Goal: Task Accomplishment & Management: Manage account settings

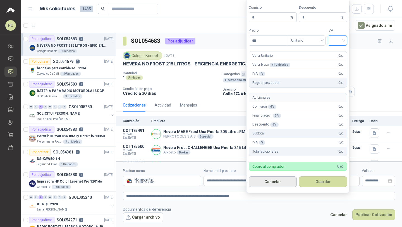
click at [273, 185] on button "Cancelar" at bounding box center [273, 181] width 48 height 11
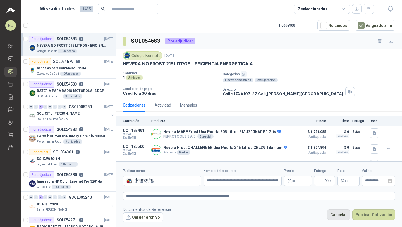
click at [343, 214] on button "Cancelar" at bounding box center [338, 214] width 23 height 11
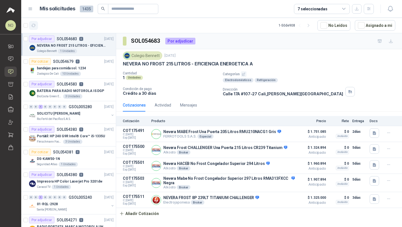
click at [33, 25] on icon "button" at bounding box center [33, 25] width 5 height 5
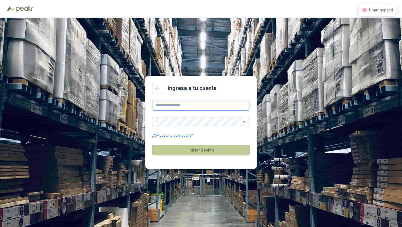
type input "**********"
click at [213, 152] on button "Iniciar Sesión" at bounding box center [201, 150] width 98 height 11
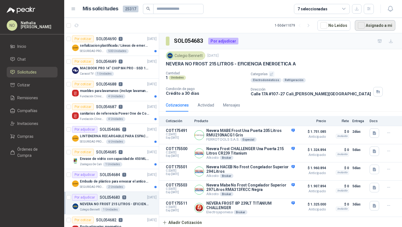
click at [369, 26] on button "Asignado a mi" at bounding box center [375, 25] width 41 height 11
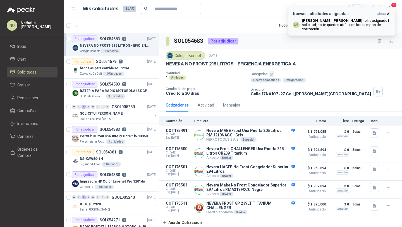
click at [390, 11] on button "Nuevas solicitudes asignadas ahora LM [PERSON_NAME] te ha asignado 1 solicitud …" at bounding box center [341, 21] width 107 height 29
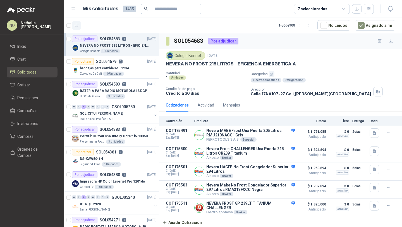
click at [77, 25] on icon "button" at bounding box center [76, 25] width 5 height 5
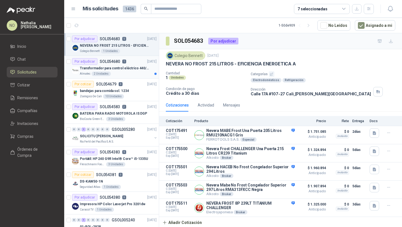
click at [135, 72] on div "Almatec 2 Unidades" at bounding box center [118, 74] width 77 height 4
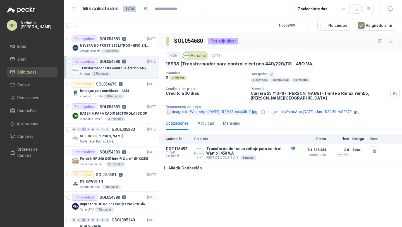
click at [222, 113] on button "Imagen de WhatsApp [DATE] a las 15.39.33_edaa3bc0.jpg" at bounding box center [212, 112] width 92 height 6
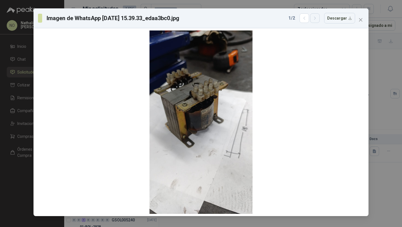
click at [317, 22] on button "button" at bounding box center [314, 17] width 9 height 9
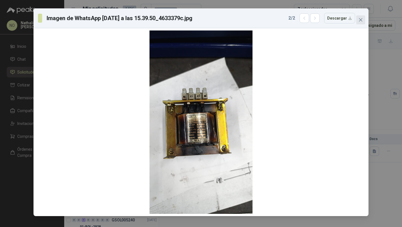
click at [362, 20] on icon "close" at bounding box center [360, 19] width 3 height 3
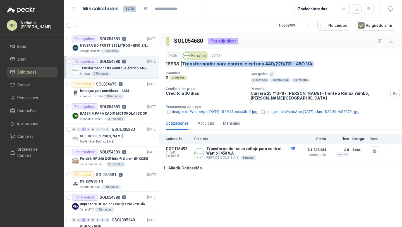
drag, startPoint x: 185, startPoint y: 63, endPoint x: 331, endPoint y: 63, distance: 145.8
click at [331, 63] on div "16938 | Transformador para control eléctrico 440/220/110 - 45O VA." at bounding box center [281, 64] width 230 height 6
copy p "ransformador para control eléctrico 440/220/110 - 45O VA."
click at [77, 25] on icon "button" at bounding box center [76, 25] width 5 height 5
click at [130, 112] on p "BATERIA PARA RADIO MOTOROLA IS DGP" at bounding box center [113, 113] width 67 height 5
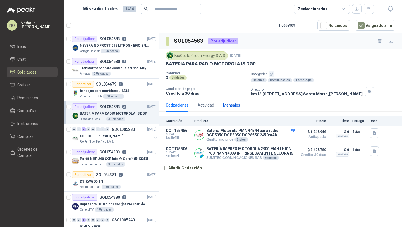
click at [234, 106] on div "Mensajes" at bounding box center [231, 105] width 17 height 6
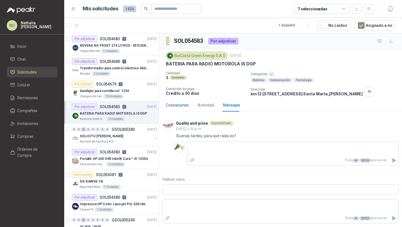
click at [175, 107] on div "Cotizaciones" at bounding box center [177, 105] width 23 height 6
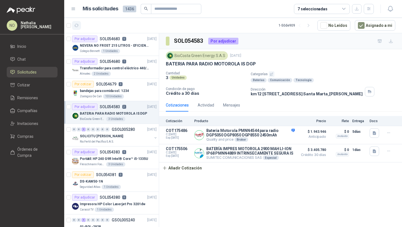
click at [75, 25] on icon "button" at bounding box center [76, 25] width 5 height 5
click at [373, 24] on button "Asignado a mi" at bounding box center [375, 25] width 41 height 11
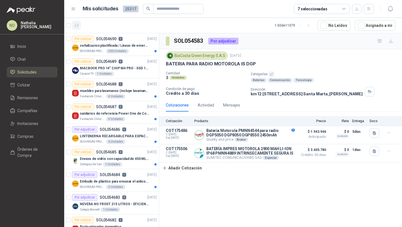
click at [79, 27] on button "button" at bounding box center [76, 25] width 9 height 9
click at [131, 66] on p "MACBOOK PRO 14" CHIP M4 PRO - SSD 1TB RAM 24GB" at bounding box center [115, 68] width 70 height 5
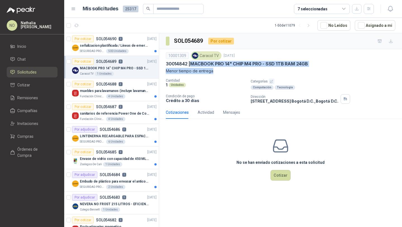
drag, startPoint x: 192, startPoint y: 64, endPoint x: 309, endPoint y: 69, distance: 117.7
click at [309, 69] on div "10001309 Caracol TV 2 sept, 2025 30014842 | MACBOOK PRO 14" CHIP M4 PRO - SSD 1…" at bounding box center [281, 62] width 230 height 23
click at [309, 69] on p "Menor tiempo de entrega" at bounding box center [281, 71] width 230 height 6
drag, startPoint x: 192, startPoint y: 64, endPoint x: 322, endPoint y: 66, distance: 130.2
click at [323, 66] on div "30014842 | MACBOOK PRO 14" CHIP M4 PRO - SSD 1TB RAM 24GB" at bounding box center [281, 64] width 230 height 6
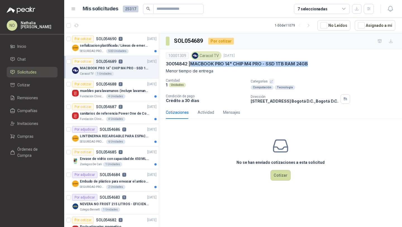
copy p "MACBOOK PRO 14" CHIP M4 PRO - SSD 1TB RAM 24GB"
click at [79, 24] on icon "button" at bounding box center [76, 25] width 5 height 5
click at [118, 202] on p "NEVERA NO FROST 215 LITROS - EFICIENCIA ENERGETICA A" at bounding box center [115, 203] width 70 height 5
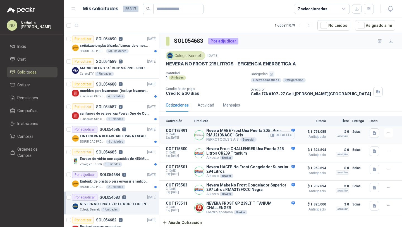
scroll to position [1, 0]
click at [365, 30] on button "Asignado a mi" at bounding box center [375, 25] width 41 height 11
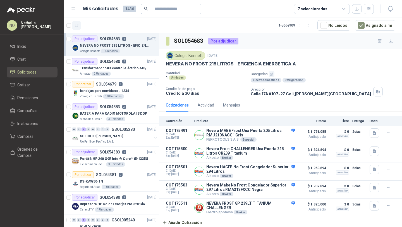
click at [75, 25] on icon "button" at bounding box center [76, 25] width 5 height 5
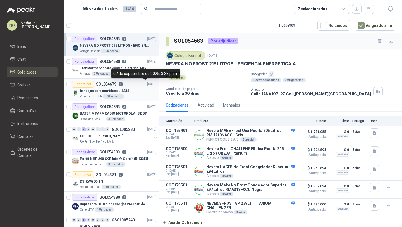
click at [147, 86] on p "[DATE]" at bounding box center [151, 84] width 9 height 5
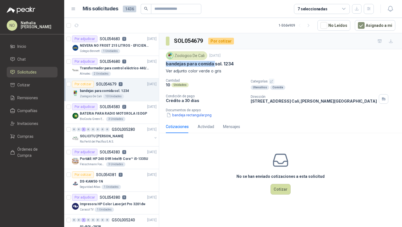
drag, startPoint x: 165, startPoint y: 64, endPoint x: 214, endPoint y: 65, distance: 48.9
click at [214, 65] on div "Zoologico De Cali 2 sept, 2025 bandejas para comida sol. 1234 Ver adjunto color…" at bounding box center [280, 84] width 243 height 71
copy p "bandejas para comida"
click at [122, 64] on div "Por adjudicar SOL054680 1" at bounding box center [99, 61] width 54 height 7
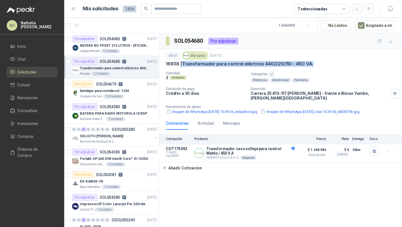
drag, startPoint x: 184, startPoint y: 62, endPoint x: 326, endPoint y: 62, distance: 142.2
click at [326, 62] on div "16938 | Transformador para control eléctrico 440/220/110 - 45O VA." at bounding box center [281, 64] width 230 height 6
copy p "Transformador para control eléctrico 440/220/110 - 45O VA."
click at [212, 112] on button "Imagen de WhatsApp [DATE] a las 15.39.33_edaa3bc0.jpg" at bounding box center [212, 112] width 92 height 6
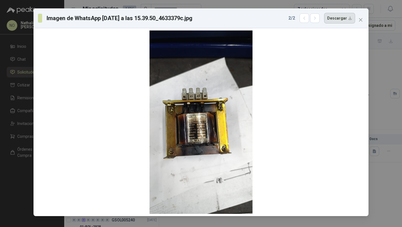
click at [335, 18] on button "Descargar" at bounding box center [339, 18] width 31 height 11
click at [317, 19] on icon "button" at bounding box center [315, 18] width 5 height 5
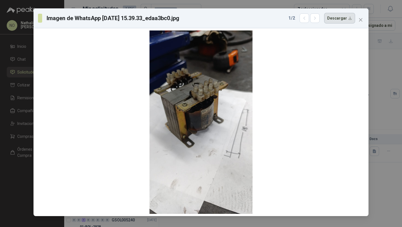
click at [342, 21] on button "Descargar" at bounding box center [339, 18] width 31 height 11
click at [358, 18] on span "Close" at bounding box center [361, 20] width 9 height 4
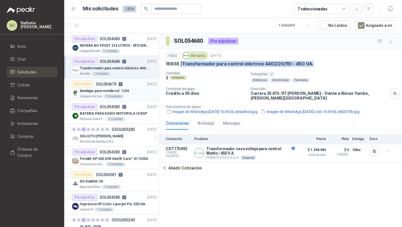
click at [135, 86] on div "Por cotizar SOL054679 0 02/09/25" at bounding box center [114, 84] width 85 height 7
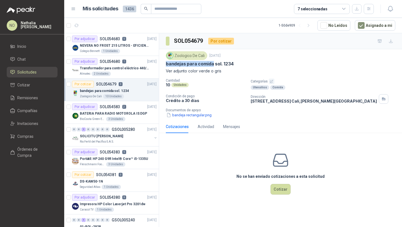
drag, startPoint x: 165, startPoint y: 65, endPoint x: 212, endPoint y: 65, distance: 47.2
click at [212, 65] on div "Zoologico De Cali 2 sept, 2025 bandejas para comida sol. 1234 Ver adjunto color…" at bounding box center [280, 84] width 243 height 71
copy p "bandejas para comida"
click at [78, 27] on icon "button" at bounding box center [77, 25] width 4 height 3
click at [77, 23] on icon "button" at bounding box center [76, 25] width 5 height 5
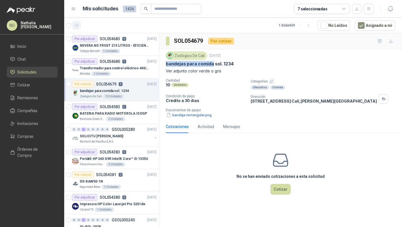
click at [75, 23] on icon "button" at bounding box center [76, 25] width 5 height 5
click at [124, 110] on div "BATERIA PARA RADIO MOTOROLA IS DGP" at bounding box center [118, 113] width 77 height 7
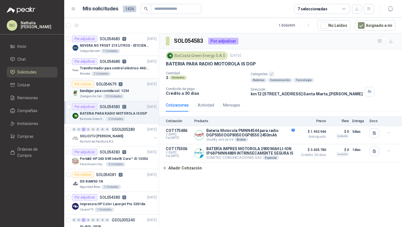
click at [128, 91] on div "bandejas para comida sol. 1234" at bounding box center [118, 90] width 77 height 7
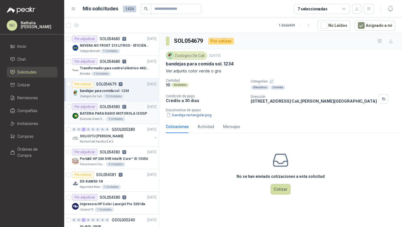
click at [138, 112] on p "BATERIA PARA RADIO MOTOROLA IS DGP" at bounding box center [113, 113] width 67 height 5
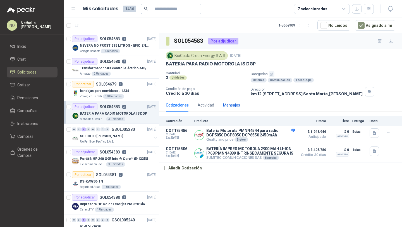
click at [227, 105] on div "Mensajes" at bounding box center [231, 105] width 17 height 6
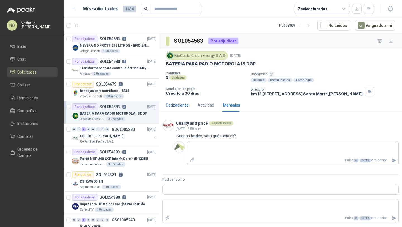
click at [176, 107] on div "Cotizaciones" at bounding box center [177, 105] width 23 height 6
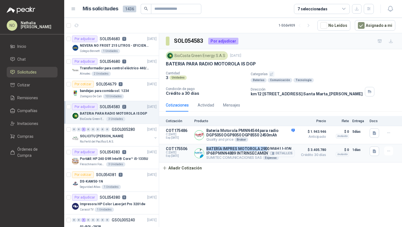
drag, startPoint x: 206, startPoint y: 148, endPoint x: 265, endPoint y: 149, distance: 59.2
click at [266, 149] on div "BATERÍA IMPRES MOTOROLA 2900 MAH LI-ION IP68 PMNN4889 INTRINSECAMENTE SEGURA IS…" at bounding box center [244, 152] width 101 height 13
click at [279, 153] on button "Detalles" at bounding box center [282, 153] width 26 height 8
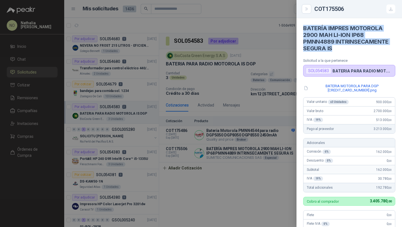
drag, startPoint x: 305, startPoint y: 28, endPoint x: 337, endPoint y: 47, distance: 37.2
click at [337, 47] on h4 "BATERÍA IMPRES MOTOROLA 2900 MAH LI-ION IP68 PMNN4889 INTRINSECAMENTE SEGURA IS" at bounding box center [349, 38] width 92 height 27
copy h4 "BATERÍA IMPRES MOTOROLA 2900 MAH LI-ION IP68 PMNN4889 INTRINSECAMENTE SEGURA IS"
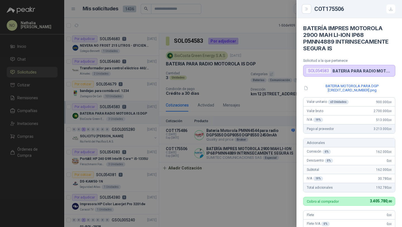
click at [132, 71] on div at bounding box center [201, 113] width 402 height 227
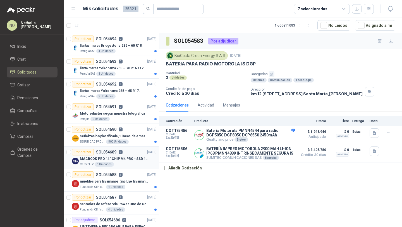
click at [125, 156] on div "MACBOOK PRO 14" CHIP M4 PRO - SSD 1TB RAM 24GB" at bounding box center [118, 158] width 77 height 7
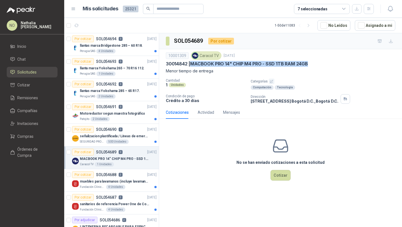
drag, startPoint x: 192, startPoint y: 62, endPoint x: 313, endPoint y: 62, distance: 121.0
click at [313, 62] on div "30014842 | MACBOOK PRO 14" CHIP M4 PRO - SSD 1TB RAM 24GB" at bounding box center [281, 64] width 230 height 6
copy p "MACBOOK PRO 14" CHIP M4 PRO - SSD 1TB RAM 24GB"
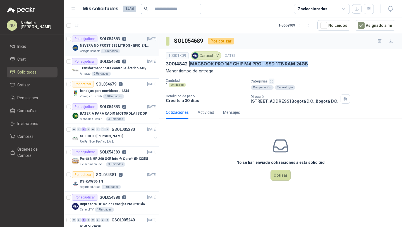
click at [136, 44] on p "NEVERA NO FROST 215 LITROS - EFICIENCIA ENERGETICA A" at bounding box center [115, 45] width 70 height 5
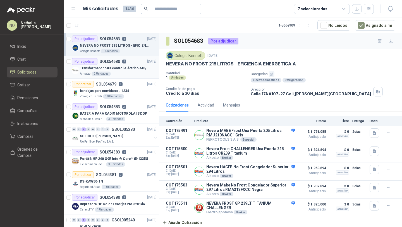
click at [130, 66] on p "Transformador para control eléctrico 440/220/110 - 45O VA." at bounding box center [115, 68] width 70 height 5
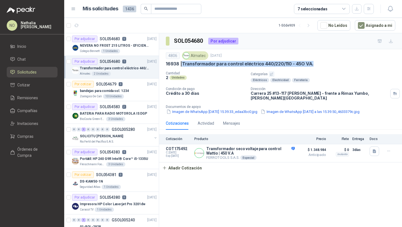
drag, startPoint x: 183, startPoint y: 63, endPoint x: 318, endPoint y: 65, distance: 134.4
click at [318, 65] on div "16938 | Transformador para control eléctrico 440/220/110 - 45O VA." at bounding box center [281, 64] width 230 height 6
copy p "Transformador para control eléctrico 440/220/110 - 45O VA."
click at [224, 113] on button "Imagen de WhatsApp [DATE] a las 15.39.33_edaa3bc0.jpg" at bounding box center [212, 112] width 92 height 6
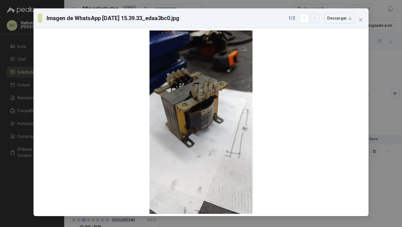
click at [318, 18] on icon "button" at bounding box center [315, 18] width 5 height 5
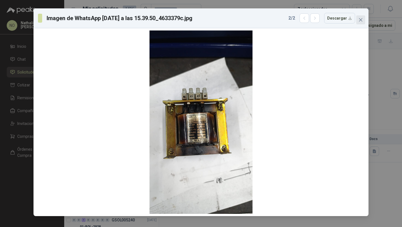
click at [361, 20] on icon "close" at bounding box center [360, 19] width 3 height 3
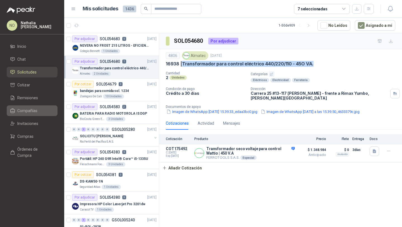
click at [33, 107] on link "Compañías" at bounding box center [32, 110] width 51 height 11
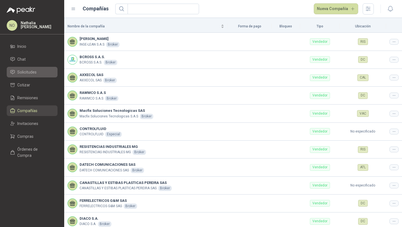
click at [35, 71] on span "Solicitudes" at bounding box center [26, 72] width 19 height 6
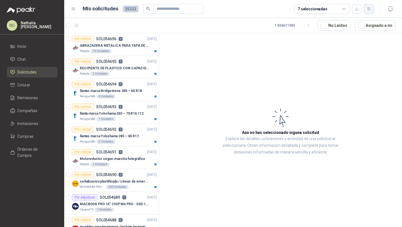
click at [367, 11] on icon "button" at bounding box center [369, 8] width 5 height 5
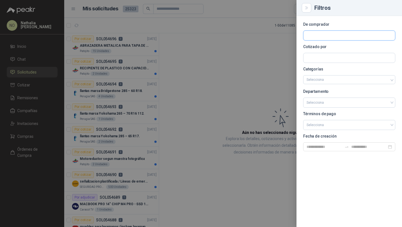
click at [331, 34] on input "text" at bounding box center [350, 35] width 92 height 9
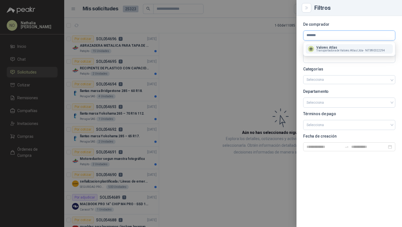
type input "*******"
click at [332, 47] on p "Valores Atlas" at bounding box center [351, 47] width 69 height 3
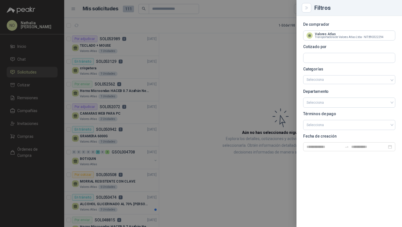
click at [111, 44] on div at bounding box center [201, 113] width 402 height 227
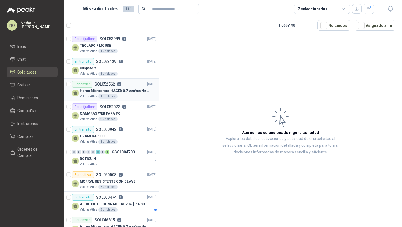
click at [136, 95] on div "Valores Atlas 1 Unidades" at bounding box center [118, 96] width 77 height 4
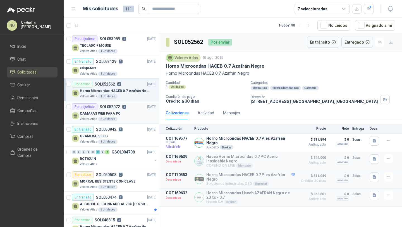
click at [135, 111] on div "CAMARAS WEB PARA PC" at bounding box center [118, 113] width 77 height 7
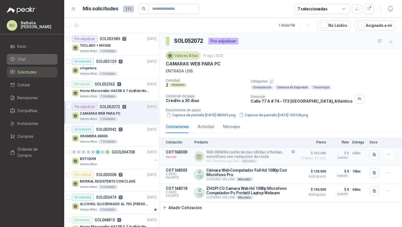
click at [27, 59] on li "Chat" at bounding box center [32, 59] width 44 height 6
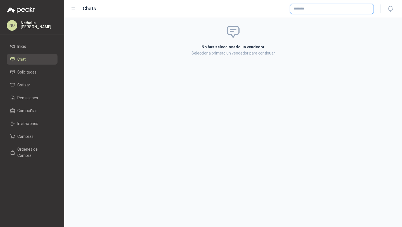
click at [342, 7] on input "text" at bounding box center [332, 8] width 83 height 9
type input "**********"
click at [331, 20] on div "Homecenter NIT : 800242106" at bounding box center [332, 22] width 74 height 6
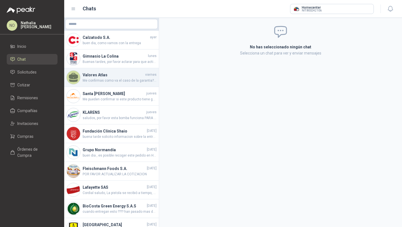
click at [118, 80] on span "Me confirmas como va el caso de la garantia?? |" at bounding box center [120, 80] width 74 height 5
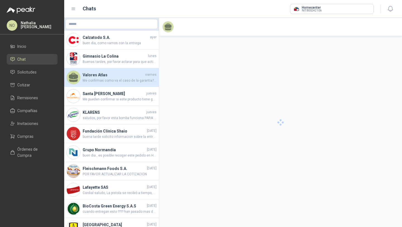
scroll to position [9, 0]
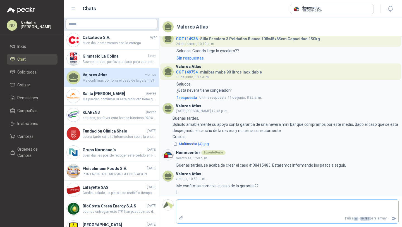
click at [234, 212] on textarea at bounding box center [287, 207] width 222 height 13
type textarea "*"
type textarea "**"
type textarea "****"
type textarea "*****"
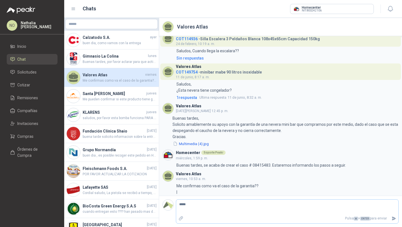
type textarea "******"
type textarea "*********"
type textarea "**********"
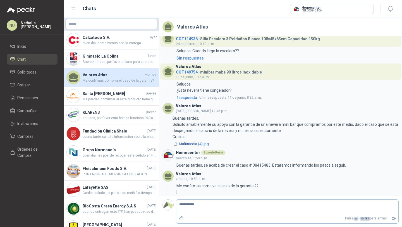
type textarea "**********"
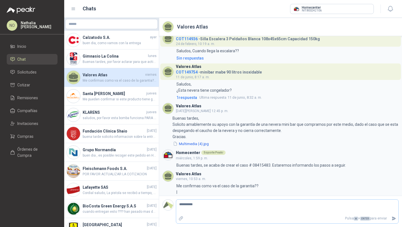
type textarea "*********"
type textarea "********"
type textarea "******"
type textarea "*****"
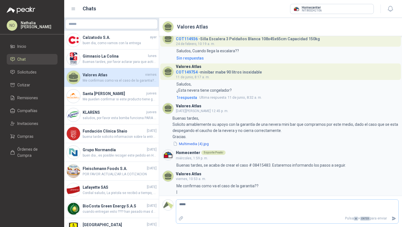
type textarea "****"
type textarea "*****"
type textarea "******"
type textarea "********"
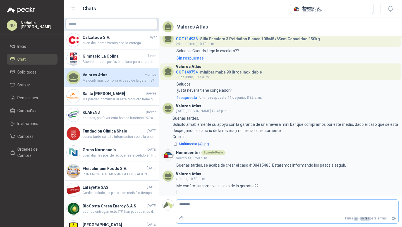
type textarea "*********"
type textarea "**********"
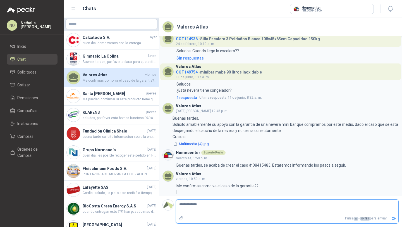
paste textarea "**********"
type textarea "**********"
click at [211, 205] on textarea "**********" at bounding box center [287, 207] width 222 height 13
type textarea "**********"
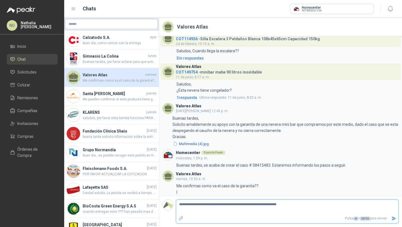
type textarea "**********"
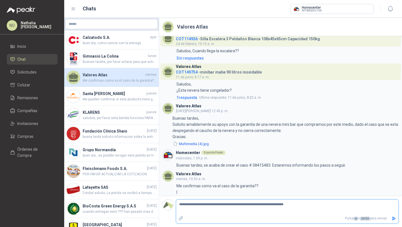
type textarea "**********"
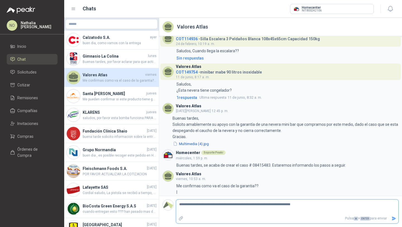
type textarea "**********"
click at [394, 218] on icon "Enviar" at bounding box center [394, 219] width 4 height 4
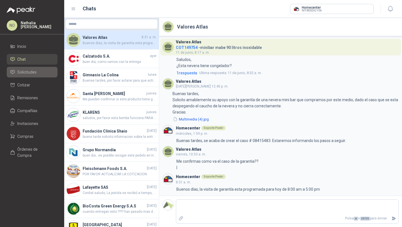
click at [32, 76] on link "Solicitudes" at bounding box center [32, 72] width 51 height 11
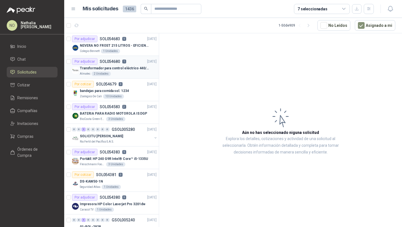
click at [119, 74] on div "Almatec 2 Unidades" at bounding box center [118, 74] width 77 height 4
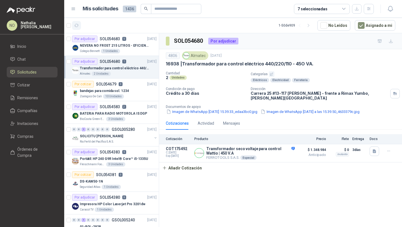
click at [79, 26] on button "button" at bounding box center [76, 25] width 9 height 9
click at [370, 25] on button "Asignado a mi" at bounding box center [375, 25] width 41 height 11
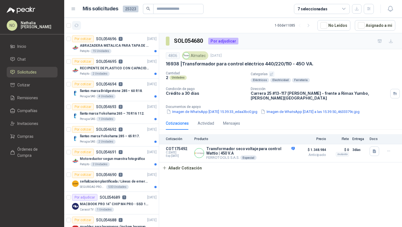
click at [79, 26] on icon "button" at bounding box center [76, 25] width 5 height 5
click at [370, 28] on button "Asignado a mi" at bounding box center [375, 25] width 41 height 11
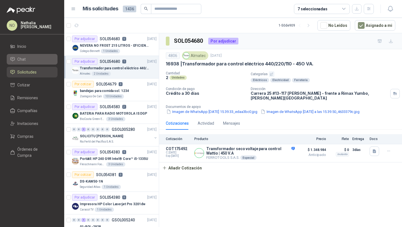
click at [39, 59] on li "Chat" at bounding box center [32, 59] width 44 height 6
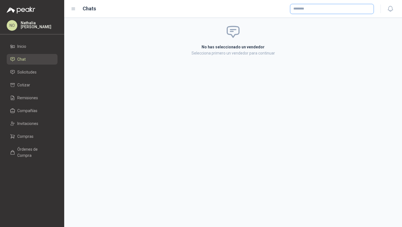
click at [319, 11] on input "text" at bounding box center [332, 8] width 83 height 9
type input "*"
type input "**********"
click at [313, 24] on span "NIT : 800242106" at bounding box center [313, 24] width 20 height 3
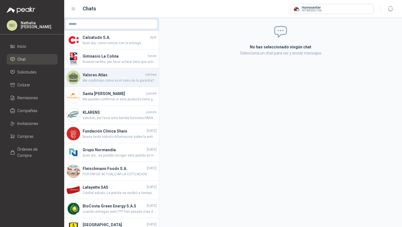
click at [129, 70] on div "Valores Atlas viernes Me confirmas como va el caso de la garantia?? |" at bounding box center [111, 77] width 95 height 19
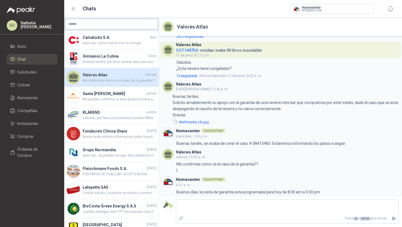
scroll to position [34, 0]
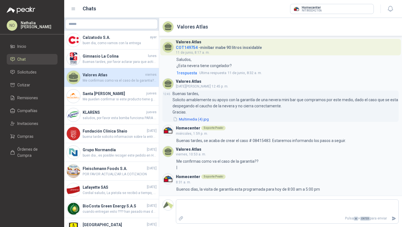
click at [191, 118] on button "Multimedia (4).jpg" at bounding box center [191, 119] width 37 height 6
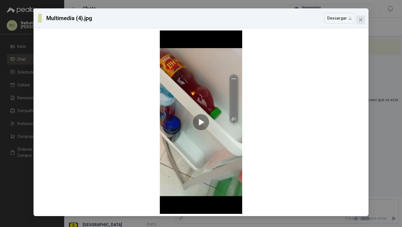
click at [362, 19] on icon "close" at bounding box center [361, 20] width 4 height 4
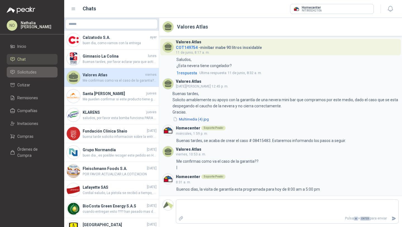
click at [34, 70] on span "Solicitudes" at bounding box center [26, 72] width 19 height 6
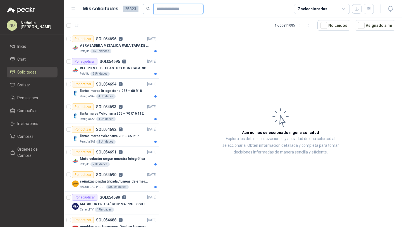
click at [170, 8] on input "text" at bounding box center [176, 8] width 39 height 9
paste input "*********"
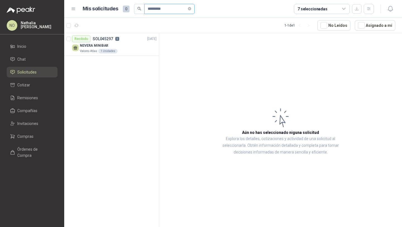
type input "*********"
click at [127, 49] on div "Valores Atlas 1 Unidades" at bounding box center [118, 51] width 77 height 4
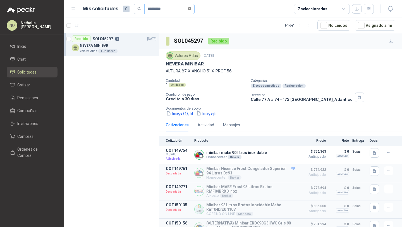
click at [191, 9] on icon "close-circle" at bounding box center [189, 8] width 3 height 3
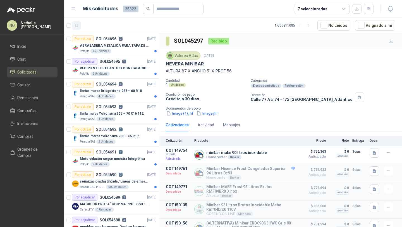
click at [75, 26] on icon "button" at bounding box center [77, 25] width 4 height 3
click at [78, 25] on icon "button" at bounding box center [77, 25] width 4 height 3
click at [373, 23] on button "Asignado a mi" at bounding box center [375, 25] width 41 height 11
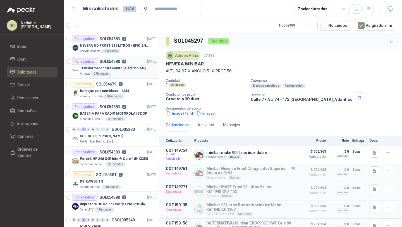
click at [137, 72] on div "Almatec 2 Unidades" at bounding box center [118, 74] width 77 height 4
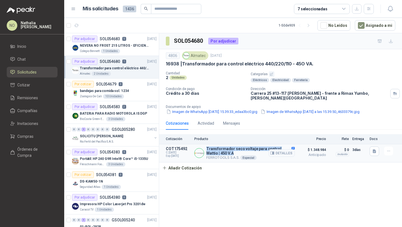
drag, startPoint x: 207, startPoint y: 149, endPoint x: 220, endPoint y: 152, distance: 13.4
click at [220, 152] on p "Transformador seco voltaje para control Wattio | 450 V.A" at bounding box center [250, 150] width 89 height 9
copy p "Transformador seco voltaje para control Wattio | 450 V.A"
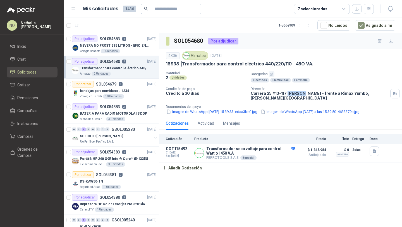
drag, startPoint x: 287, startPoint y: 94, endPoint x: 302, endPoint y: 93, distance: 14.3
click at [302, 93] on p "Carrera 25 #13-117 Cencar Yumbo - frente a Rimax Yumbo , Valle del Cauca" at bounding box center [319, 95] width 137 height 9
click at [35, 60] on li "Chat" at bounding box center [32, 59] width 44 height 6
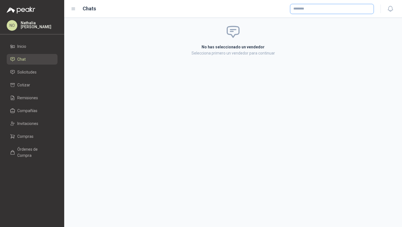
click at [306, 8] on input "text" at bounding box center [332, 8] width 83 height 9
type input "**********"
click at [323, 20] on div "Homecenter NIT : 800242106" at bounding box center [332, 22] width 74 height 6
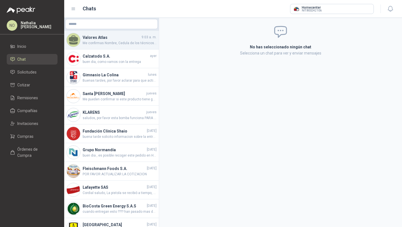
click at [134, 45] on span "Me confirmas Nombre, Cedula de los técnicos y arl que se van acercar? por fa" at bounding box center [120, 43] width 74 height 5
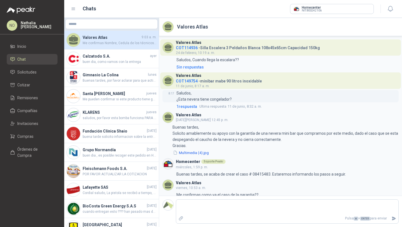
scroll to position [58, 0]
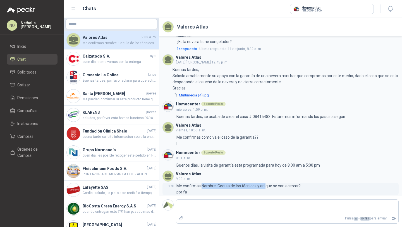
drag, startPoint x: 202, startPoint y: 185, endPoint x: 266, endPoint y: 187, distance: 64.0
click at [266, 187] on p "Me confirmas Nombre, Cedula de los técnicos y arl que se van acercar? por fa" at bounding box center [239, 189] width 124 height 12
copy p "Nombre, Cedula de los técnicos y arl"
click at [45, 71] on li "Solicitudes" at bounding box center [32, 72] width 44 height 6
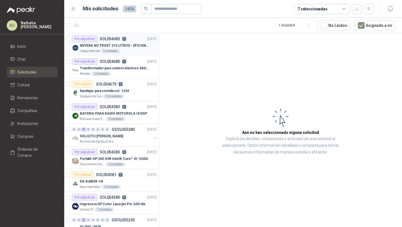
click at [128, 49] on div "Colegio Bennett 1 Unidades" at bounding box center [118, 51] width 77 height 4
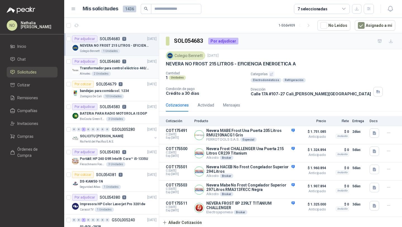
click at [125, 68] on p "Transformador para control eléctrico 440/220/110 - 45O VA." at bounding box center [115, 68] width 70 height 5
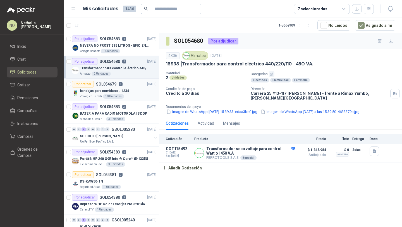
click at [118, 93] on p "bandejas para comida sol. 1234" at bounding box center [104, 90] width 49 height 5
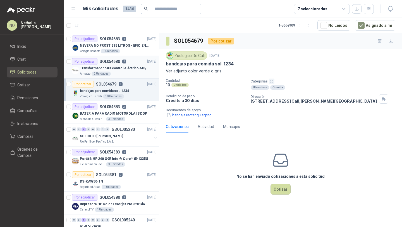
click at [136, 74] on div "Almatec 2 Unidades" at bounding box center [118, 74] width 77 height 4
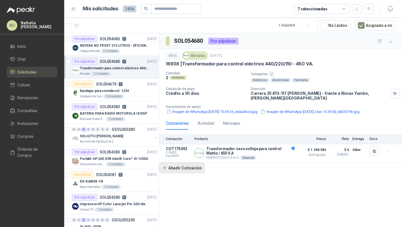
click at [182, 170] on button "Añadir Cotización" at bounding box center [182, 167] width 46 height 11
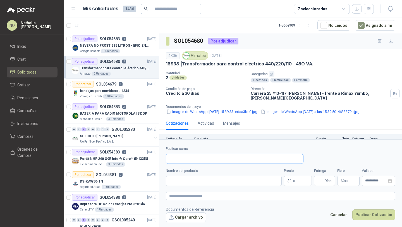
click at [189, 158] on input "Publicar como" at bounding box center [234, 158] width 137 height 9
type input "****"
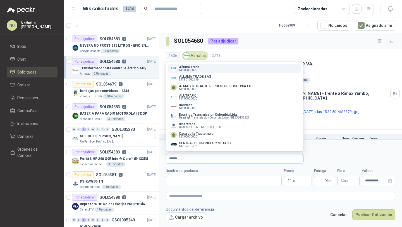
type input "*******"
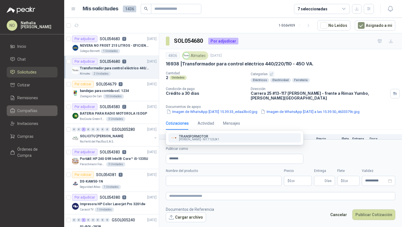
click at [37, 111] on span "Compañías" at bounding box center [27, 111] width 20 height 6
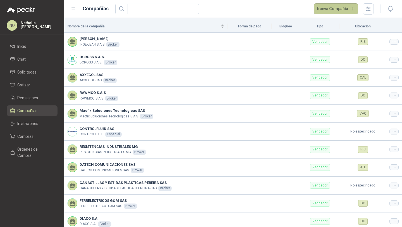
click at [332, 7] on button "Nueva Compañía" at bounding box center [336, 8] width 45 height 11
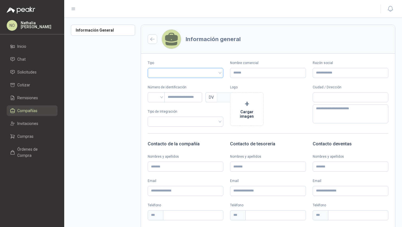
click at [218, 74] on input "search" at bounding box center [185, 72] width 69 height 8
click at [208, 95] on div "Vendedor" at bounding box center [184, 94] width 65 height 6
click at [327, 70] on input "Razón social" at bounding box center [351, 73] width 76 height 10
paste input "**********"
type input "**********"
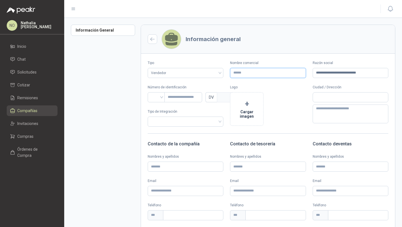
click at [276, 73] on input "Nombre comercial" at bounding box center [268, 73] width 76 height 10
paste input "**********"
drag, startPoint x: 291, startPoint y: 74, endPoint x: 284, endPoint y: 75, distance: 7.8
click at [284, 75] on input "**********" at bounding box center [268, 73] width 76 height 10
click at [288, 74] on input "**********" at bounding box center [268, 73] width 76 height 10
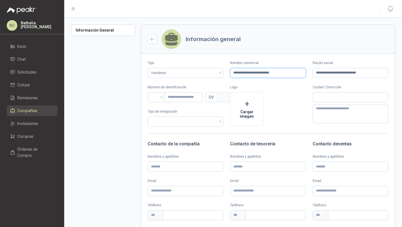
type input "**********"
click at [165, 98] on input "text" at bounding box center [184, 97] width 38 height 10
click at [158, 96] on input "search" at bounding box center [156, 96] width 11 height 8
click at [160, 126] on div "NIT" at bounding box center [156, 127] width 8 height 6
click at [180, 100] on input "text" at bounding box center [184, 97] width 38 height 10
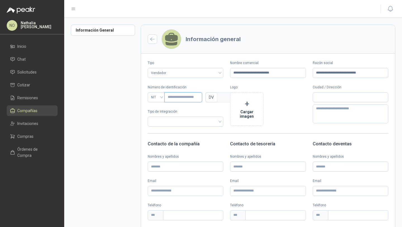
paste input "**********"
type input "**********"
type input "***"
type input "**********"
type input "*"
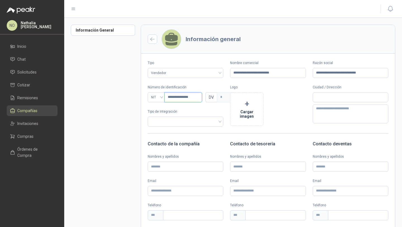
type input "**********"
type input "*"
type input "**********"
type input "*"
type input "**********"
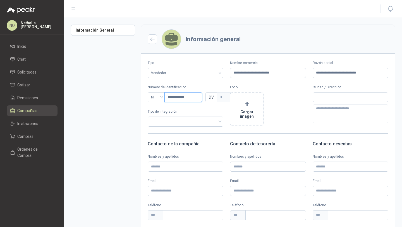
type input "*"
type input "**********"
type input "*"
type input "*********"
type input "*"
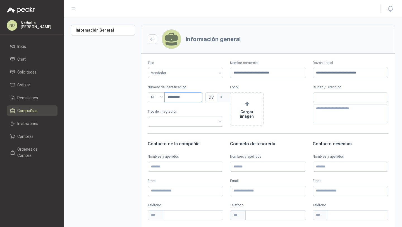
type input "*********"
click at [322, 99] on input "text" at bounding box center [350, 96] width 75 height 9
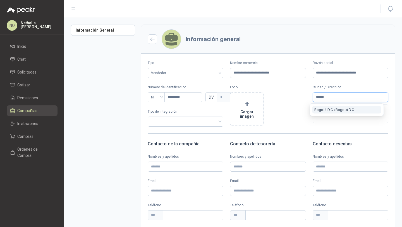
type input "******"
click at [344, 108] on span "Bogotá D.C. / Bogotá D.C." at bounding box center [335, 110] width 41 height 4
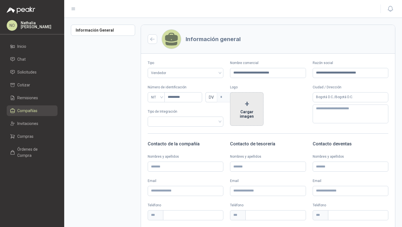
click at [252, 114] on button "+ Cargar imagen" at bounding box center [247, 109] width 34 height 34
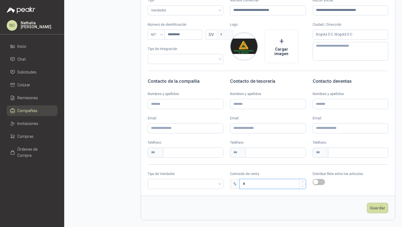
click at [248, 183] on input "*" at bounding box center [273, 183] width 66 height 9
click at [179, 187] on span at bounding box center [185, 183] width 69 height 9
type input "*"
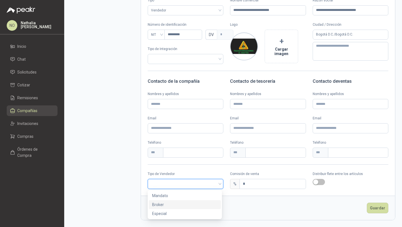
click at [177, 204] on div "Broker" at bounding box center [184, 204] width 65 height 6
click at [374, 210] on button "Guardar" at bounding box center [378, 208] width 22 height 11
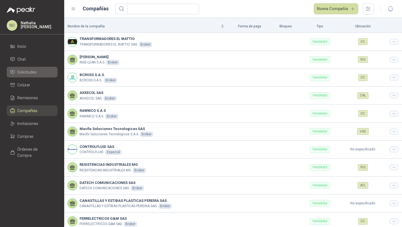
click at [45, 73] on li "Solicitudes" at bounding box center [32, 72] width 44 height 6
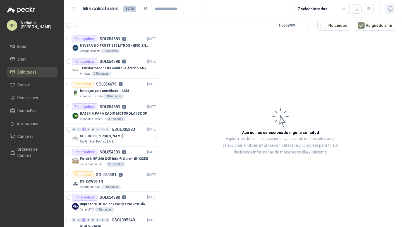
click at [393, 9] on icon "button" at bounding box center [390, 8] width 7 height 7
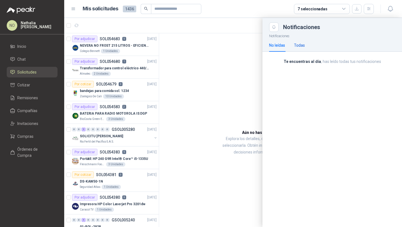
click at [303, 48] on div "Todas" at bounding box center [299, 45] width 11 height 6
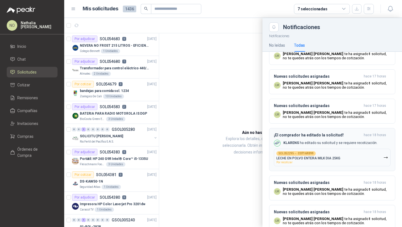
scroll to position [24, 0]
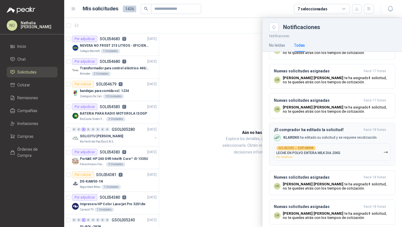
click at [323, 158] on div "SOL052295 → COT169399 LECHE EN POLVO ENTERA MILK DIA 25KG Por recotizar" at bounding box center [309, 152] width 64 height 13
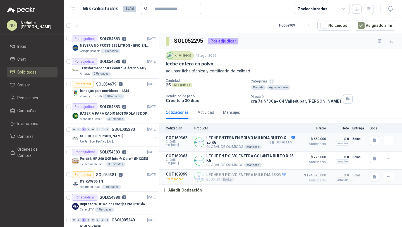
click at [287, 141] on button "Detalles" at bounding box center [282, 143] width 26 height 8
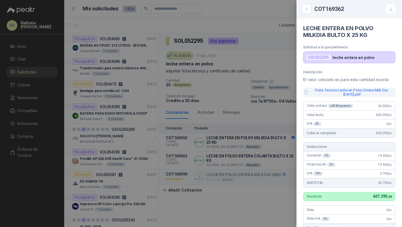
click at [344, 95] on button "Ficha Tecnica Leche en Polvo Entera Milk Dia - Junio 2025.pdf" at bounding box center [349, 91] width 92 height 9
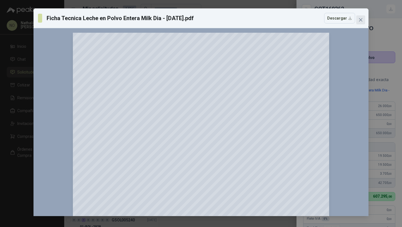
click at [364, 24] on button "Close" at bounding box center [361, 19] width 9 height 9
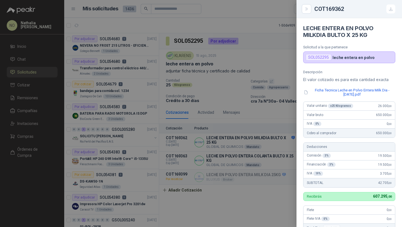
click at [265, 96] on div at bounding box center [201, 113] width 402 height 227
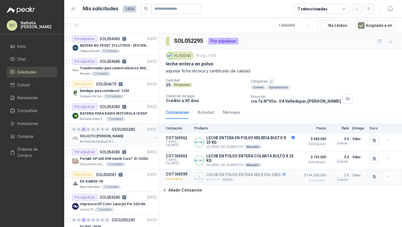
click at [129, 137] on div "SOLICITU [PERSON_NAME]" at bounding box center [116, 136] width 72 height 7
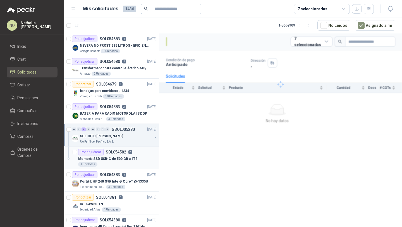
click at [127, 161] on p "Memoria SSD USB-C de 500 GB a 1TB" at bounding box center [108, 158] width 60 height 5
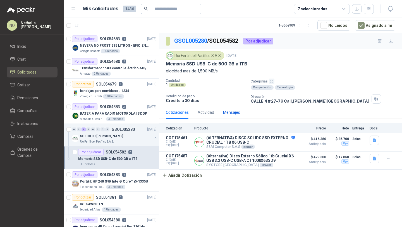
click at [225, 112] on div "Mensajes" at bounding box center [231, 112] width 17 height 6
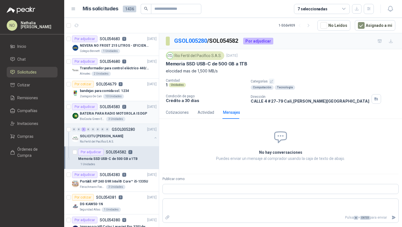
click at [126, 116] on p "BATERIA PARA RADIO MOTOROLA IS DGP" at bounding box center [113, 113] width 67 height 5
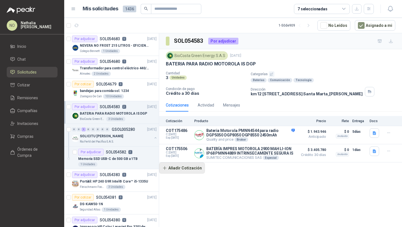
click at [192, 167] on button "Añadir Cotización" at bounding box center [182, 167] width 46 height 11
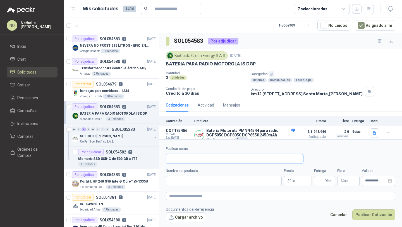
click at [196, 156] on input "Publicar como" at bounding box center [234, 158] width 137 height 9
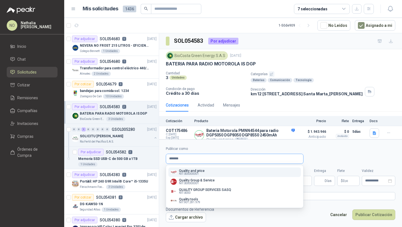
type input "*******"
click at [203, 170] on p "Quality and price" at bounding box center [192, 170] width 26 height 3
type input "**********"
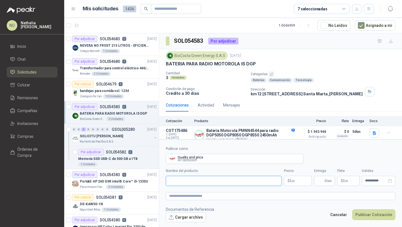
click at [204, 181] on input "Nombre del producto" at bounding box center [224, 181] width 116 height 10
paste input "**********"
type input "**********"
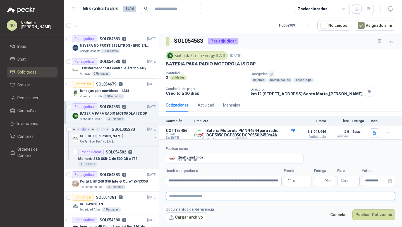
click at [213, 198] on textarea at bounding box center [281, 196] width 230 height 8
paste textarea "**********"
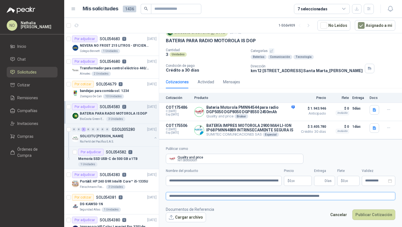
scroll to position [28, 0]
type textarea "**********"
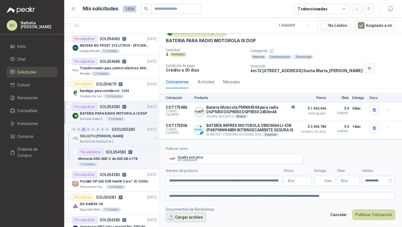
click at [179, 217] on button "Cargar archivo" at bounding box center [186, 217] width 40 height 10
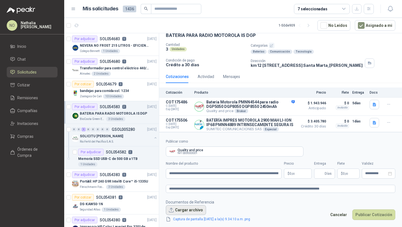
click at [178, 209] on button "Cargar archivo" at bounding box center [186, 210] width 40 height 10
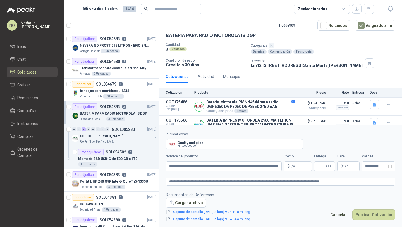
click at [296, 167] on body "NO Nathalia Ortega Inicio Chat Solicitudes Cotizar Remisiones Compañías Invitac…" at bounding box center [201, 113] width 402 height 227
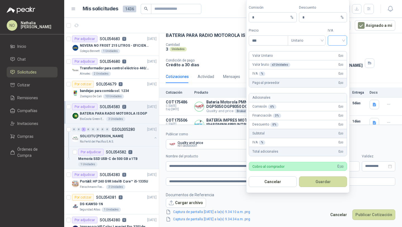
click at [336, 42] on input "search" at bounding box center [337, 40] width 13 height 8
click at [336, 49] on div "19%" at bounding box center [337, 52] width 10 height 6
click at [311, 39] on span "Unitario" at bounding box center [306, 40] width 31 height 8
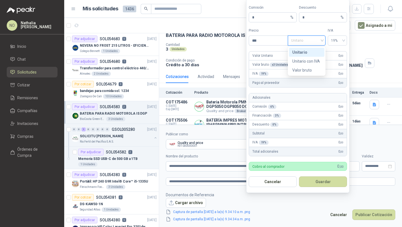
click at [311, 49] on div "Unitario" at bounding box center [307, 52] width 29 height 6
click at [265, 42] on input "***" at bounding box center [268, 40] width 39 height 9
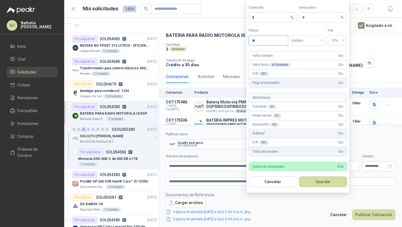
type input "*"
type input "**********"
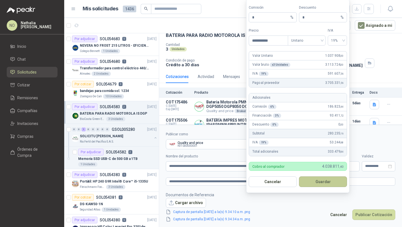
click at [331, 180] on button "Guardar" at bounding box center [323, 181] width 48 height 11
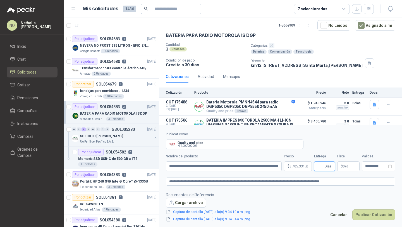
scroll to position [43, 0]
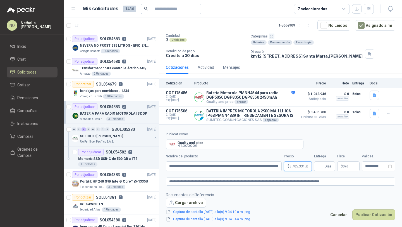
click at [295, 167] on body "NO Nathalia Ortega Inicio Chat Solicitudes Cotizar Remisiones Compañías Invitac…" at bounding box center [201, 113] width 402 height 227
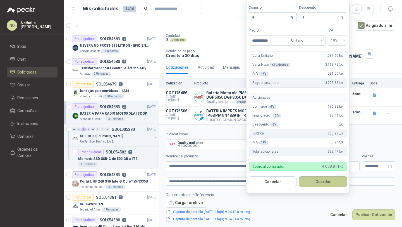
click at [321, 185] on button "Guardar" at bounding box center [323, 181] width 48 height 11
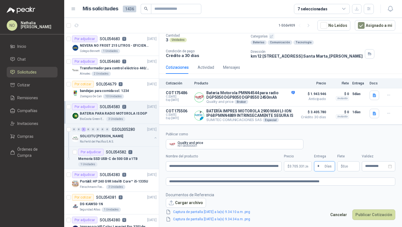
type input "*"
click at [300, 211] on footer "Documentos de Referencia Cargar archivo Captura de pantalla 2025-09-03 a la(s) …" at bounding box center [281, 207] width 230 height 31
click at [346, 163] on p "$ 0 ,00" at bounding box center [349, 166] width 22 height 10
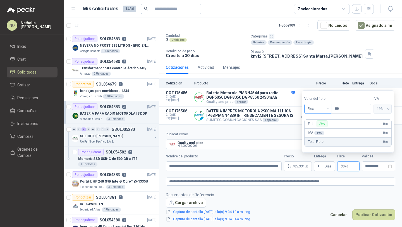
click at [329, 110] on div "Flex" at bounding box center [318, 109] width 27 height 10
click at [323, 130] on div "Incluido" at bounding box center [318, 129] width 18 height 6
click at [369, 166] on input "**********" at bounding box center [376, 166] width 22 height 4
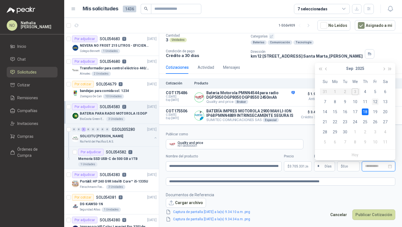
type input "**********"
click at [376, 102] on div "12" at bounding box center [375, 101] width 7 height 7
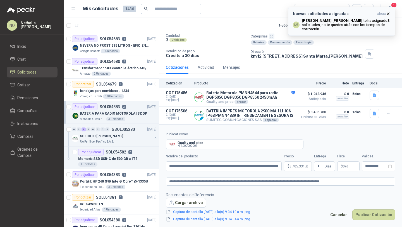
click at [389, 13] on icon "button" at bounding box center [389, 14] width 2 height 2
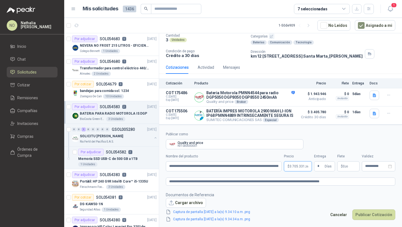
click at [293, 169] on body "NO Nathalia Ortega Inicio Chat Solicitudes Cotizar Remisiones Compañías Invitac…" at bounding box center [201, 113] width 402 height 227
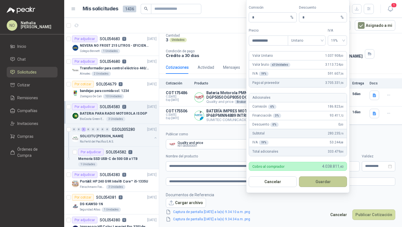
click at [324, 182] on button "Guardar" at bounding box center [323, 181] width 48 height 11
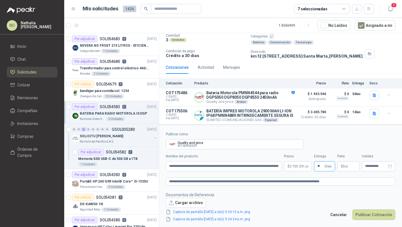
type input "**"
click at [296, 169] on body "NO Nathalia Ortega Inicio Chat Solicitudes Cotizar Remisiones Compañías Invitac…" at bounding box center [201, 113] width 402 height 227
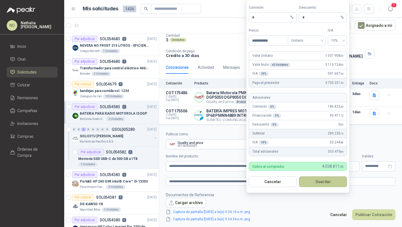
click at [323, 179] on button "Guardar" at bounding box center [323, 181] width 48 height 11
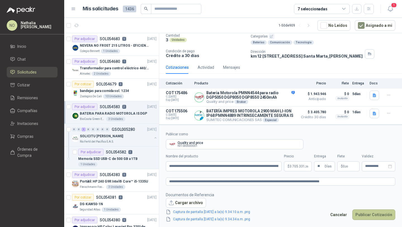
click at [382, 214] on button "Publicar Cotización" at bounding box center [374, 214] width 43 height 11
drag, startPoint x: 238, startPoint y: 166, endPoint x: 281, endPoint y: 166, distance: 42.7
click at [281, 166] on input "**********" at bounding box center [224, 166] width 116 height 10
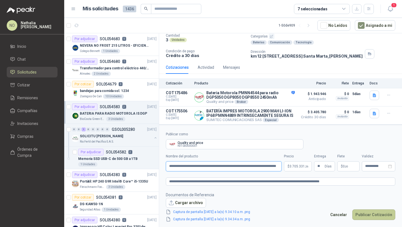
type input "**********"
click at [375, 215] on button "Publicar Cotización" at bounding box center [374, 214] width 43 height 11
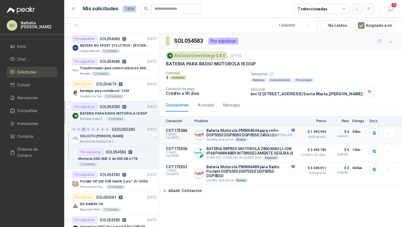
click at [283, 136] on button "Detalles" at bounding box center [282, 135] width 26 height 8
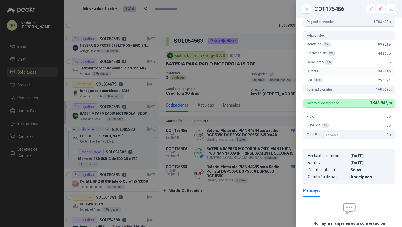
scroll to position [145, 0]
click at [220, 135] on div at bounding box center [201, 113] width 402 height 227
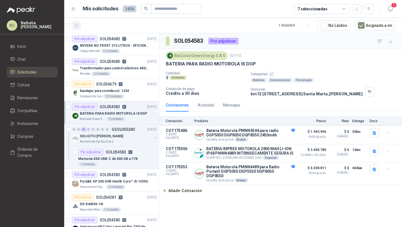
click at [80, 23] on button "button" at bounding box center [76, 25] width 9 height 9
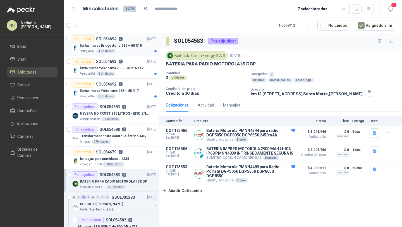
click at [132, 52] on div "Perugia SAS 4 Unidades" at bounding box center [118, 51] width 77 height 4
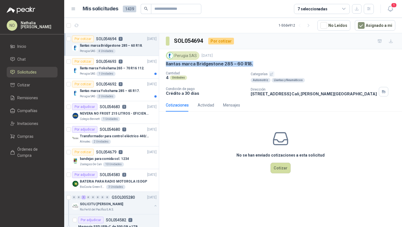
drag, startPoint x: 165, startPoint y: 65, endPoint x: 257, endPoint y: 63, distance: 91.9
click at [257, 63] on div "Perugia SAS 3 sept, 2025 llantas marca Bridgestone 285 – 60 R18. Cantidad 4 Uni…" at bounding box center [280, 73] width 243 height 49
click at [281, 168] on button "Cotizar" at bounding box center [281, 168] width 20 height 11
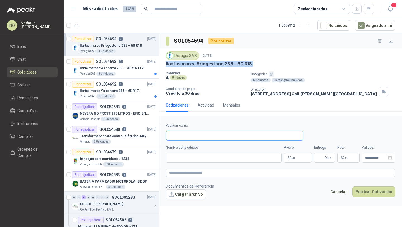
click at [175, 134] on input "Publicar como" at bounding box center [234, 135] width 137 height 9
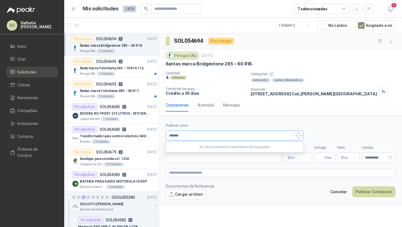
type input "*******"
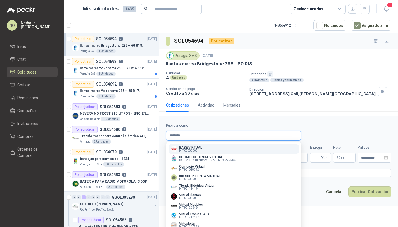
type input "*********"
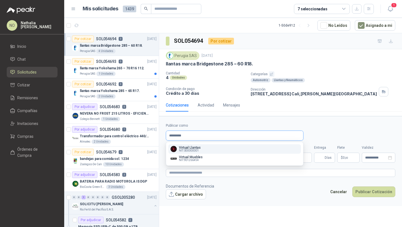
type input "*********"
click at [355, 9] on icon "button" at bounding box center [357, 8] width 5 height 5
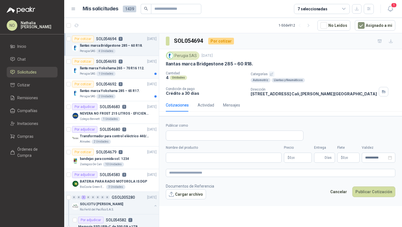
click at [130, 66] on p "llanta marca Yokohama 265 – 70 R16 112." at bounding box center [112, 68] width 65 height 5
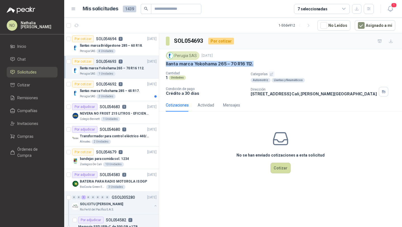
drag, startPoint x: 166, startPoint y: 64, endPoint x: 257, endPoint y: 65, distance: 91.4
click at [258, 65] on div "llanta marca Yokohama 265 – 70 R16 112." at bounding box center [281, 64] width 230 height 6
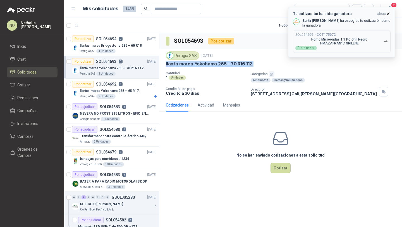
click at [390, 13] on icon "button" at bounding box center [388, 13] width 5 height 5
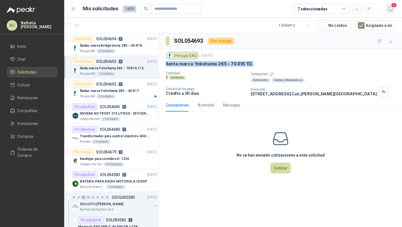
click at [391, 8] on icon "button" at bounding box center [390, 8] width 7 height 7
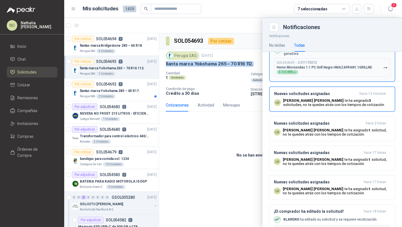
click at [327, 69] on div "SOL054509 → COT175072 Horno Microondas 1.1 PC Grill Negro HMAZAFRAN1.1GRILLNE $…" at bounding box center [325, 68] width 96 height 14
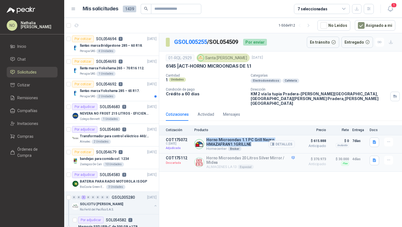
drag, startPoint x: 207, startPoint y: 134, endPoint x: 251, endPoint y: 139, distance: 45.0
click at [252, 139] on p "Horno Microondas 1.1 PC Grill Negro HMAZAFRAN1.1GRILLNE" at bounding box center [250, 141] width 89 height 9
click at [281, 140] on button "Detalles" at bounding box center [282, 144] width 26 height 8
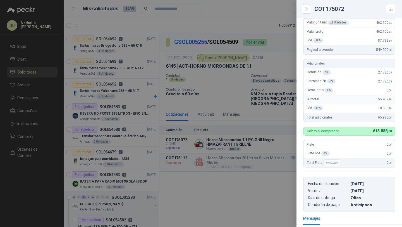
scroll to position [72, 0]
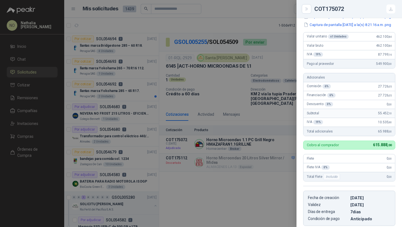
click at [206, 129] on div at bounding box center [201, 113] width 402 height 227
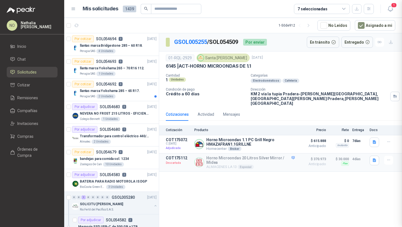
scroll to position [181, 0]
click at [126, 69] on p "llanta marca Yokohama 265 – 70 R16 112." at bounding box center [112, 68] width 65 height 5
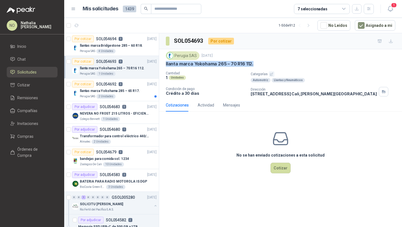
drag, startPoint x: 165, startPoint y: 65, endPoint x: 264, endPoint y: 65, distance: 98.9
click at [264, 65] on div "Perugia SAS 3 sept, 2025 llanta marca Yokohama 265 – 70 R16 112. Cantidad 1 Uni…" at bounding box center [280, 73] width 243 height 49
click at [284, 171] on button "Cotizar" at bounding box center [281, 168] width 20 height 11
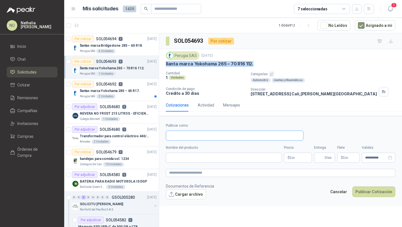
click at [230, 137] on input "Publicar como" at bounding box center [234, 135] width 137 height 9
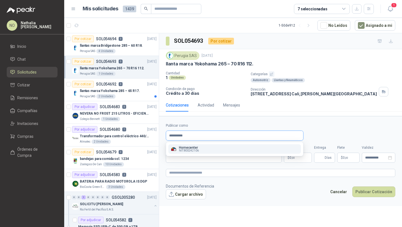
type input "**********"
click at [208, 147] on div "Homecenter NIT : 800242106" at bounding box center [235, 149] width 128 height 6
type input "**********"
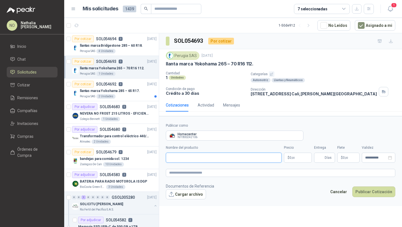
click at [195, 159] on input "Nombre del producto" at bounding box center [224, 158] width 116 height 10
paste input "**********"
type input "**********"
click at [293, 158] on body "NO Nathalia Ortega Inicio Chat Solicitudes Cotizar Remisiones Compañías Invitac…" at bounding box center [201, 113] width 402 height 227
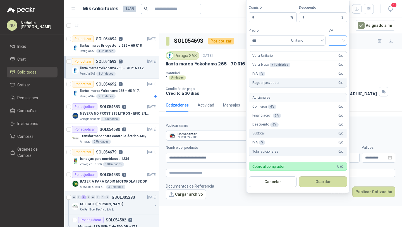
click at [332, 42] on input "search" at bounding box center [337, 40] width 13 height 8
click at [337, 53] on div "19%" at bounding box center [337, 52] width 10 height 6
click at [306, 40] on span "Unitario" at bounding box center [306, 40] width 31 height 8
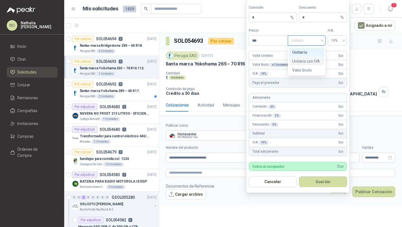
click at [305, 60] on div "Unitario con IVA" at bounding box center [307, 61] width 29 height 6
click at [273, 44] on input "***" at bounding box center [268, 40] width 39 height 9
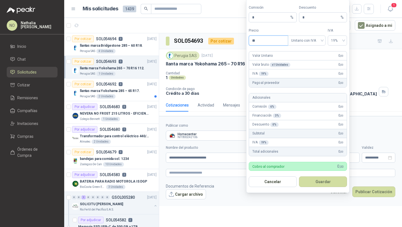
type input "*"
type input "*********"
click at [309, 20] on input "*" at bounding box center [321, 17] width 37 height 9
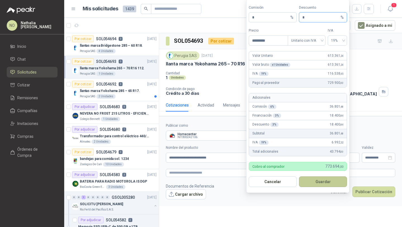
type input "*"
click at [328, 182] on button "Guardar" at bounding box center [323, 181] width 48 height 11
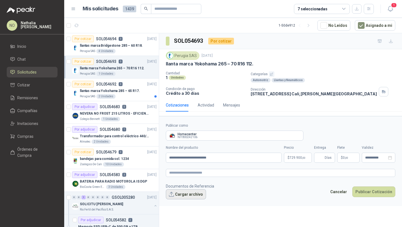
click at [184, 190] on button "Cargar archivo" at bounding box center [186, 194] width 40 height 10
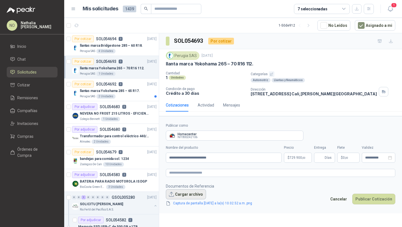
click at [184, 194] on button "Cargar archivo" at bounding box center [186, 194] width 40 height 10
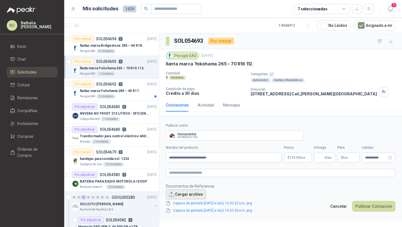
click at [184, 191] on button "Cargar archivo" at bounding box center [186, 194] width 40 height 10
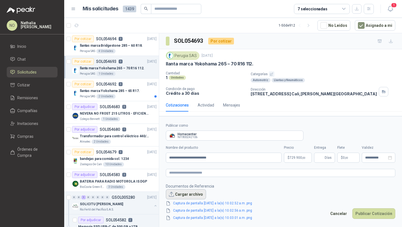
click at [185, 193] on button "Cargar archivo" at bounding box center [186, 194] width 40 height 10
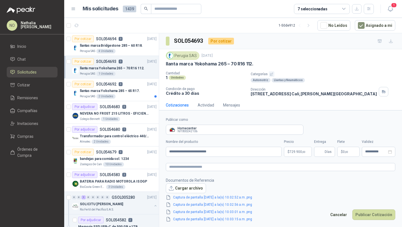
click at [342, 151] on span "$" at bounding box center [342, 151] width 2 height 3
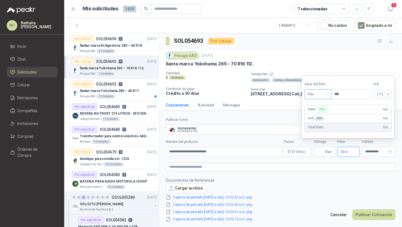
click at [318, 93] on span "Flex" at bounding box center [318, 94] width 20 height 8
click at [319, 124] on div "Fijo" at bounding box center [318, 124] width 18 height 6
click at [348, 94] on input "***" at bounding box center [352, 93] width 40 height 9
type input "*"
type input "*******"
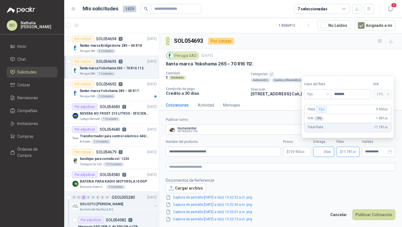
click at [319, 152] on input "Entrega" at bounding box center [320, 151] width 6 height 9
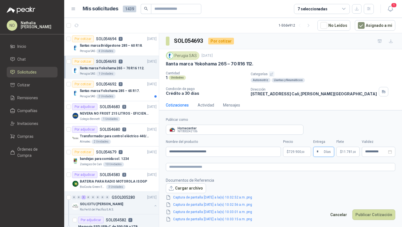
type input "*"
click at [314, 199] on footer "Documentos de Referencia Cargar archivo Captura de pantalla 2025-09-03 a la(s) …" at bounding box center [281, 199] width 230 height 45
click at [376, 155] on div "**********" at bounding box center [379, 152] width 34 height 10
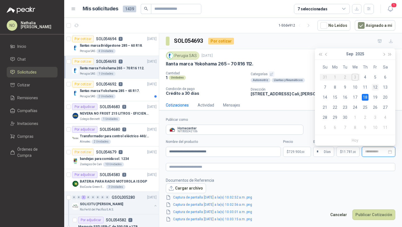
type input "**********"
click at [378, 86] on div "12" at bounding box center [375, 87] width 7 height 7
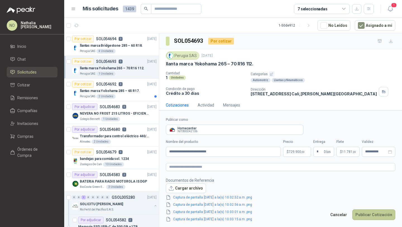
click at [362, 213] on button "Publicar Cotización" at bounding box center [374, 214] width 43 height 11
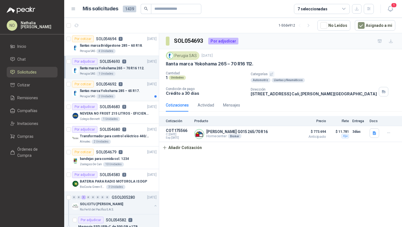
click at [130, 95] on div "Perugia SAS 2 Unidades" at bounding box center [118, 96] width 77 height 4
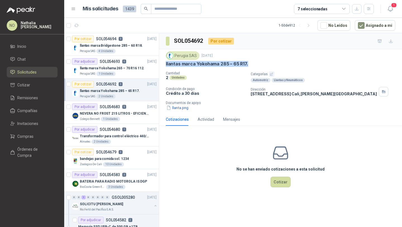
drag, startPoint x: 165, startPoint y: 64, endPoint x: 257, endPoint y: 68, distance: 91.7
click at [257, 68] on div "Perugia SAS 3 sept, 2025 llantas marca Yokohama 285 – 65 R17. Cantidad 2 Unidad…" at bounding box center [280, 81] width 243 height 64
click at [275, 182] on button "Cotizar" at bounding box center [281, 182] width 20 height 11
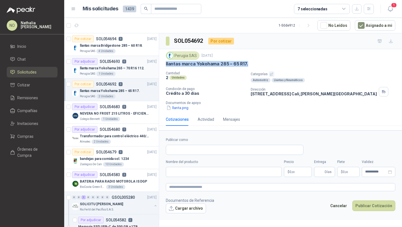
click at [122, 66] on p "llanta marca Yokohama 265 – 70 R16 112." at bounding box center [112, 68] width 65 height 5
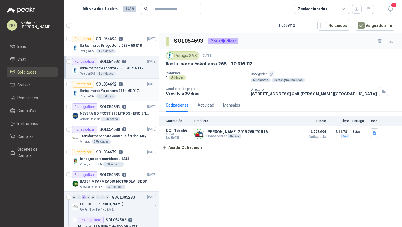
click at [128, 91] on p "llantas marca Yokohama 285 – 65 R17." at bounding box center [110, 90] width 60 height 5
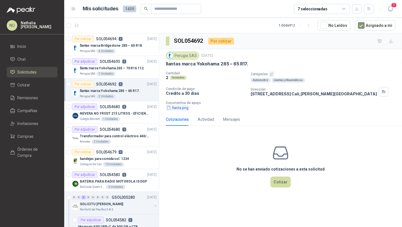
click at [180, 108] on button "llanta.png" at bounding box center [177, 108] width 23 height 6
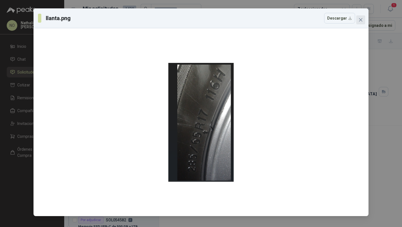
click at [360, 18] on icon "close" at bounding box center [360, 19] width 3 height 3
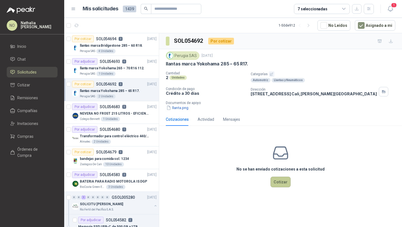
click at [275, 183] on button "Cotizar" at bounding box center [281, 182] width 20 height 11
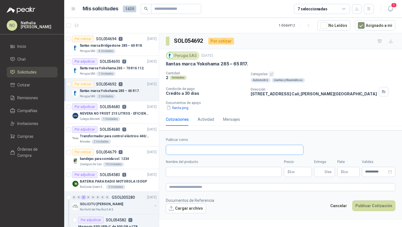
click at [215, 149] on input "Publicar como" at bounding box center [234, 149] width 137 height 9
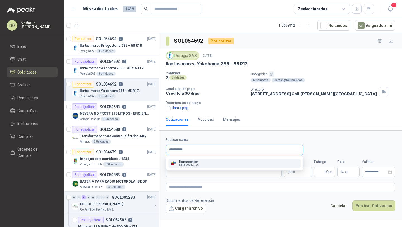
type input "**********"
click at [190, 161] on p "Homecenter" at bounding box center [189, 161] width 20 height 3
type input "**********"
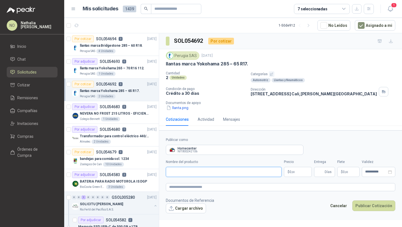
click at [198, 170] on input "Nombre del producto" at bounding box center [224, 172] width 116 height 10
paste input "**********"
type input "**********"
click at [295, 173] on body "NO Nathalia Ortega Inicio Chat Solicitudes Cotizar Remisiones Compañías Invitac…" at bounding box center [201, 113] width 402 height 227
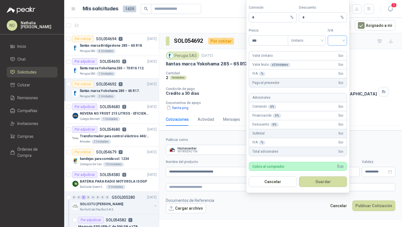
click at [339, 44] on input "search" at bounding box center [337, 40] width 13 height 8
click at [337, 54] on div "19%" at bounding box center [337, 52] width 10 height 6
click at [312, 44] on span "Unitario" at bounding box center [306, 40] width 31 height 8
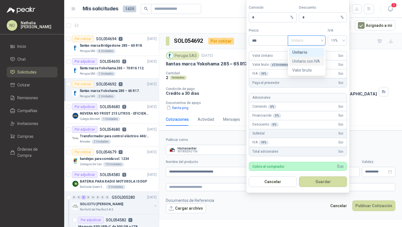
click at [309, 60] on div "Unitario con IVA" at bounding box center [307, 61] width 29 height 6
click at [277, 42] on input "***" at bounding box center [268, 40] width 39 height 9
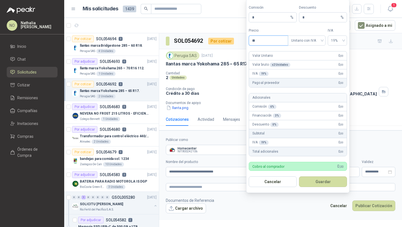
type input "*"
type input "*********"
click at [315, 18] on input "*" at bounding box center [321, 17] width 37 height 9
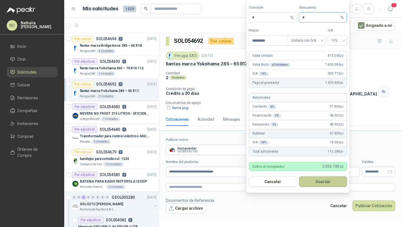
type input "*"
click at [331, 185] on button "Guardar" at bounding box center [323, 181] width 48 height 11
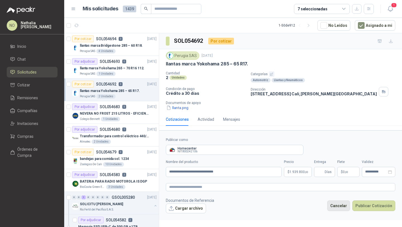
click at [339, 207] on button "Cancelar" at bounding box center [338, 205] width 23 height 11
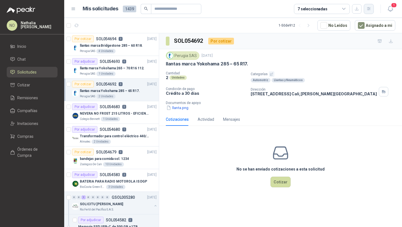
click at [368, 12] on button "button" at bounding box center [369, 9] width 10 height 10
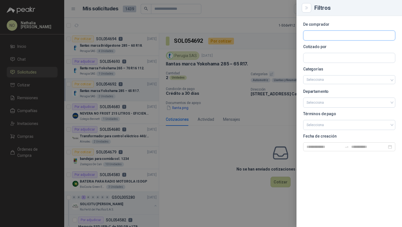
click at [336, 36] on input "text" at bounding box center [350, 35] width 92 height 9
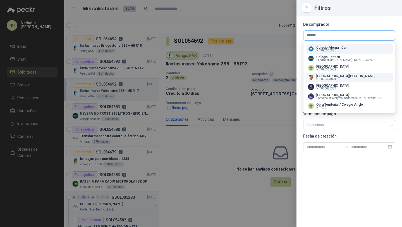
type input "*******"
click at [350, 75] on div "Colegio Jefferson NIT : 890303004" at bounding box center [349, 77] width 83 height 6
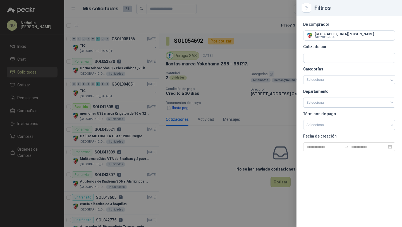
click at [71, 83] on div at bounding box center [201, 113] width 402 height 227
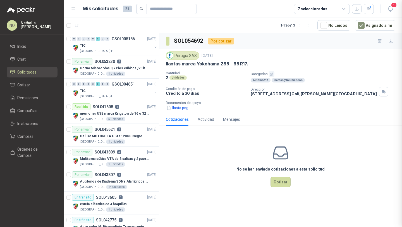
click at [120, 67] on p "Horno Microondas 0,7 Pies cúbicos /20 lt" at bounding box center [112, 68] width 65 height 5
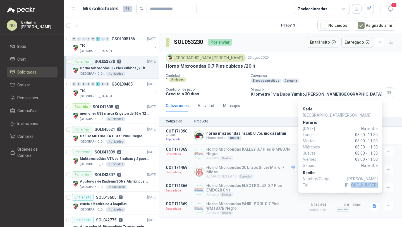
drag, startPoint x: 355, startPoint y: 185, endPoint x: 377, endPoint y: 185, distance: 21.5
click at [377, 185] on span "+57 3024655582" at bounding box center [361, 185] width 33 height 6
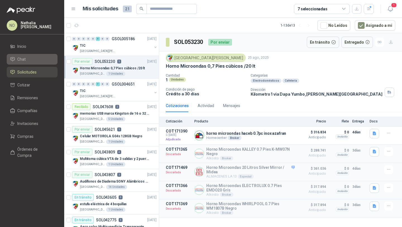
click at [42, 63] on link "Chat" at bounding box center [32, 59] width 51 height 11
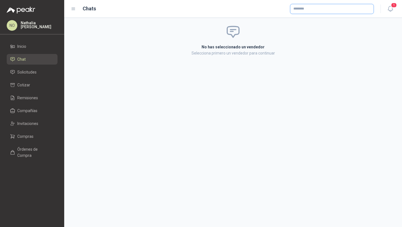
click at [344, 11] on input "text" at bounding box center [332, 8] width 83 height 9
type input "**********"
click at [324, 21] on div "Homecenter NIT : 800242106" at bounding box center [332, 22] width 74 height 6
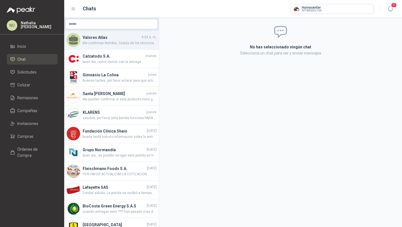
click at [123, 44] on span "Me confirmas Nombre, Cedula de los técnicos y arl que se van acercar? por fa" at bounding box center [120, 43] width 74 height 5
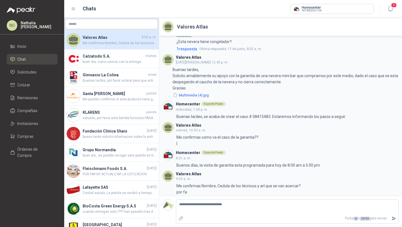
scroll to position [60, 0]
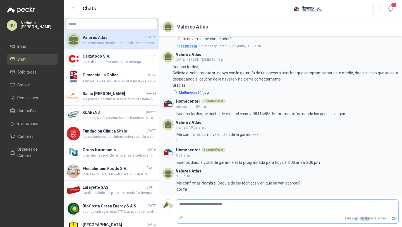
type textarea "**********"
click at [393, 216] on icon "Enviar" at bounding box center [394, 218] width 5 height 5
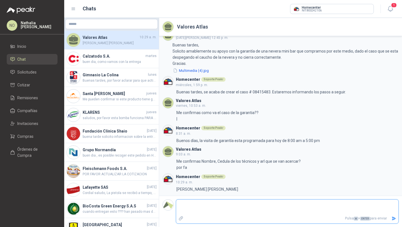
click at [229, 205] on textarea at bounding box center [287, 207] width 222 height 13
paste textarea "**********"
type textarea "**********"
click at [394, 218] on icon "Enviar" at bounding box center [394, 219] width 4 height 4
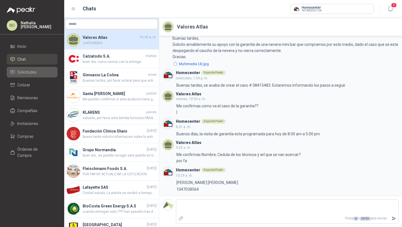
click at [45, 75] on link "Solicitudes" at bounding box center [32, 72] width 51 height 11
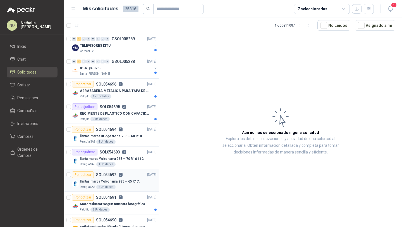
click at [142, 178] on div "Por cotizar SOL054692 0 03/09/25" at bounding box center [114, 174] width 85 height 7
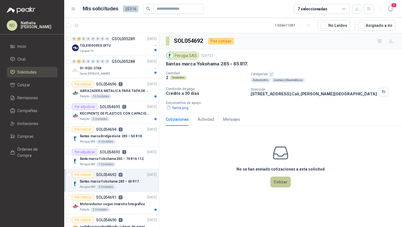
click at [279, 183] on button "Cotizar" at bounding box center [281, 182] width 20 height 11
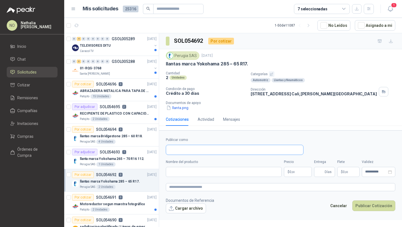
click at [249, 152] on input "Publicar como" at bounding box center [234, 149] width 137 height 9
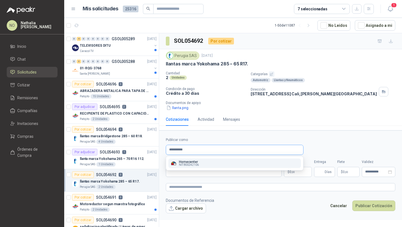
type input "**********"
click at [236, 163] on div "Homecenter NIT : 800242106" at bounding box center [235, 163] width 128 height 6
type input "**********"
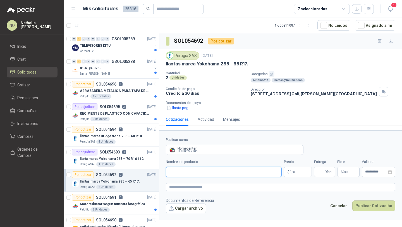
click at [208, 175] on input "Nombre del producto" at bounding box center [224, 172] width 116 height 10
paste input "**********"
type input "**********"
click at [299, 171] on body "NO Nathalia Ortega Inicio Chat Solicitudes Cotizar Remisiones Compañías Invitac…" at bounding box center [201, 113] width 402 height 227
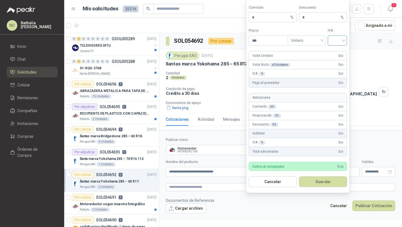
click at [337, 38] on input "search" at bounding box center [337, 40] width 13 height 8
click at [337, 48] on div "19%" at bounding box center [337, 52] width 17 height 9
click at [314, 41] on span "Unitario" at bounding box center [306, 40] width 31 height 8
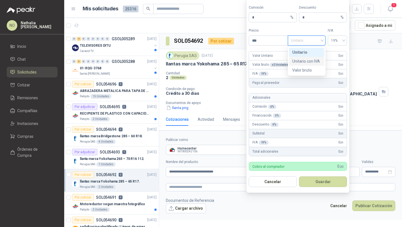
click at [315, 64] on div "Unitario con IVA" at bounding box center [306, 61] width 35 height 9
click at [268, 39] on input "***" at bounding box center [268, 40] width 39 height 9
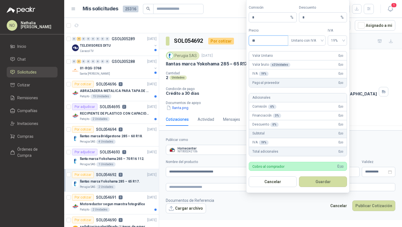
type input "*"
type input "*********"
click at [318, 21] on input "*" at bounding box center [321, 17] width 37 height 9
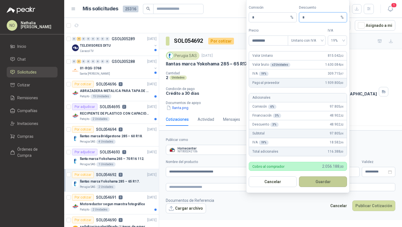
type input "*"
click at [319, 181] on button "Guardar" at bounding box center [323, 181] width 48 height 11
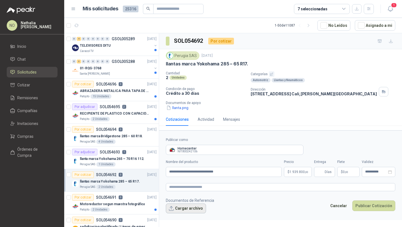
click at [195, 210] on button "Cargar archivo" at bounding box center [186, 208] width 40 height 10
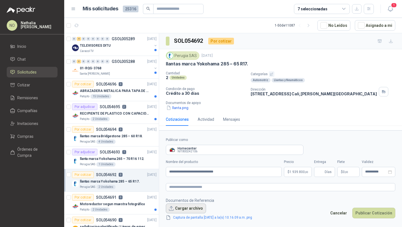
click at [180, 206] on button "Cargar archivo" at bounding box center [186, 208] width 40 height 10
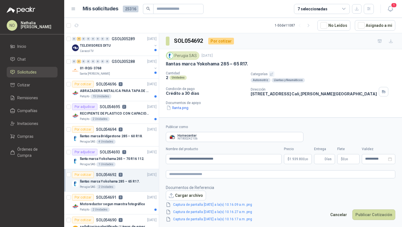
click at [195, 217] on link "Captura de pantalla 2025-09-03 a la(s) 10.16.17 a.m..png" at bounding box center [213, 219] width 84 height 5
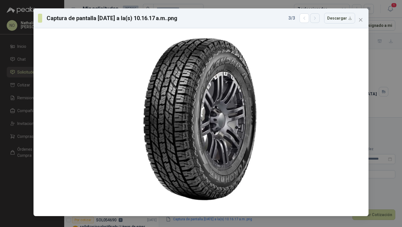
click at [313, 16] on button "button" at bounding box center [314, 17] width 9 height 9
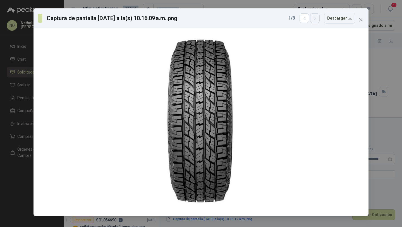
click at [313, 16] on button "button" at bounding box center [314, 17] width 9 height 9
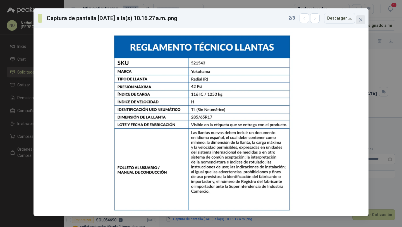
click at [363, 20] on span "Close" at bounding box center [361, 20] width 9 height 4
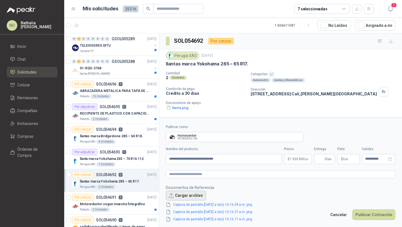
click at [188, 192] on button "Cargar archivo" at bounding box center [186, 196] width 40 height 10
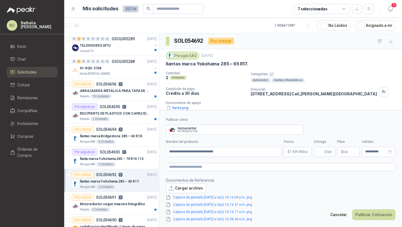
click at [351, 153] on p "$ 0 ,00" at bounding box center [349, 152] width 22 height 10
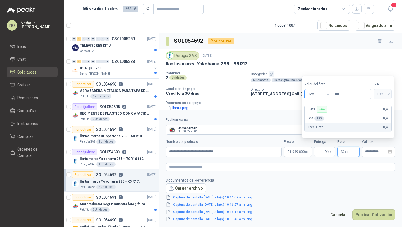
click at [328, 95] on span "Flex" at bounding box center [318, 94] width 20 height 8
click at [322, 127] on div "Fijo" at bounding box center [318, 123] width 25 height 9
click at [348, 94] on input "***" at bounding box center [352, 93] width 40 height 9
type input "*"
type input "********"
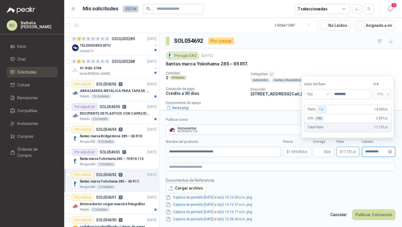
click at [371, 151] on input "**********" at bounding box center [376, 152] width 22 height 4
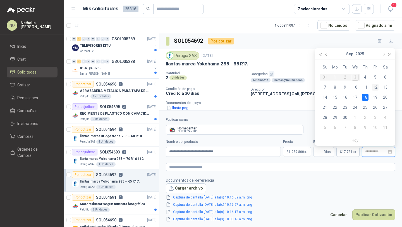
type input "**********"
click at [372, 87] on div "12" at bounding box center [375, 87] width 7 height 7
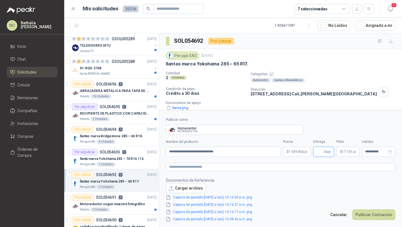
click at [320, 153] on input "Entrega" at bounding box center [320, 151] width 6 height 9
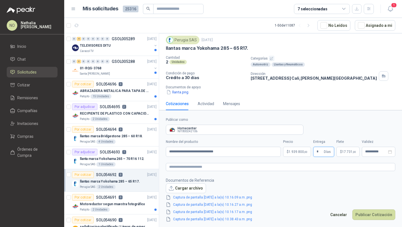
scroll to position [20, 0]
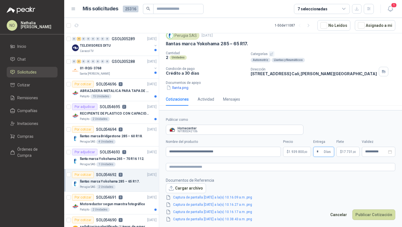
type input "*"
click at [299, 151] on body "NO Nathalia Ortega Inicio Chat Solicitudes Cotizar Remisiones Compañías Invitac…" at bounding box center [201, 113] width 402 height 227
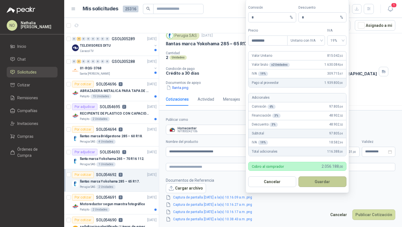
click at [329, 181] on button "Guardar" at bounding box center [323, 181] width 48 height 11
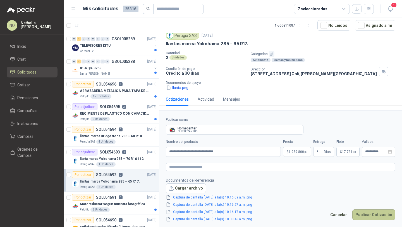
click at [368, 214] on button "Publicar Cotización" at bounding box center [374, 214] width 43 height 11
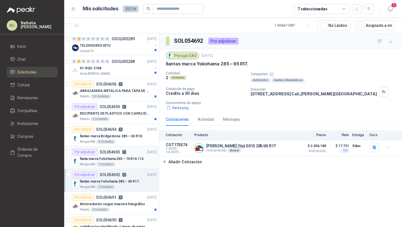
click at [129, 159] on p "llanta marca Yokohama 265 – 70 R16 112." at bounding box center [112, 158] width 65 height 5
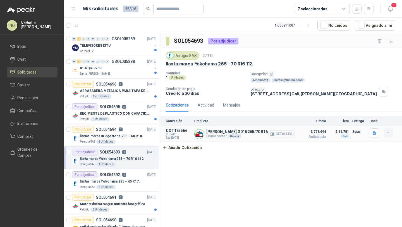
click at [388, 133] on icon "button" at bounding box center [389, 132] width 5 height 5
click at [368, 110] on button "Editar" at bounding box center [377, 110] width 45 height 9
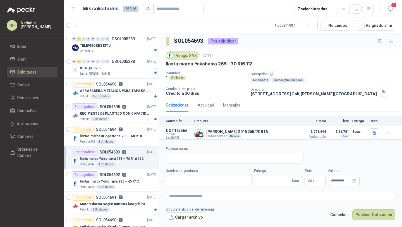
type input "**********"
type input "*"
type input "**********"
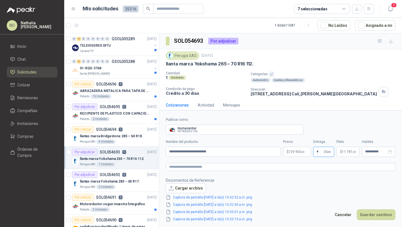
click at [321, 152] on input "*" at bounding box center [320, 151] width 6 height 9
type input "*"
click at [328, 200] on footer "Documentos de Referencia Cargar archivo Captura de pantalla 2025-09-03 a la(s) …" at bounding box center [281, 199] width 230 height 45
click at [345, 156] on p "$ 11.781 ,00" at bounding box center [348, 152] width 23 height 10
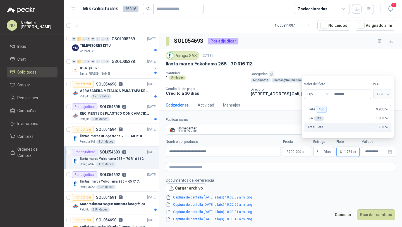
click at [344, 177] on form "**********" at bounding box center [280, 169] width 243 height 119
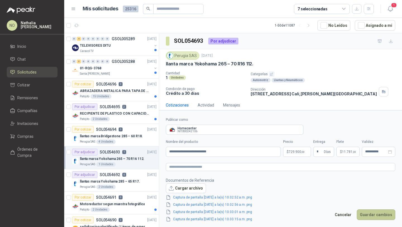
click at [380, 211] on button "Guardar cambios" at bounding box center [376, 214] width 39 height 11
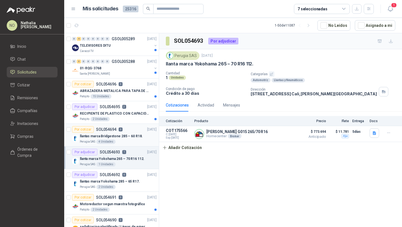
click at [131, 137] on p "llantas marca Bridgestone 285 – 60 R18." at bounding box center [111, 136] width 63 height 5
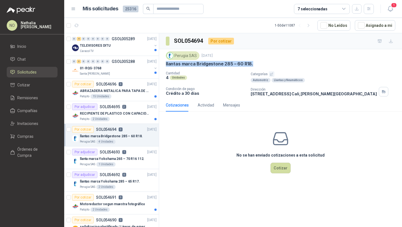
drag, startPoint x: 164, startPoint y: 64, endPoint x: 257, endPoint y: 64, distance: 92.8
click at [257, 64] on div "Perugia SAS 3 sept, 2025 llantas marca Bridgestone 285 – 60 R18. Cantidad 4 Uni…" at bounding box center [280, 73] width 243 height 49
click at [169, 10] on input "text" at bounding box center [176, 8] width 39 height 9
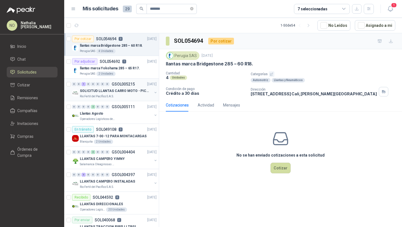
click at [136, 93] on p "SOLICITUD LLANTAS CARRO MOTO - PICHINDE" at bounding box center [115, 90] width 70 height 5
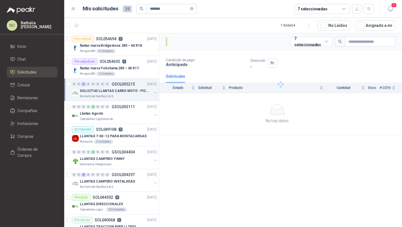
click at [136, 93] on p "SOLICITUD LLANTAS CARRO MOTO - PICHINDE" at bounding box center [115, 90] width 70 height 5
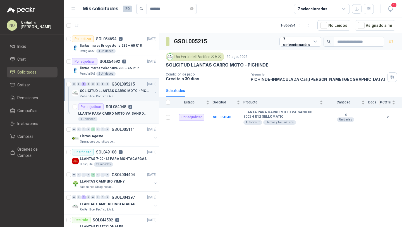
click at [132, 114] on p "LLANTA PARA CARRO MOTO VAISAND DB 300ZH R12 SELLOMATIC" at bounding box center [113, 113] width 70 height 5
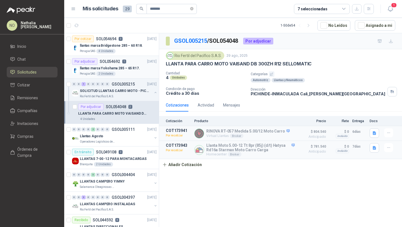
click at [132, 71] on div "llantas marca Yokohama 285 – 65 R17." at bounding box center [118, 68] width 77 height 7
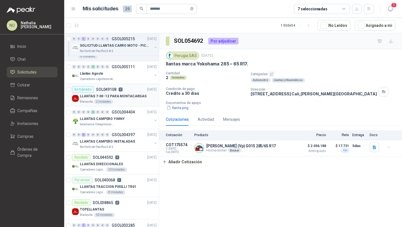
scroll to position [66, 0]
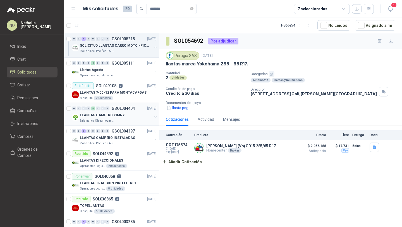
click at [133, 117] on div "LLANTAS CAMPERO YIMNY" at bounding box center [116, 115] width 72 height 7
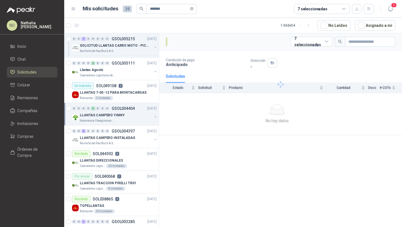
click at [133, 117] on div "LLANTAS CAMPERO YIMNY" at bounding box center [116, 115] width 72 height 7
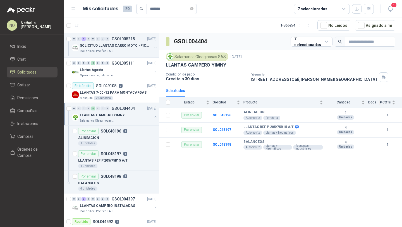
click at [133, 117] on div "LLANTAS CAMPERO YIMNY" at bounding box center [116, 115] width 72 height 7
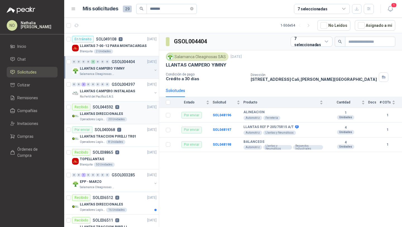
scroll to position [117, 0]
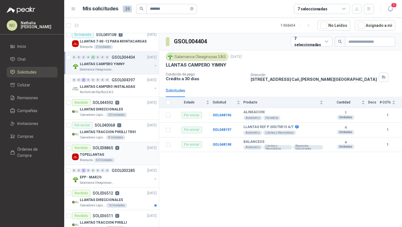
click at [137, 153] on div "TOPELLANTAS" at bounding box center [118, 154] width 77 height 7
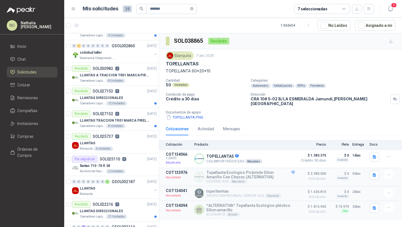
scroll to position [424, 0]
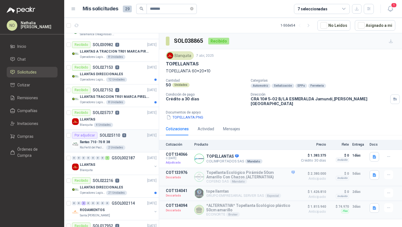
click at [135, 146] on div "Rio Fertil del Pacífico S.A.S. 2 Unidades" at bounding box center [118, 147] width 77 height 4
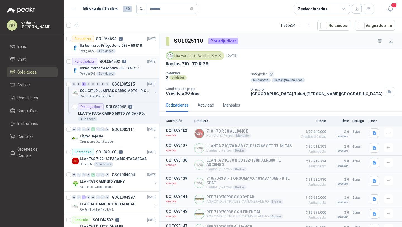
click at [123, 73] on div "Perugia SAS 2 Unidades" at bounding box center [118, 74] width 77 height 4
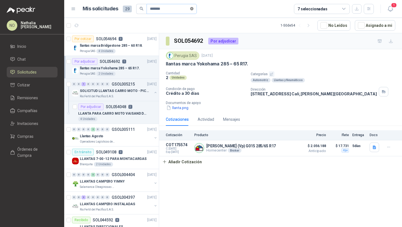
click at [193, 9] on icon "close-circle" at bounding box center [191, 8] width 3 height 3
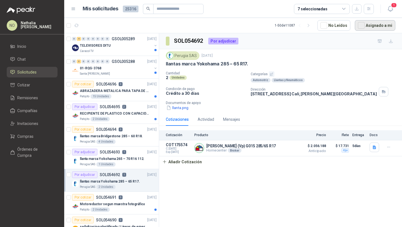
click at [374, 25] on button "Asignado a mi" at bounding box center [375, 25] width 41 height 11
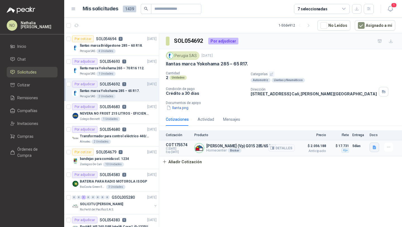
click at [373, 147] on icon "button" at bounding box center [374, 147] width 3 height 4
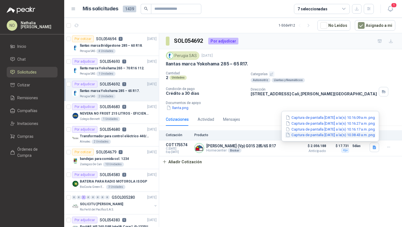
click at [349, 137] on button "Captura de pantalla 2025-09-03 a la(s) 10.38.43 a.m..png" at bounding box center [330, 135] width 91 height 6
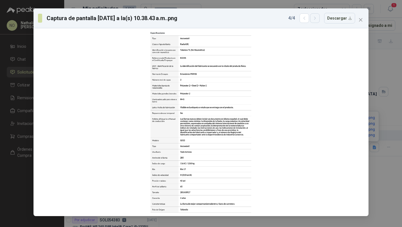
click at [316, 18] on icon "button" at bounding box center [315, 18] width 5 height 5
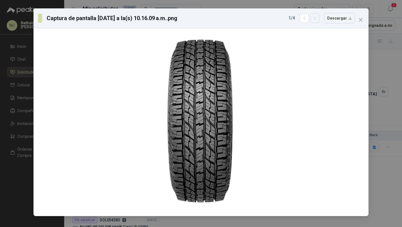
click at [316, 18] on icon "button" at bounding box center [315, 18] width 5 height 5
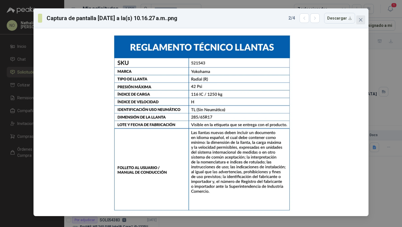
click at [361, 18] on icon "close" at bounding box center [361, 20] width 4 height 4
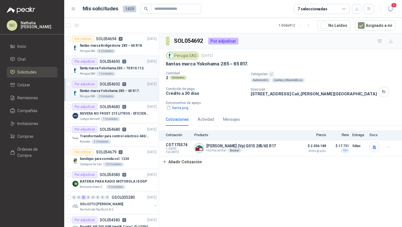
click at [124, 70] on p "llanta marca Yokohama 265 – 70 R16 112." at bounding box center [112, 68] width 65 height 5
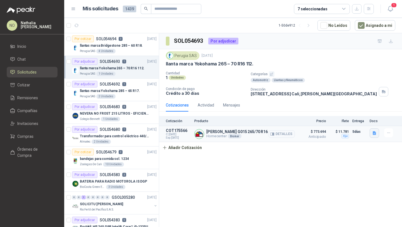
click at [374, 134] on icon "button" at bounding box center [374, 133] width 5 height 5
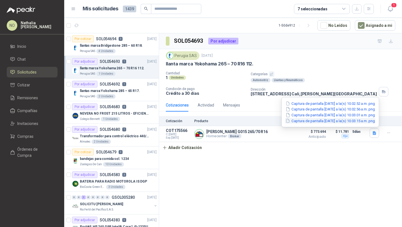
click at [336, 118] on button "Captura de pantalla 2025-09-03 a la(s) 10.03.15 a.m..png" at bounding box center [330, 121] width 91 height 6
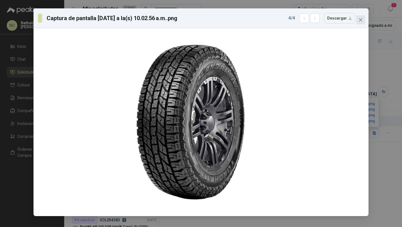
click at [360, 20] on icon "close" at bounding box center [361, 20] width 4 height 4
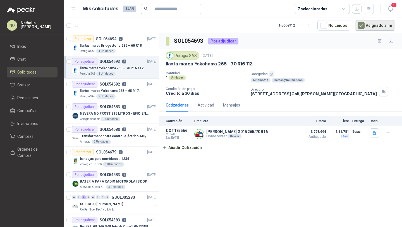
click at [370, 26] on button "Asignado a mi" at bounding box center [375, 25] width 41 height 11
click at [367, 7] on icon "button" at bounding box center [369, 8] width 5 height 5
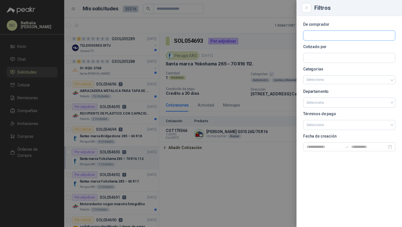
click at [313, 36] on input "text" at bounding box center [350, 35] width 92 height 9
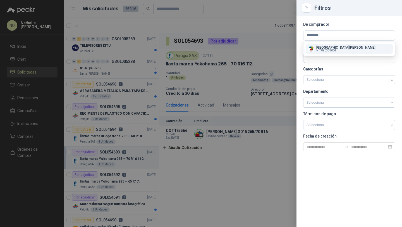
click at [309, 49] on img "button" at bounding box center [311, 49] width 6 height 6
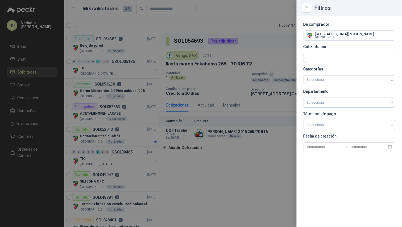
click at [124, 38] on div at bounding box center [201, 113] width 402 height 227
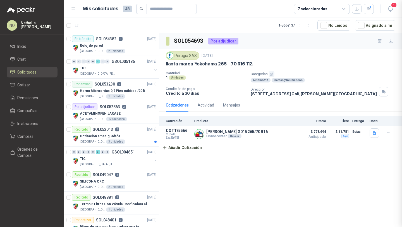
click at [124, 38] on div at bounding box center [201, 113] width 402 height 227
click at [142, 89] on div "Horno Microondas 0,7 Pies cúbicos /20 lt" at bounding box center [118, 90] width 77 height 7
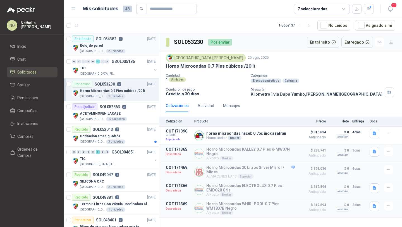
click at [116, 47] on div "Reloj de pared" at bounding box center [118, 45] width 77 height 7
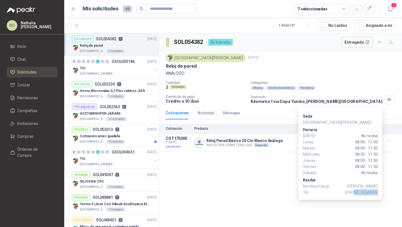
drag, startPoint x: 356, startPoint y: 192, endPoint x: 378, endPoint y: 192, distance: 21.5
click at [378, 192] on span "+57 3024655582" at bounding box center [361, 192] width 33 height 6
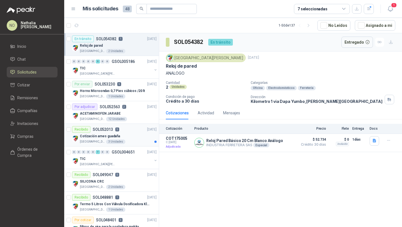
click at [119, 130] on div "Recibido SOL052013 5 13/08/25" at bounding box center [114, 129] width 85 height 7
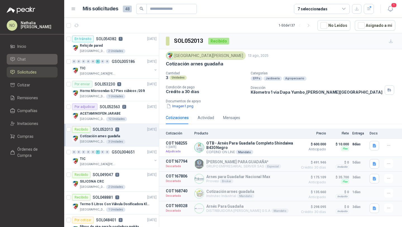
click at [42, 58] on li "Chat" at bounding box center [32, 59] width 44 height 6
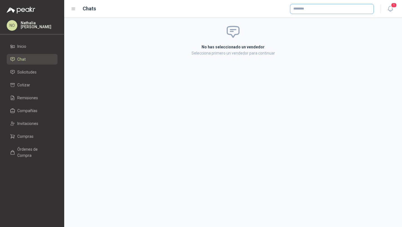
click at [327, 9] on input "text" at bounding box center [332, 8] width 83 height 9
click at [321, 20] on p "Homecenter" at bounding box center [313, 20] width 20 height 3
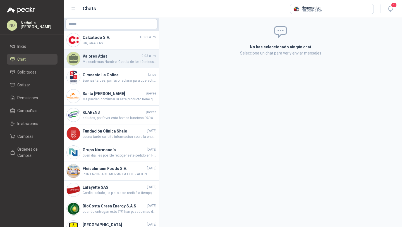
click at [130, 58] on h4 "Valores Atlas" at bounding box center [112, 56] width 58 height 6
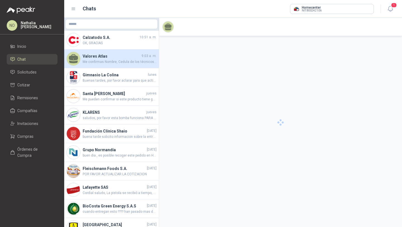
scroll to position [86, 0]
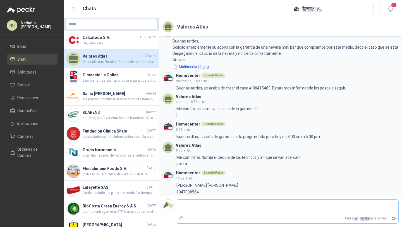
click at [179, 217] on icon "Adjuntar archivos" at bounding box center [181, 218] width 5 height 5
click at [0, 0] on input "file" at bounding box center [0, 0] width 0 height 0
click at [392, 217] on icon "Enviar" at bounding box center [394, 218] width 5 height 5
click at [394, 218] on icon "Enviar" at bounding box center [394, 219] width 4 height 4
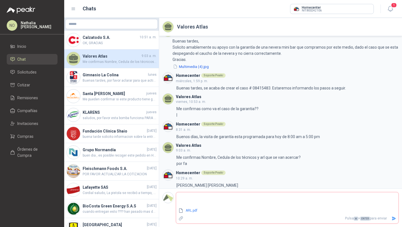
click at [394, 218] on icon "Enviar" at bounding box center [394, 219] width 4 height 4
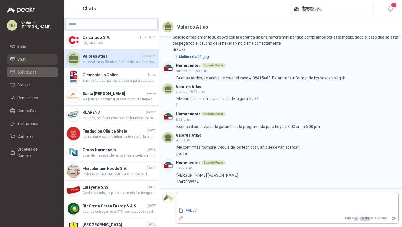
click at [25, 72] on span "Solicitudes" at bounding box center [26, 72] width 19 height 6
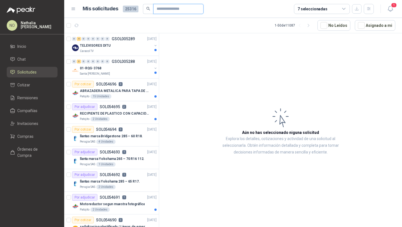
click at [165, 10] on input "text" at bounding box center [176, 8] width 39 height 9
paste input "*********"
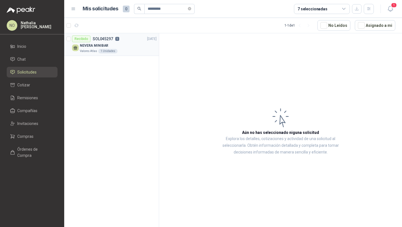
click at [133, 43] on div "NEVERA MINIBAR" at bounding box center [118, 45] width 77 height 7
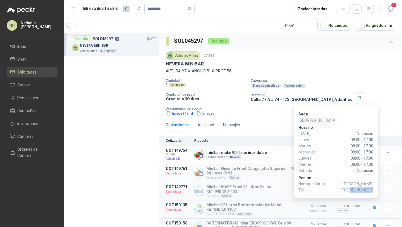
drag, startPoint x: 352, startPoint y: 190, endPoint x: 373, endPoint y: 189, distance: 21.3
click at [373, 189] on span "+57 3106872395" at bounding box center [357, 190] width 33 height 6
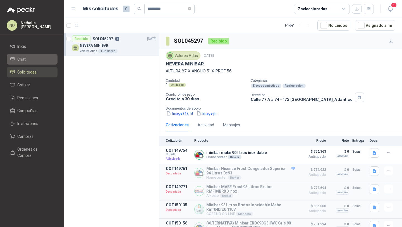
click at [39, 60] on li "Chat" at bounding box center [32, 59] width 44 height 6
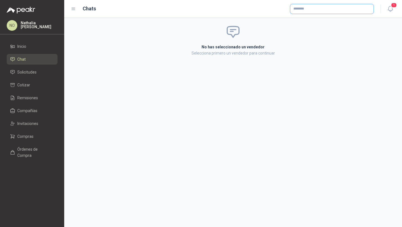
click at [313, 8] on input "text" at bounding box center [332, 8] width 83 height 9
type input "**********"
click at [310, 21] on p "Homecenter" at bounding box center [313, 20] width 20 height 3
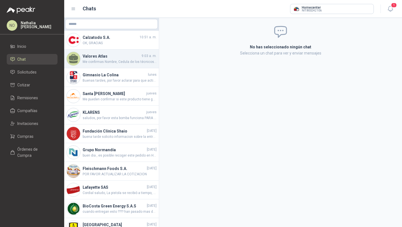
click at [94, 61] on span "Me confirmas Nombre, Cedula de los técnicos y arl que se van acercar? por fa" at bounding box center [120, 61] width 74 height 5
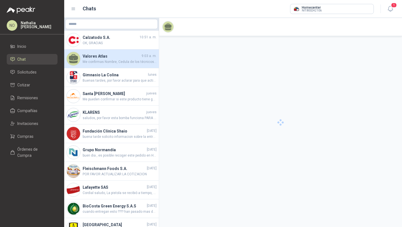
scroll to position [86, 0]
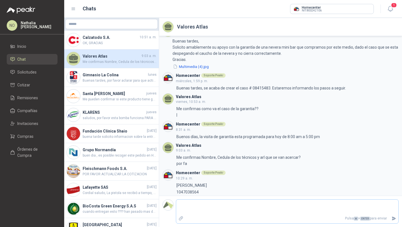
type textarea "*"
type textarea "**"
type textarea "***"
type textarea "****"
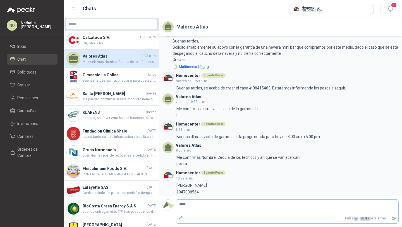
type textarea "**** *"
type textarea "**** **"
type textarea "**** ****"
type textarea "**** *****"
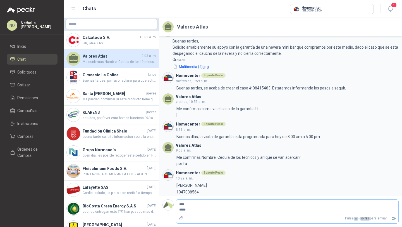
type textarea "**** ******"
type textarea "**** *******"
type textarea "**** ********"
type textarea "**** *********"
type textarea "**********"
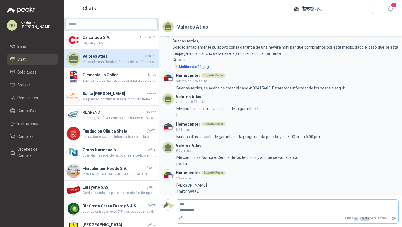
type textarea "**********"
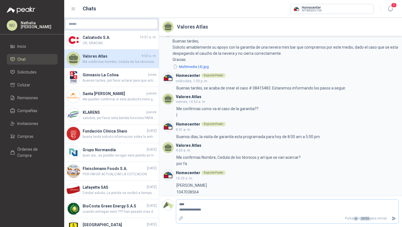
type textarea "**********"
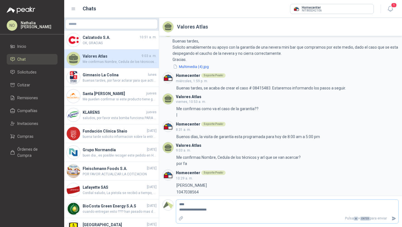
type textarea "**********"
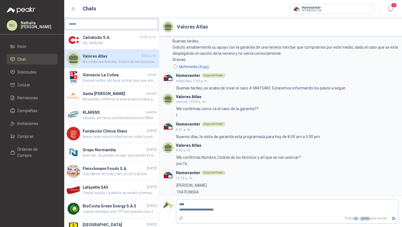
type textarea "**********"
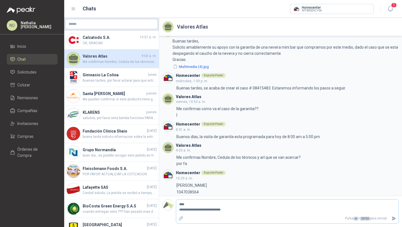
type textarea "**********"
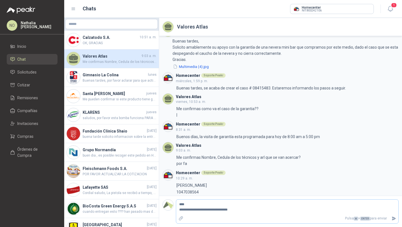
type textarea "**********"
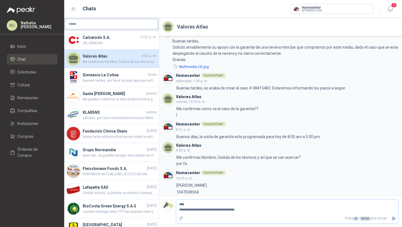
type textarea "**********"
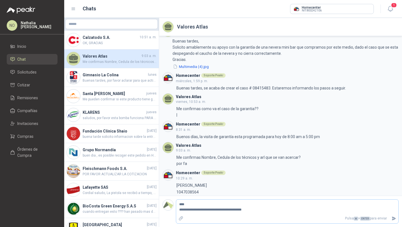
type textarea "**********"
click at [396, 216] on icon "Enviar" at bounding box center [394, 218] width 5 height 5
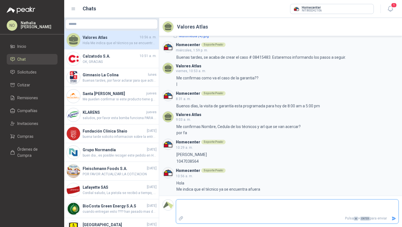
click at [244, 212] on textarea at bounding box center [287, 207] width 222 height 13
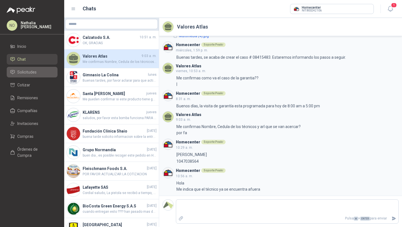
click at [33, 73] on span "Solicitudes" at bounding box center [26, 72] width 19 height 6
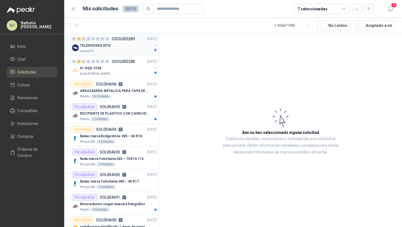
click at [127, 42] on div "TELEVISORES DITU" at bounding box center [116, 45] width 72 height 7
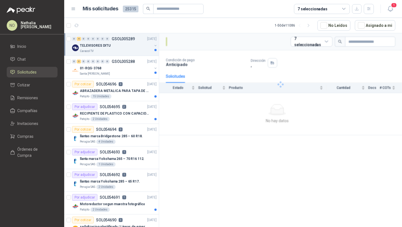
click at [127, 42] on div "TELEVISORES DITU" at bounding box center [116, 45] width 72 height 7
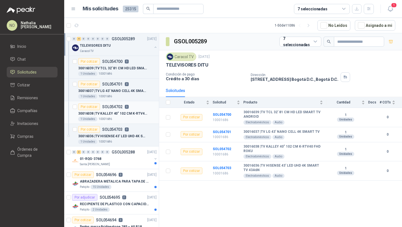
click at [134, 111] on p "30016038 | TV KALLEY 40" 102 CM K-RTV40 FHD ROKU" at bounding box center [113, 113] width 70 height 5
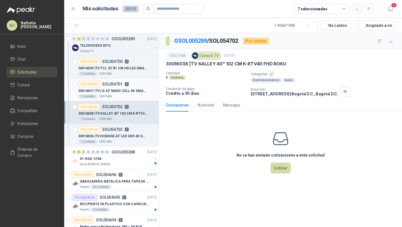
click at [135, 80] on article "Por cotizar SOL054701 0 30016037 | TV LG 43' NANO CELL 4K SMART TV 1 Unidades 1…" at bounding box center [111, 90] width 95 height 23
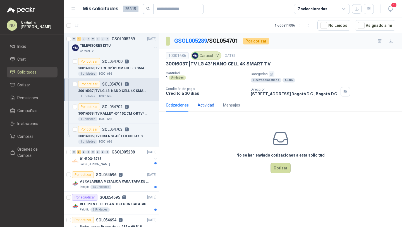
click at [208, 107] on div "Actividad" at bounding box center [206, 105] width 16 height 6
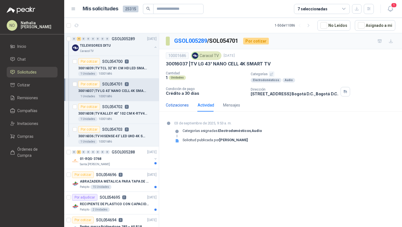
click at [183, 108] on div "Cotizaciones" at bounding box center [177, 105] width 23 height 6
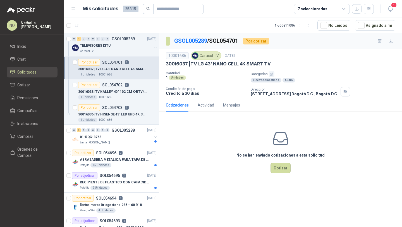
scroll to position [29, 0]
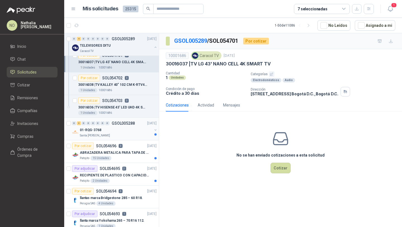
click at [127, 133] on div "Santa [PERSON_NAME]" at bounding box center [116, 135] width 72 height 4
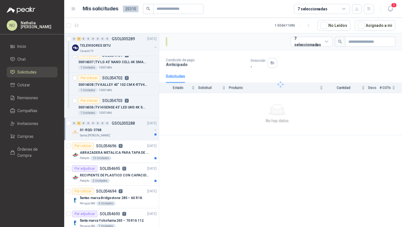
click at [127, 133] on div "Santa [PERSON_NAME]" at bounding box center [116, 135] width 72 height 4
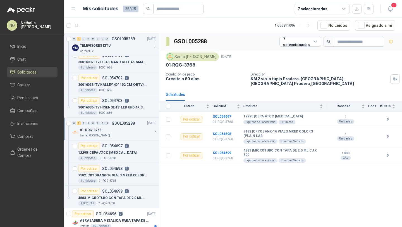
click at [127, 133] on div "Santa [PERSON_NAME]" at bounding box center [116, 135] width 72 height 4
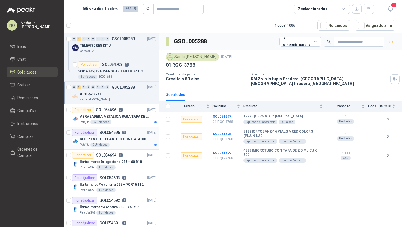
scroll to position [66, 0]
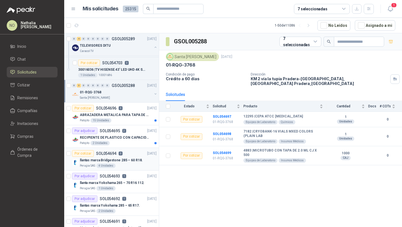
click at [136, 159] on p "llantas marca Bridgestone 285 – 60 R18." at bounding box center [111, 160] width 63 height 5
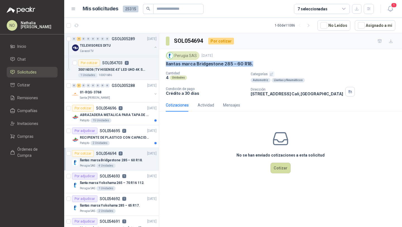
drag, startPoint x: 166, startPoint y: 64, endPoint x: 265, endPoint y: 64, distance: 99.2
click at [265, 64] on div "llantas marca Bridgestone 285 – 60 R18." at bounding box center [281, 64] width 230 height 6
copy p "llantas marca Bridgestone 285 – 60 R18."
click at [369, 26] on button "Asignado a mi" at bounding box center [375, 25] width 41 height 11
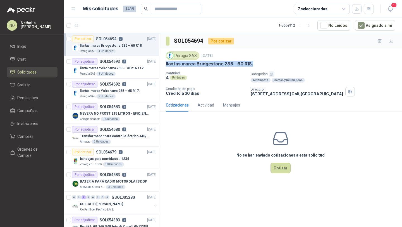
click at [126, 50] on div "Perugia SAS 4 Unidades" at bounding box center [118, 51] width 77 height 4
click at [165, 64] on div "Perugia SAS 3 sept, 2025 llantas marca Bridgestone 285 – 60 R18. Cantidad 4 Uni…" at bounding box center [280, 73] width 243 height 49
drag, startPoint x: 165, startPoint y: 64, endPoint x: 256, endPoint y: 64, distance: 90.5
click at [256, 64] on div "Perugia SAS 3 sept, 2025 llantas marca Bridgestone 285 – 60 R18. Cantidad 4 Uni…" at bounding box center [280, 73] width 243 height 49
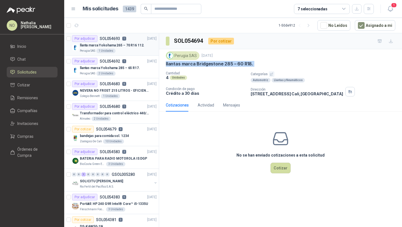
scroll to position [23, 0]
click at [129, 114] on p "Transformador para control eléctrico 440/220/110 - 45O VA." at bounding box center [115, 112] width 70 height 5
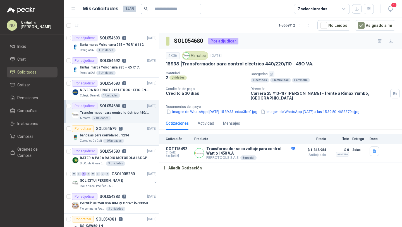
click at [129, 138] on div "bandejas para comida sol. 1234" at bounding box center [118, 135] width 77 height 7
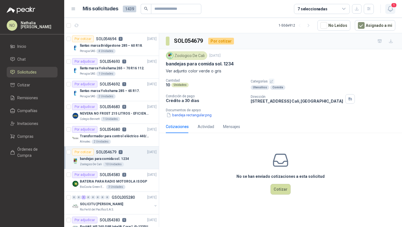
click at [389, 8] on icon "button" at bounding box center [390, 8] width 7 height 7
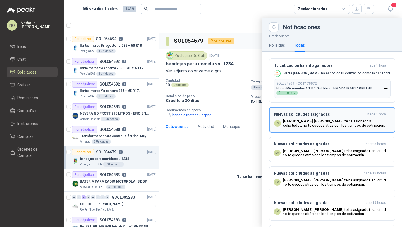
click at [332, 119] on p "Luis Miguel Martinez te ha asignado 3 solicitudes , no te quedes atrás con los …" at bounding box center [336, 123] width 107 height 8
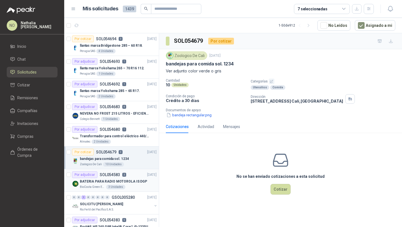
click at [117, 186] on div "3 Unidades" at bounding box center [115, 187] width 19 height 4
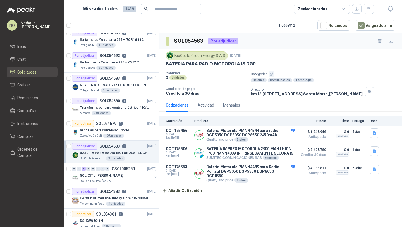
scroll to position [31, 0]
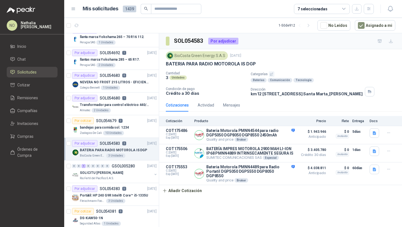
click at [117, 186] on div "Por adjudicar SOL054383 5" at bounding box center [99, 188] width 54 height 7
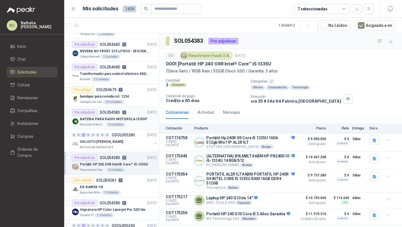
scroll to position [78, 0]
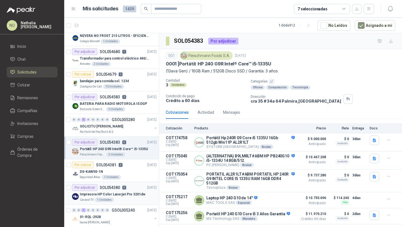
click at [130, 190] on div "Por adjudicar SOL054380 9 01/09/25" at bounding box center [114, 187] width 85 height 7
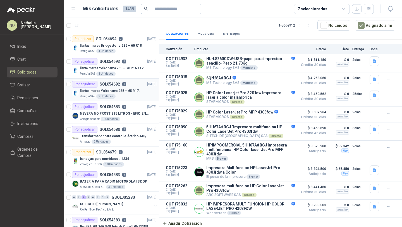
click at [135, 98] on div "Perugia SAS 2 Unidades" at bounding box center [118, 96] width 77 height 4
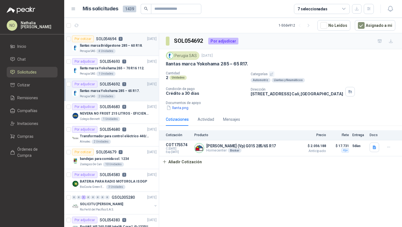
click at [130, 48] on p "llantas marca Bridgestone 285 – 60 R18." at bounding box center [111, 45] width 63 height 5
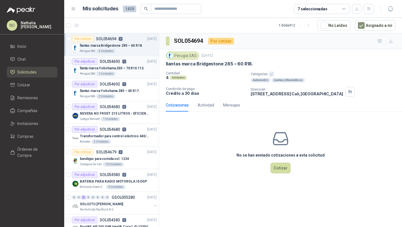
click at [116, 68] on p "llanta marca Yokohama 265 – 70 R16 112." at bounding box center [112, 68] width 65 height 5
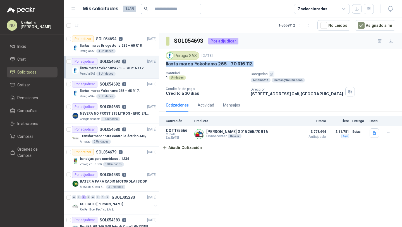
drag, startPoint x: 166, startPoint y: 65, endPoint x: 270, endPoint y: 65, distance: 103.9
click at [270, 65] on div "llanta marca Yokohama 265 – 70 R16 112." at bounding box center [281, 64] width 230 height 6
copy p "llanta marca Yokohama 265 – 70 R16 112."
click at [136, 84] on div "Por adjudicar SOL054692 1 03/09/25" at bounding box center [114, 84] width 85 height 7
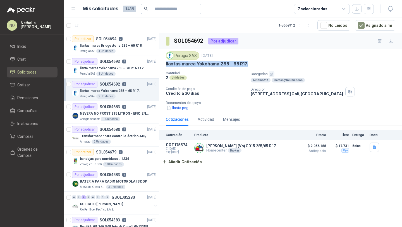
drag, startPoint x: 167, startPoint y: 64, endPoint x: 258, endPoint y: 64, distance: 91.1
click at [258, 64] on div "Perugia SAS 3 sept, 2025 llantas marca Yokohama 285 – 65 R17. Cantidad 2 Unidad…" at bounding box center [280, 81] width 243 height 64
copy p "llantas marca Yokohama 285 – 65 R17."
click at [379, 24] on button "Asignado a mi" at bounding box center [375, 25] width 41 height 11
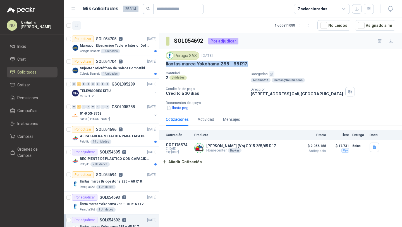
click at [77, 25] on icon "button" at bounding box center [76, 25] width 5 height 5
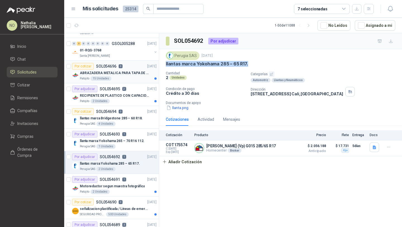
scroll to position [66, 0]
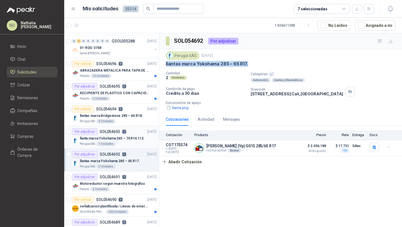
click at [121, 137] on p "llanta marca Yokohama 265 – 70 R16 112." at bounding box center [112, 138] width 65 height 5
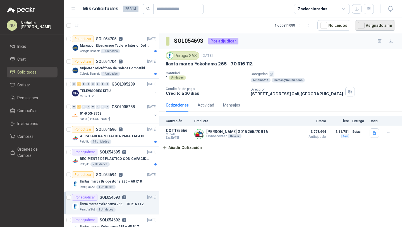
click at [372, 28] on button "Asignado a mi" at bounding box center [375, 25] width 41 height 11
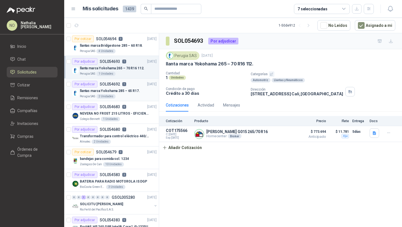
click at [129, 91] on p "llantas marca Yokohama 285 – 65 R17." at bounding box center [110, 90] width 60 height 5
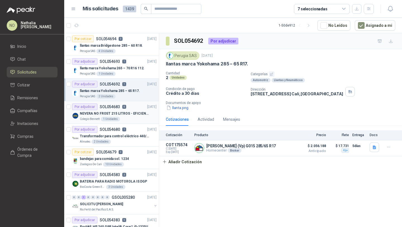
click at [128, 113] on p "NEVERA NO FROST 215 LITROS - EFICIENCIA ENERGETICA A" at bounding box center [115, 113] width 70 height 5
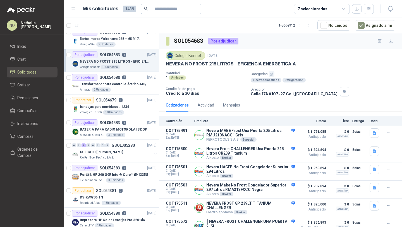
scroll to position [55, 0]
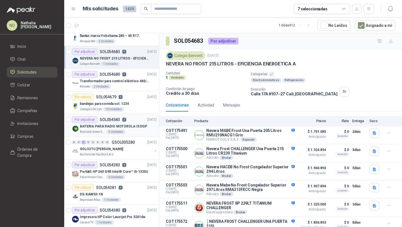
click at [129, 124] on p "BATERIA PARA RADIO MOTOROLA IS DGP" at bounding box center [113, 126] width 67 height 5
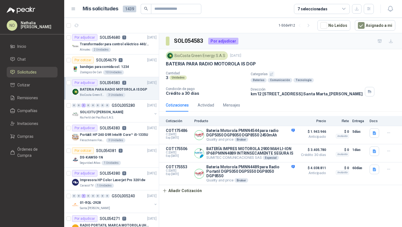
scroll to position [97, 0]
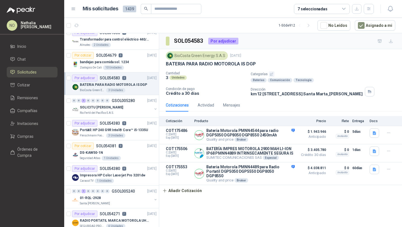
click at [129, 124] on div "Por adjudicar SOL054383 5 [DATE]" at bounding box center [114, 123] width 85 height 7
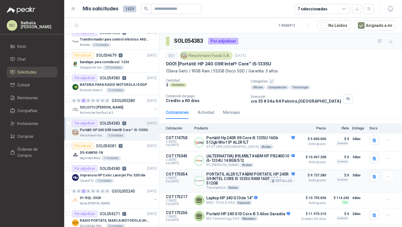
scroll to position [8, 0]
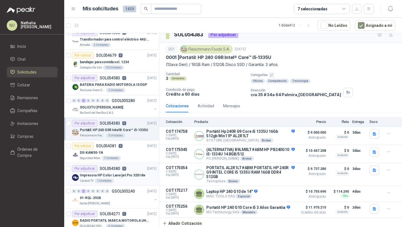
click at [135, 172] on div "Impresora HP Color Laserjet Pro 3201dw" at bounding box center [118, 175] width 77 height 7
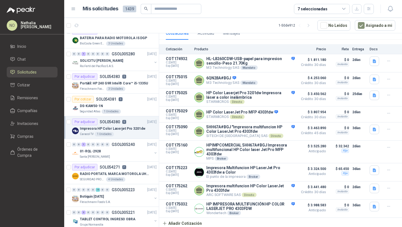
scroll to position [144, 0]
click at [118, 173] on p "RADIO PORTATIL MARCA MOTOROLA UHF SIN PANTALLA CON GPS, INCLUYE: ANTENA, BATERI…" at bounding box center [115, 173] width 70 height 5
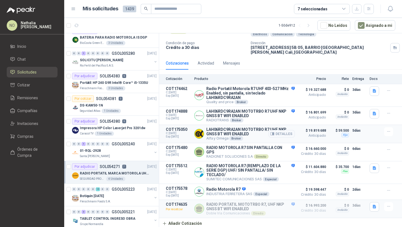
scroll to position [61, 0]
click at [278, 151] on button "Detalles" at bounding box center [282, 152] width 26 height 8
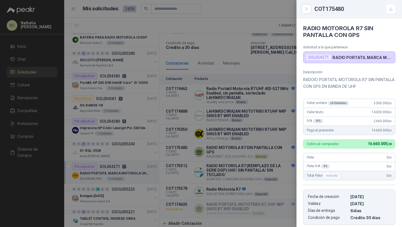
click at [286, 144] on div at bounding box center [201, 113] width 402 height 227
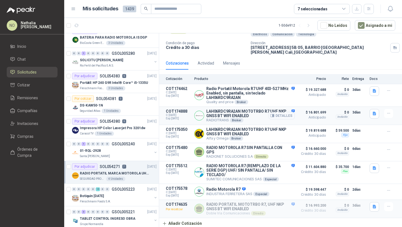
click at [279, 112] on button "Detalles" at bounding box center [282, 116] width 26 height 8
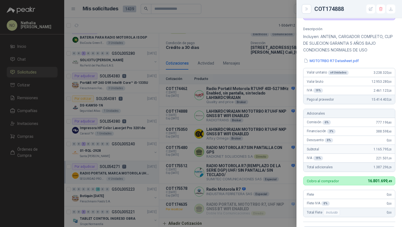
scroll to position [21, 0]
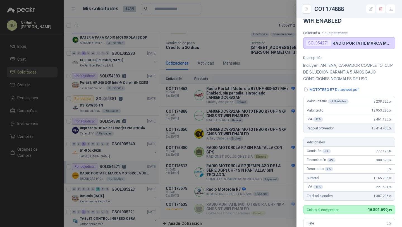
click at [280, 148] on div at bounding box center [201, 113] width 402 height 227
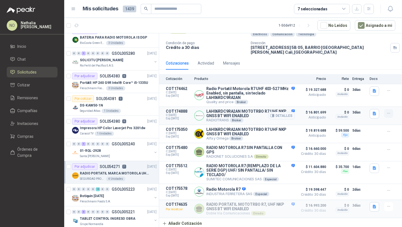
click at [387, 111] on icon "button" at bounding box center [389, 113] width 5 height 5
click at [373, 89] on button "Editar" at bounding box center [377, 89] width 45 height 9
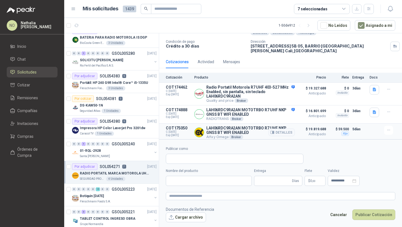
type input "**********"
type input "*"
type input "**********"
type textarea "**********"
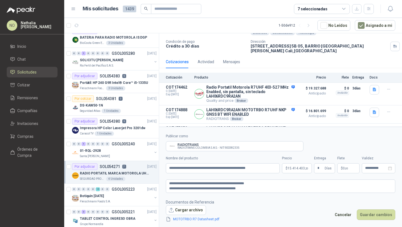
click at [300, 166] on body "NO Nathalia Ortega Inicio Chat Solicitudes Cotizar Remisiones Compañías Invitac…" at bounding box center [201, 113] width 402 height 227
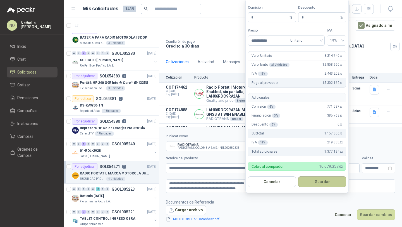
type input "**********"
click at [329, 181] on button "Guardar" at bounding box center [322, 181] width 48 height 11
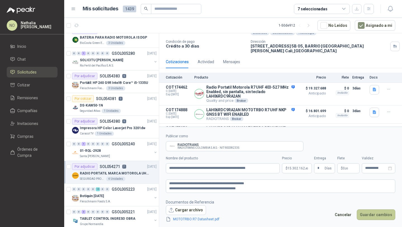
click at [377, 214] on button "Guardar cambios" at bounding box center [376, 214] width 39 height 11
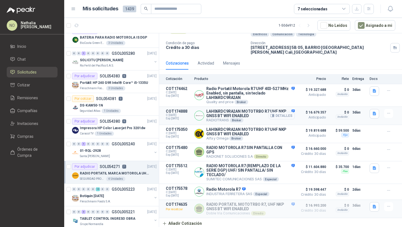
click at [278, 112] on button "Detalles" at bounding box center [282, 116] width 26 height 8
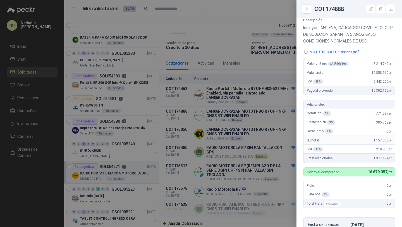
scroll to position [52, 0]
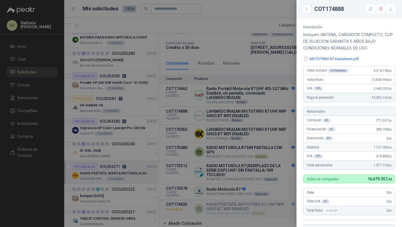
click at [233, 144] on div at bounding box center [201, 113] width 402 height 227
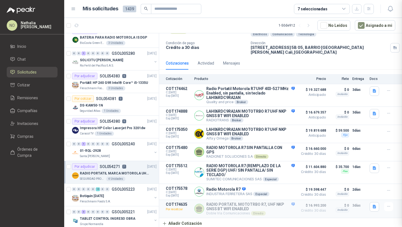
scroll to position [177, 0]
click at [276, 114] on button "Detalles" at bounding box center [282, 116] width 26 height 8
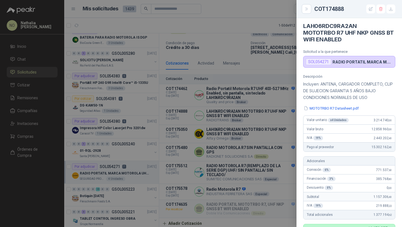
scroll to position [0, 0]
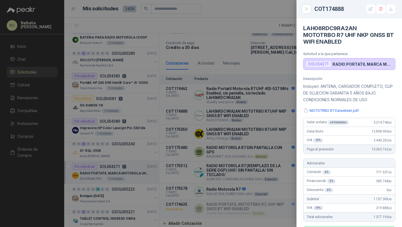
click at [252, 167] on div at bounding box center [201, 113] width 402 height 227
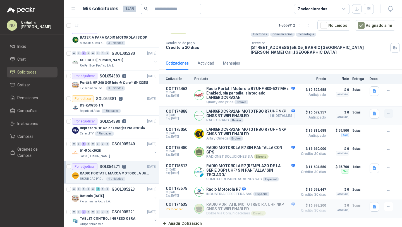
click at [387, 114] on button "button" at bounding box center [388, 113] width 9 height 9
click at [364, 92] on button "Editar" at bounding box center [377, 89] width 45 height 9
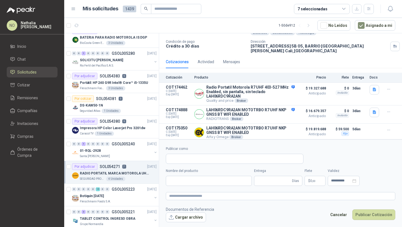
type input "**********"
type input "*"
type input "**********"
type textarea "**********"
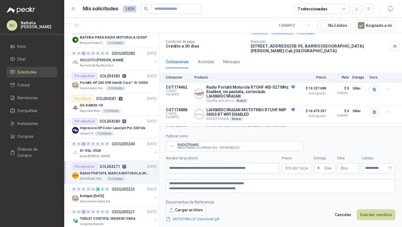
click at [297, 171] on body "NO Nathalia Ortega Inicio Chat Solicitudes Cotizar Remisiones Compañías Invitac…" at bounding box center [201, 113] width 402 height 227
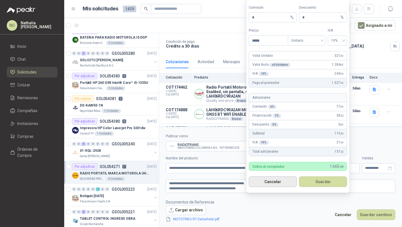
click at [271, 181] on button "Cancelar" at bounding box center [273, 181] width 48 height 11
type input "**********"
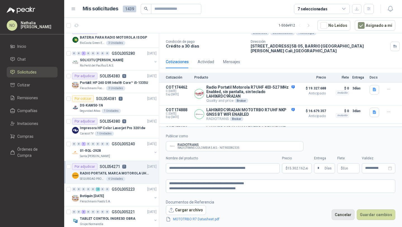
click at [345, 216] on button "Cancelar" at bounding box center [343, 214] width 23 height 11
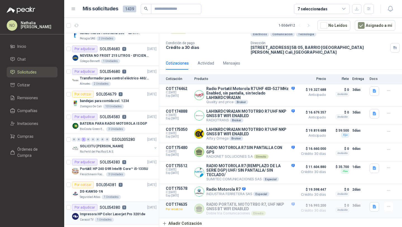
scroll to position [0, 0]
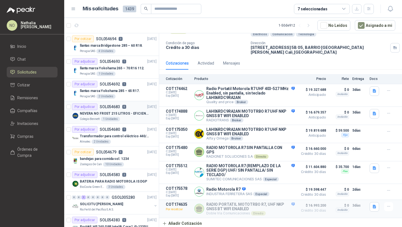
click at [120, 108] on div "Por adjudicar SOL054683 6" at bounding box center [99, 106] width 54 height 7
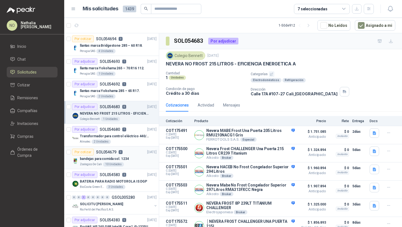
click at [120, 156] on p "bandejas para comida sol. 1234" at bounding box center [104, 158] width 49 height 5
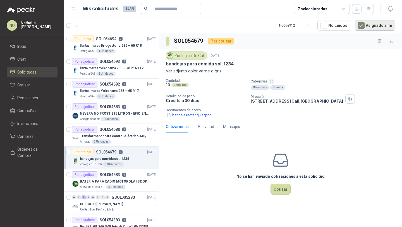
click at [369, 26] on button "Asignado a mi" at bounding box center [375, 25] width 41 height 11
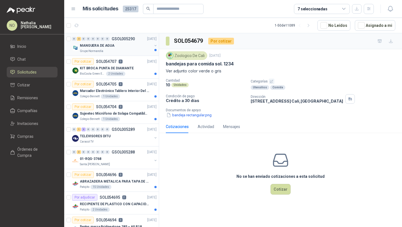
click at [95, 49] on p "Grupo Normandía" at bounding box center [91, 51] width 23 height 4
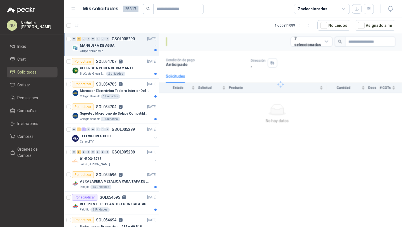
click at [95, 49] on p "Grupo Normandía" at bounding box center [91, 51] width 23 height 4
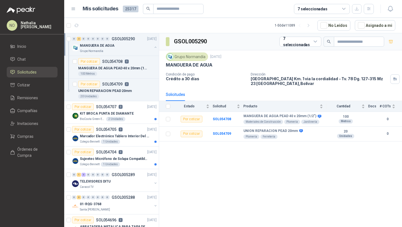
click at [95, 49] on p "Grupo Normandía" at bounding box center [91, 51] width 23 height 4
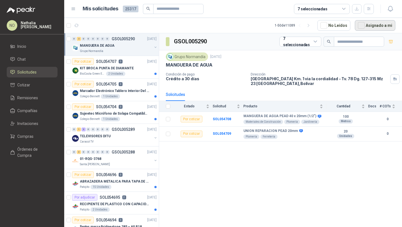
click at [382, 21] on button "Asignado a mi" at bounding box center [375, 25] width 41 height 11
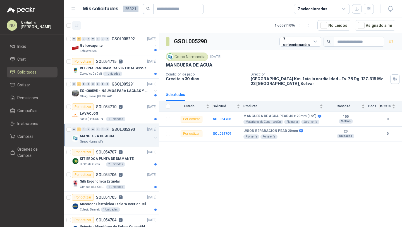
click at [76, 25] on icon "button" at bounding box center [76, 25] width 5 height 5
click at [130, 72] on div "Zoologico De Cali 1 Unidades" at bounding box center [118, 74] width 77 height 4
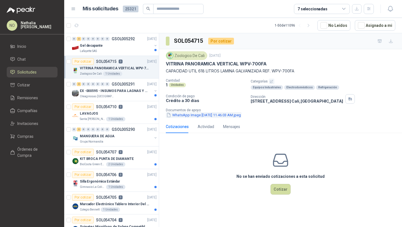
click at [225, 114] on button "WhatsApp Image [DATE] 11.46.03 AM.jpeg" at bounding box center [204, 115] width 76 height 6
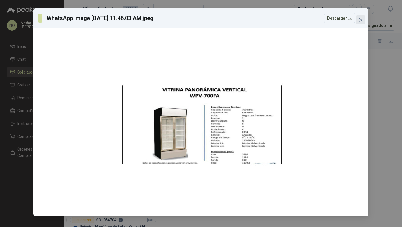
click at [362, 17] on button "Close" at bounding box center [361, 19] width 9 height 9
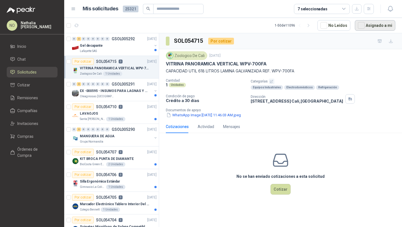
click at [383, 30] on button "Asignado a mi" at bounding box center [375, 25] width 41 height 11
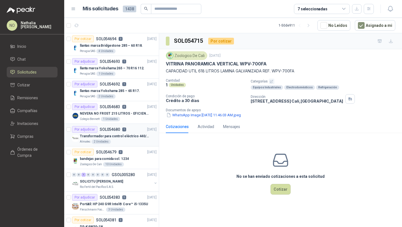
click at [138, 137] on p "Transformador para control eléctrico 440/220/110 - 45O VA." at bounding box center [115, 136] width 70 height 5
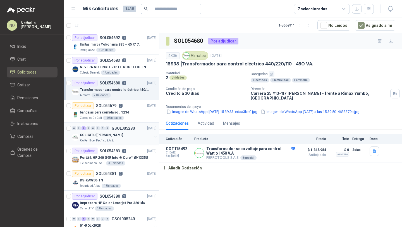
scroll to position [47, 0]
click at [127, 169] on article "Por cotizar SOL054381 0 01/09/25 DS-KAW50-1N Seguridad Atlas 1 Unidades" at bounding box center [111, 179] width 95 height 23
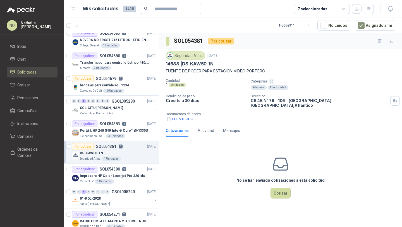
scroll to position [79, 0]
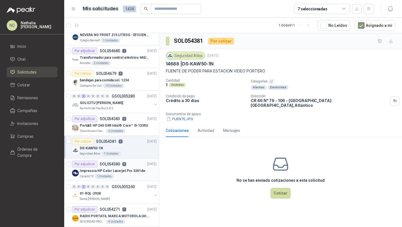
click at [134, 161] on div "Por adjudicar SOL054380 10 01/09/25" at bounding box center [114, 164] width 85 height 7
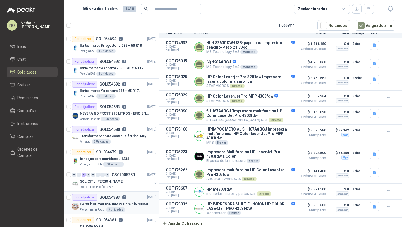
click at [113, 208] on div "3 Unidades" at bounding box center [115, 209] width 19 height 4
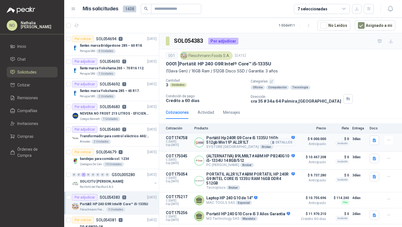
click at [274, 142] on button "Detalles" at bounding box center [282, 143] width 26 height 8
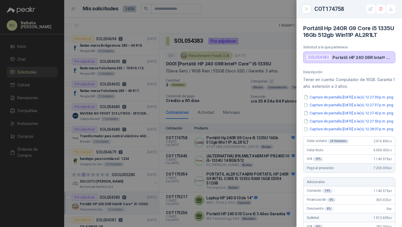
click at [276, 138] on div at bounding box center [201, 113] width 402 height 227
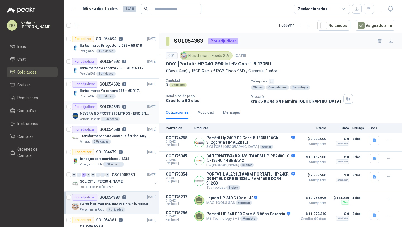
click at [111, 107] on p "SOL054683" at bounding box center [110, 107] width 20 height 4
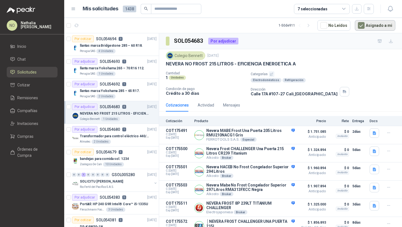
click at [371, 23] on button "Asignado a mi" at bounding box center [375, 25] width 41 height 11
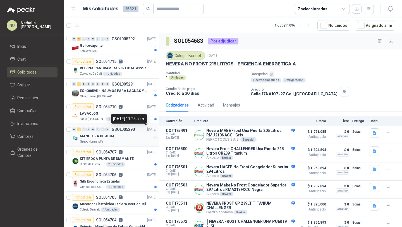
click at [147, 131] on p "[DATE]" at bounding box center [151, 129] width 9 height 5
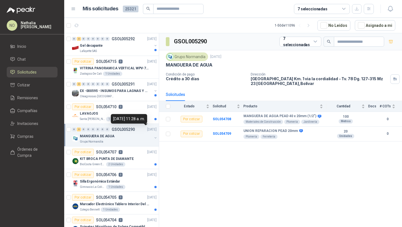
click at [147, 131] on p "[DATE]" at bounding box center [151, 129] width 9 height 5
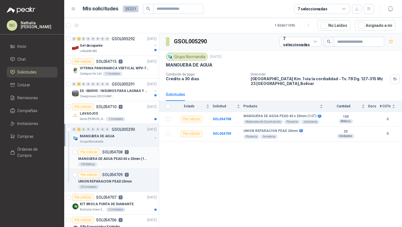
click at [134, 160] on p "MANGUERA DE AGUA PEAD 40 x 20mm (1/2")" at bounding box center [113, 158] width 70 height 5
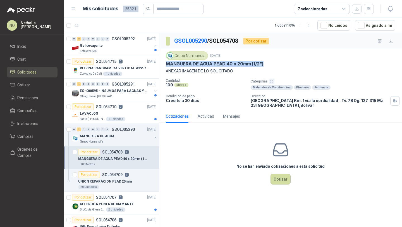
drag, startPoint x: 166, startPoint y: 64, endPoint x: 278, endPoint y: 62, distance: 111.8
click at [278, 62] on div "MANGUERA DE AGUA PEAD 40 x 20mm (1/2")" at bounding box center [281, 64] width 230 height 6
click at [129, 75] on div "Zoologico De Cali 1 Unidades" at bounding box center [118, 74] width 77 height 4
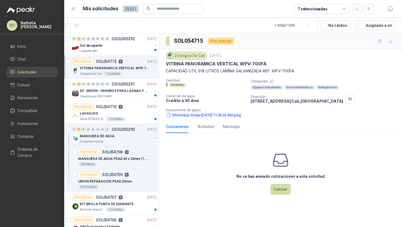
click at [211, 115] on button "WhatsApp Image [DATE] 11.46.03 AM.jpeg" at bounding box center [204, 115] width 76 height 6
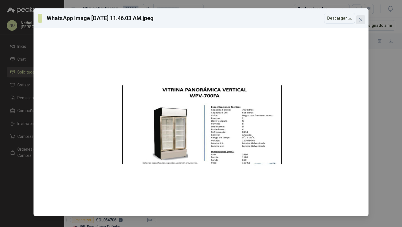
click at [359, 24] on button "Close" at bounding box center [361, 19] width 9 height 9
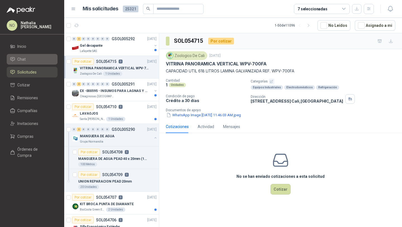
click at [39, 61] on li "Chat" at bounding box center [32, 59] width 44 height 6
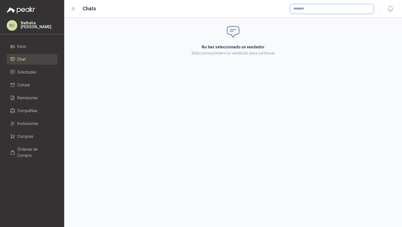
click at [315, 9] on input "text" at bounding box center [332, 8] width 83 height 9
type input "*******"
click at [314, 22] on p "Alkosto" at bounding box center [340, 20] width 75 height 3
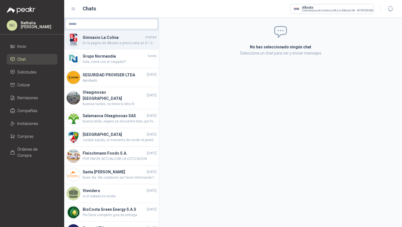
click at [125, 46] on div "Gimnasio La Colina martes En la pagina de Alkosto e precio esta en $ 1.699.000" at bounding box center [111, 40] width 95 height 19
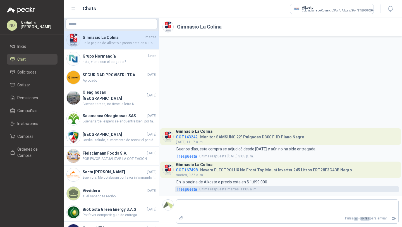
click at [192, 190] on span "1 respuesta" at bounding box center [187, 189] width 21 height 6
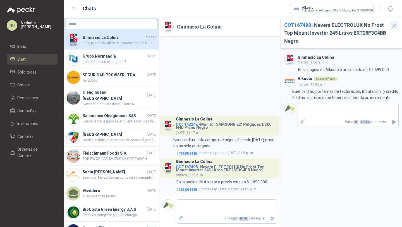
click at [392, 27] on icon "button" at bounding box center [394, 25] width 7 height 7
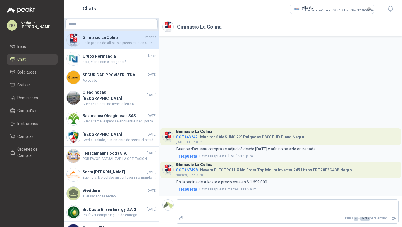
click at [369, 9] on icon "Limpiar" at bounding box center [369, 9] width 2 height 2
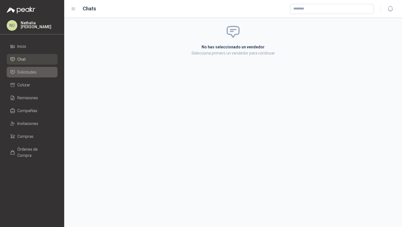
click at [47, 75] on li "Solicitudes" at bounding box center [32, 72] width 44 height 6
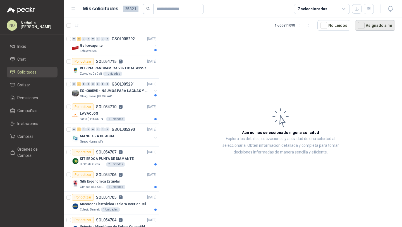
click at [385, 28] on button "Asignado a mi" at bounding box center [375, 25] width 41 height 11
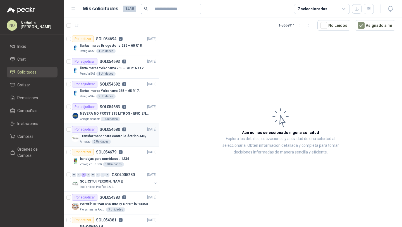
scroll to position [34, 0]
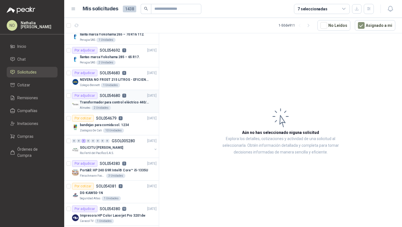
click at [132, 138] on div "0 0 1 0 0 0 0 0 GSOL005280 02/09/25" at bounding box center [115, 140] width 86 height 7
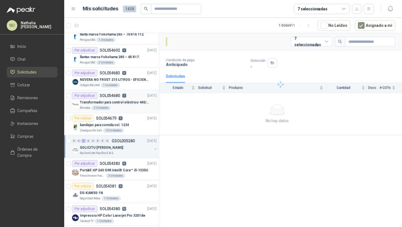
click at [132, 138] on div "0 0 1 0 0 0 0 0 GSOL005280 02/09/25" at bounding box center [115, 140] width 86 height 7
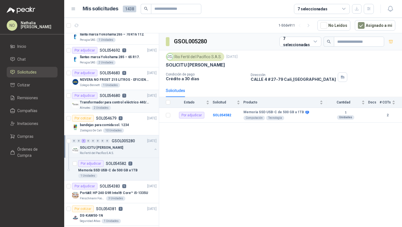
click at [132, 138] on div "0 0 1 0 0 0 0 0 GSOL005280 02/09/25" at bounding box center [115, 140] width 86 height 7
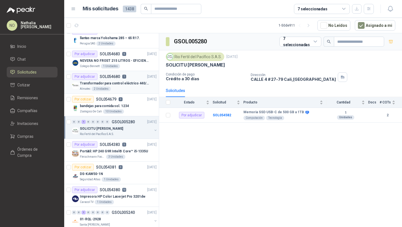
scroll to position [57, 0]
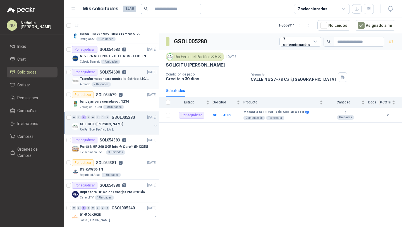
click at [132, 138] on div "Por adjudicar SOL054383 5 01/09/25" at bounding box center [114, 140] width 85 height 7
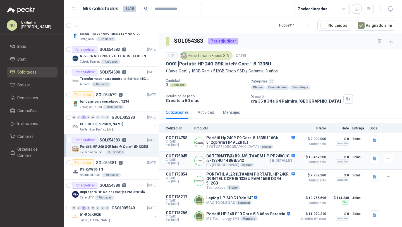
scroll to position [8, 0]
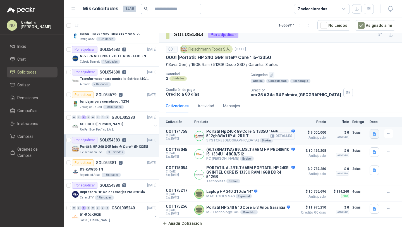
click at [370, 136] on button "button" at bounding box center [374, 133] width 9 height 9
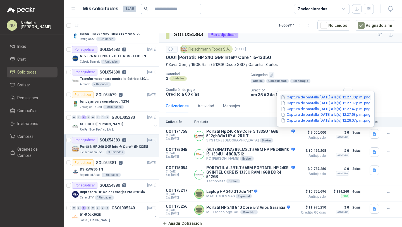
click at [349, 96] on button "Captura de pantalla 2025-09-01 a la(s) 12.27.30 p.m..png" at bounding box center [326, 97] width 91 height 6
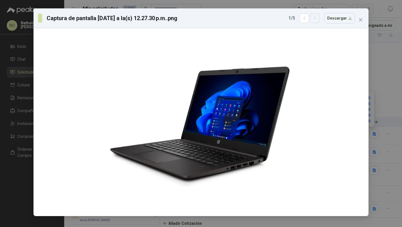
click at [318, 16] on icon "button" at bounding box center [315, 18] width 5 height 5
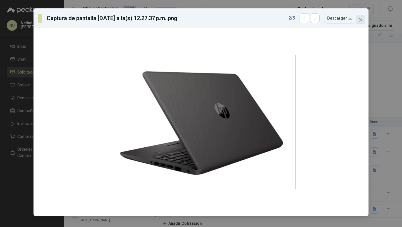
click at [365, 20] on span "Close" at bounding box center [361, 20] width 9 height 4
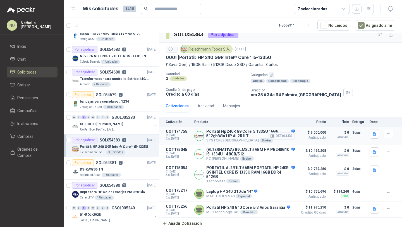
click at [281, 137] on button "Detalles" at bounding box center [282, 136] width 26 height 8
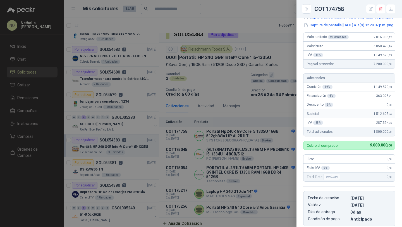
scroll to position [101, 0]
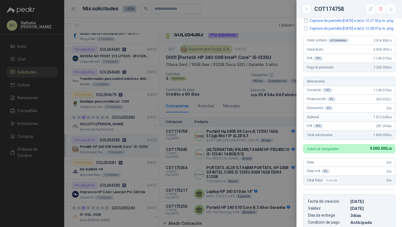
click at [299, 104] on div "Descripción Tener en cuenta: Computador de 16GB. Garantía 1 año. extensión a 3 …" at bounding box center [350, 99] width 106 height 260
click at [254, 113] on div at bounding box center [201, 113] width 402 height 227
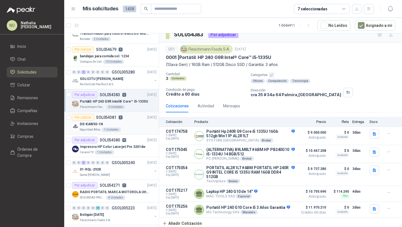
scroll to position [134, 0]
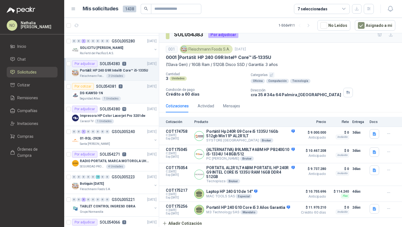
click at [132, 165] on div "SEGURIDAD PROVISER LTDA 4 Unidades" at bounding box center [118, 166] width 77 height 4
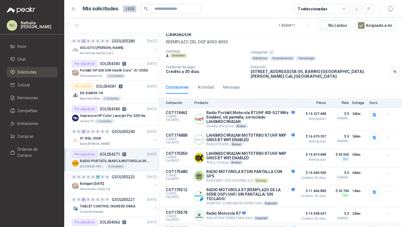
scroll to position [61, 0]
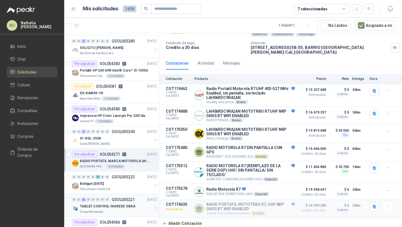
click at [129, 204] on p "TABLET CONTROL INGRESO OBRA" at bounding box center [108, 206] width 56 height 5
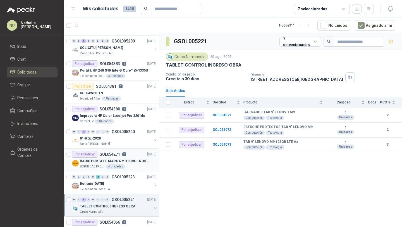
click at [129, 156] on div "Por adjudicar SOL054271 7 01/09/25" at bounding box center [114, 154] width 85 height 7
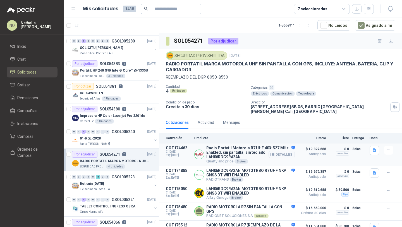
scroll to position [61, 0]
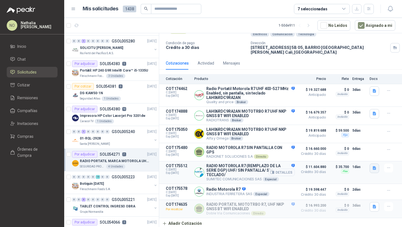
click at [372, 167] on icon "button" at bounding box center [374, 168] width 5 height 5
click at [347, 154] on button "R7 -LAH06RDC9RA2AN.png" at bounding box center [345, 155] width 52 height 6
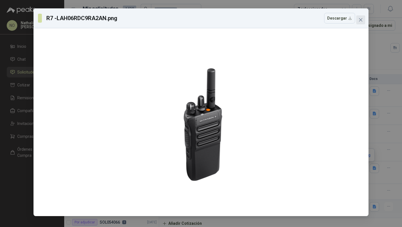
click at [358, 17] on button "Close" at bounding box center [361, 19] width 9 height 9
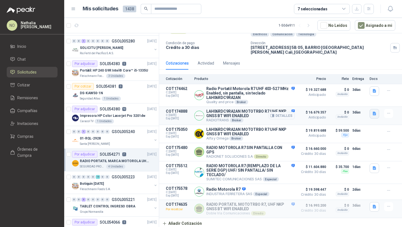
click at [370, 112] on button "button" at bounding box center [374, 113] width 9 height 9
click at [356, 96] on div "MOTOTRBO R7 Datasheet.pdf" at bounding box center [343, 99] width 63 height 13
click at [282, 170] on button "Detalles" at bounding box center [282, 172] width 26 height 8
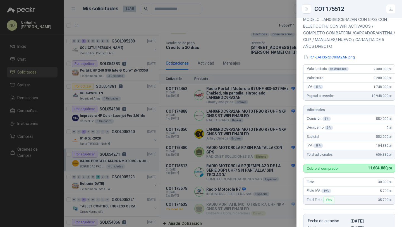
scroll to position [76, 0]
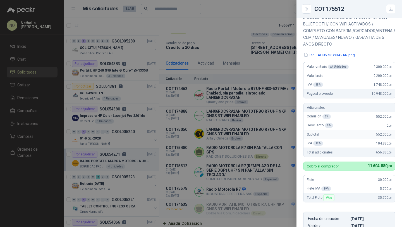
click at [228, 85] on div at bounding box center [201, 113] width 402 height 227
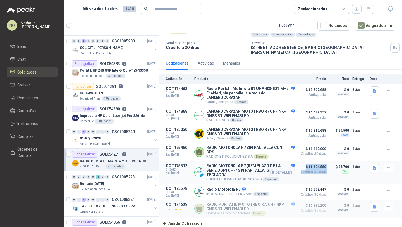
drag, startPoint x: 303, startPoint y: 167, endPoint x: 324, endPoint y: 166, distance: 21.2
click at [324, 166] on article "COT175512 C: 02/09/2025 Exp: 17/09/2025 RADIO MOTOROLA R7 (REMPLAZO DE LA SERIE…" at bounding box center [280, 172] width 243 height 23
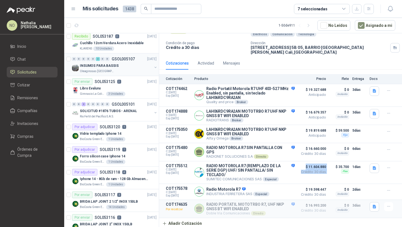
scroll to position [778, 0]
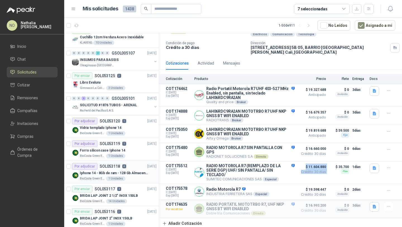
click at [139, 172] on p "Iphone 14 - 8Gb de ram - 128 Gb Almacenamiento" at bounding box center [115, 172] width 70 height 5
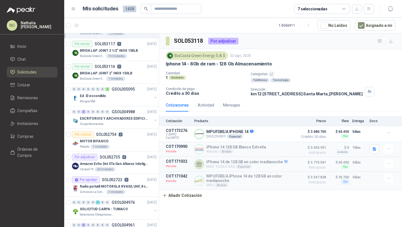
scroll to position [924, 0]
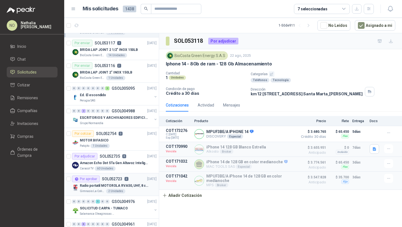
click at [132, 185] on p "Radio portatil MOTOROLA RVA50, UHF, 8 canales, 500MW" at bounding box center [115, 185] width 70 height 5
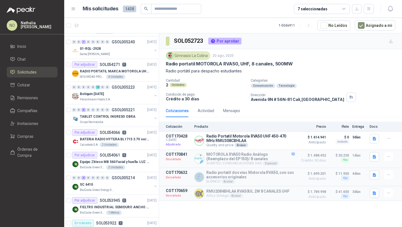
scroll to position [203, 0]
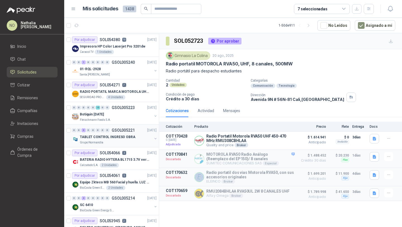
click at [129, 144] on div "Grupo Normandía" at bounding box center [116, 142] width 72 height 4
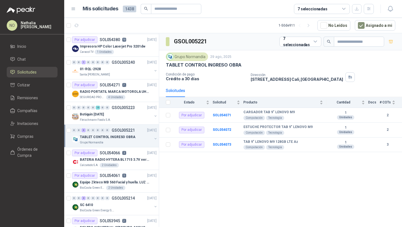
scroll to position [187, 0]
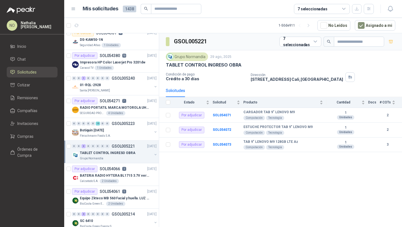
click at [125, 159] on div "Grupo Normandía" at bounding box center [116, 158] width 72 height 4
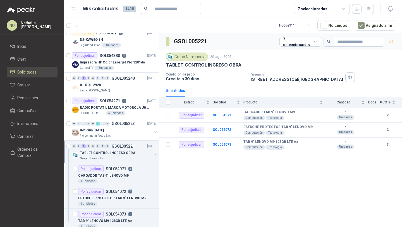
click at [125, 159] on div "Grupo Normandía" at bounding box center [116, 158] width 72 height 4
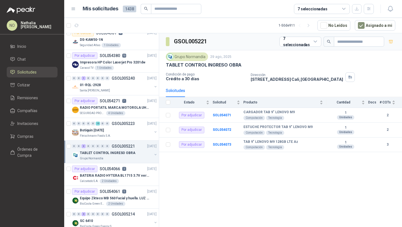
click at [125, 159] on div "Grupo Normandía" at bounding box center [116, 158] width 72 height 4
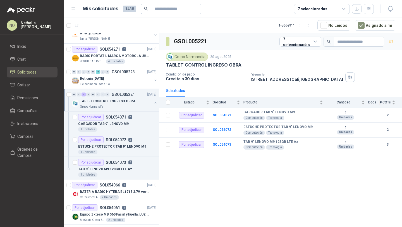
scroll to position [239, 0]
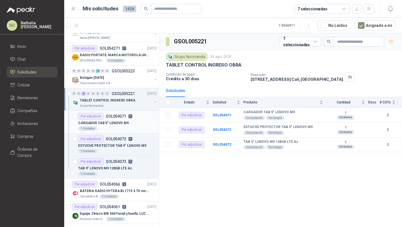
click at [130, 121] on div "CARGADOR TAB 9" LENOVO M9" at bounding box center [117, 123] width 79 height 7
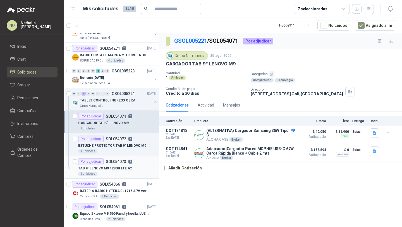
click at [120, 172] on div "1 Unidades" at bounding box center [117, 174] width 79 height 4
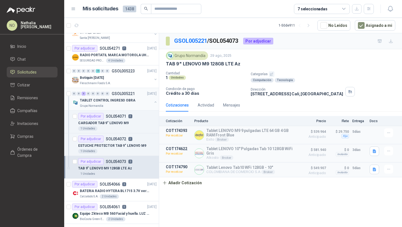
click at [126, 101] on p "TABLET CONTROL INGRESO OBRA" at bounding box center [108, 100] width 56 height 5
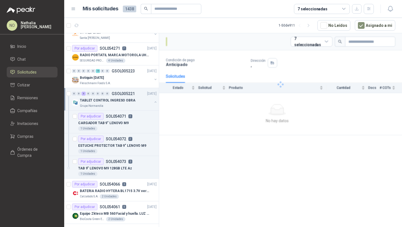
click at [126, 101] on p "TABLET CONTROL INGRESO OBRA" at bounding box center [108, 100] width 56 height 5
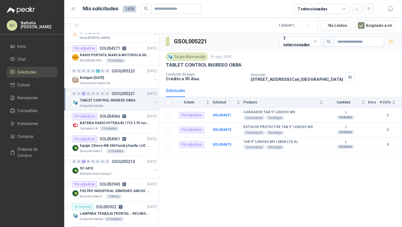
click at [126, 101] on p "TABLET CONTROL INGRESO OBRA" at bounding box center [108, 100] width 56 height 5
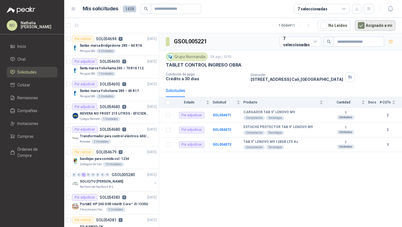
click at [369, 23] on button "Asignado a mi" at bounding box center [375, 25] width 41 height 11
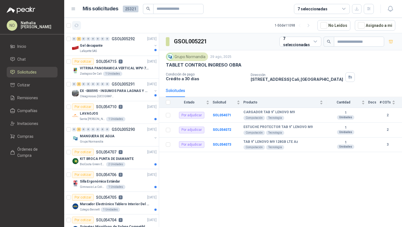
click at [80, 25] on button "button" at bounding box center [76, 25] width 9 height 9
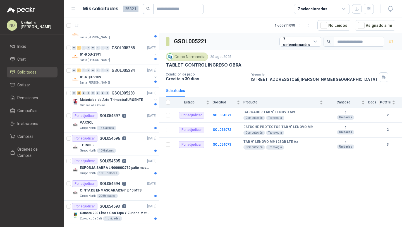
scroll to position [724, 0]
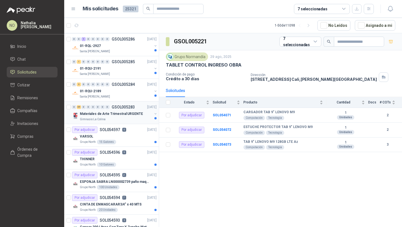
click at [117, 109] on p "GSOL005283" at bounding box center [123, 107] width 23 height 4
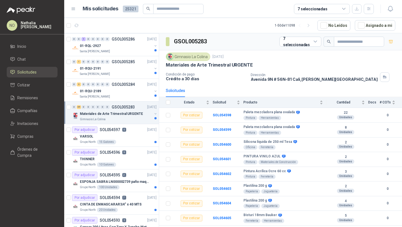
click at [117, 109] on p "GSOL005283" at bounding box center [123, 107] width 23 height 4
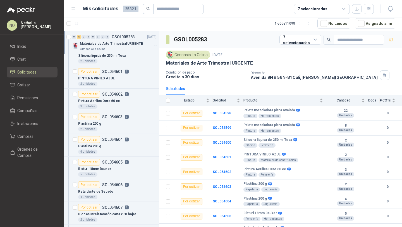
scroll to position [850, 0]
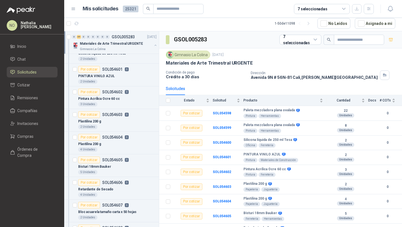
click at [109, 158] on p "SOL054605" at bounding box center [112, 160] width 20 height 4
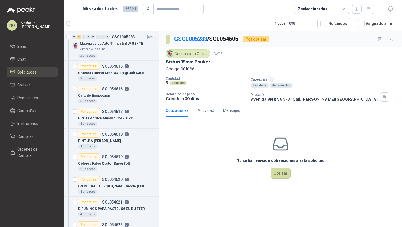
scroll to position [1197, 0]
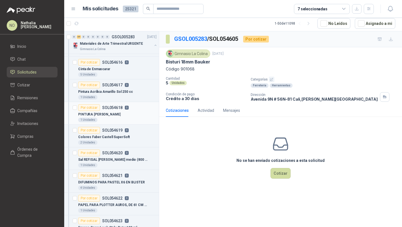
click at [130, 113] on div "PINTURA VINILO NARANJA" at bounding box center [117, 114] width 79 height 7
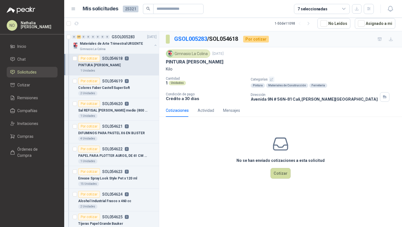
scroll to position [1255, 0]
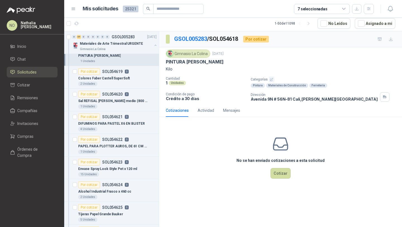
click at [130, 113] on article "Por cotizar SOL054621 0 DIFUMINOS PARA PASTEL X6 EN BLISTER 4 Unidades" at bounding box center [111, 122] width 95 height 23
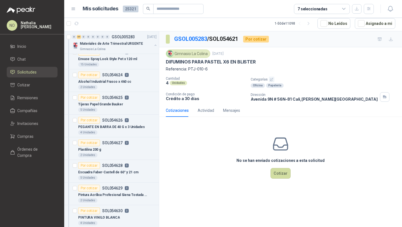
click at [130, 113] on article "Por cotizar SOL054625 0 Tijeras Papel Grande Bauker 5 Unidades" at bounding box center [111, 103] width 95 height 23
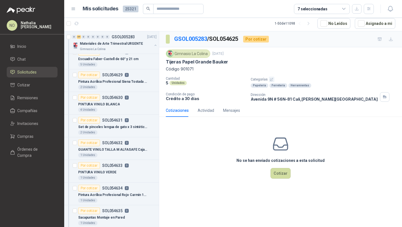
scroll to position [1481, 0]
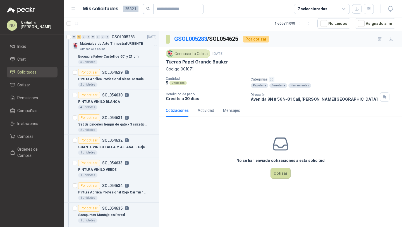
click at [130, 113] on article "Por cotizar SOL054631 0 Set de pinceles lengua de gato x 3 sintéticos 2 Unidades" at bounding box center [111, 123] width 95 height 23
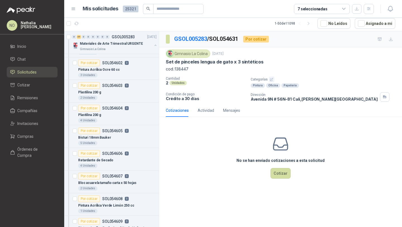
scroll to position [982, 0]
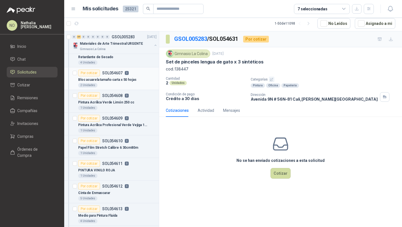
click at [122, 76] on div "Bloc acuarela tamaño carta x 50 hojas" at bounding box center [117, 79] width 79 height 7
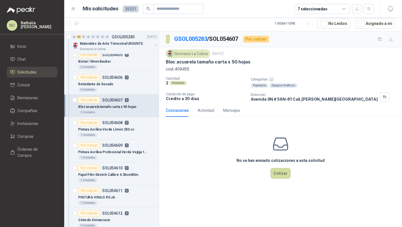
scroll to position [955, 0]
click at [122, 76] on div "Por cotizar SOL054606 0" at bounding box center [103, 77] width 51 height 7
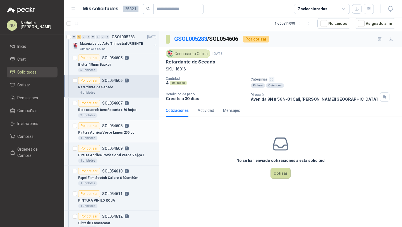
scroll to position [952, 0]
click at [125, 128] on p "0" at bounding box center [127, 126] width 4 height 4
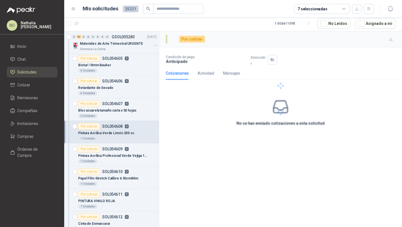
click at [125, 128] on p "0" at bounding box center [127, 126] width 4 height 4
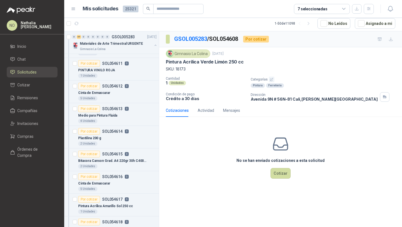
scroll to position [1085, 0]
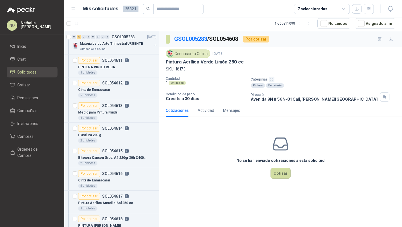
click at [125, 128] on p "0" at bounding box center [127, 128] width 4 height 4
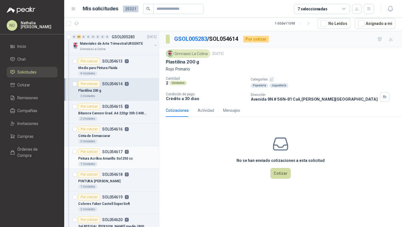
scroll to position [1153, 0]
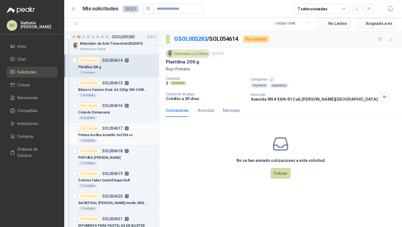
click at [124, 131] on div "Por cotizar SOL054617 0" at bounding box center [103, 128] width 51 height 7
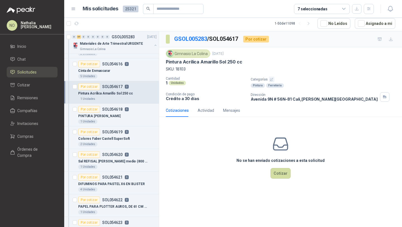
scroll to position [1200, 0]
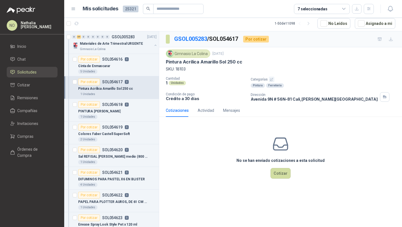
click at [124, 131] on p "Colores Faber Castell SuperSoft" at bounding box center [104, 133] width 52 height 5
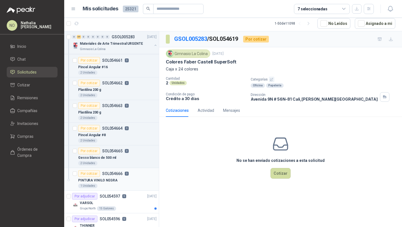
scroll to position [2263, 0]
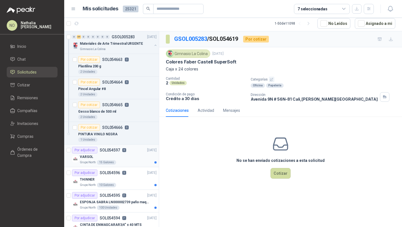
click at [127, 160] on div "Grupo North 15 Galones" at bounding box center [118, 162] width 77 height 4
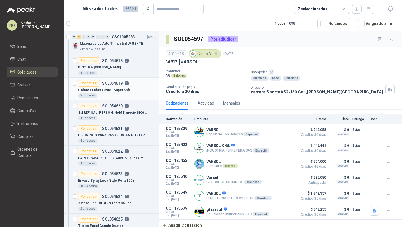
scroll to position [1248, 0]
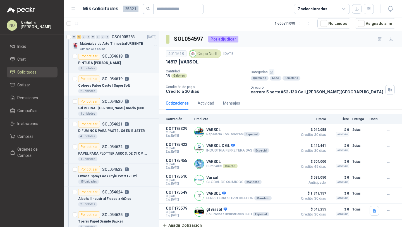
click at [115, 111] on div "1 Unidades" at bounding box center [117, 113] width 79 height 4
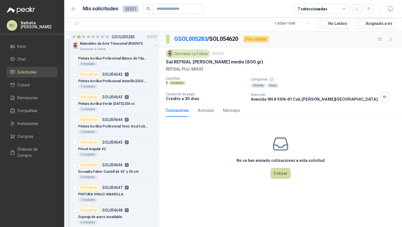
scroll to position [1783, 0]
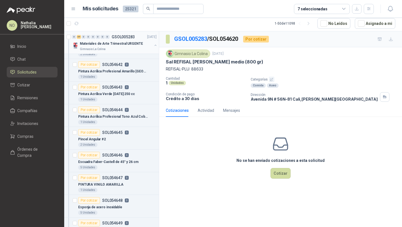
click at [126, 39] on p "GSOL005283" at bounding box center [123, 37] width 23 height 4
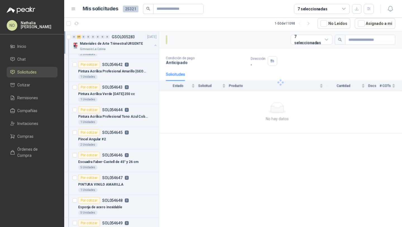
click at [126, 39] on p "GSOL005283" at bounding box center [123, 37] width 23 height 4
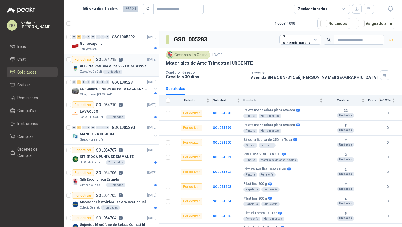
click at [122, 76] on article "Por cotizar SOL054715 0 [DATE] VITRINA PANORAMICA VERTICAL WPV-700FA Zoologico …" at bounding box center [111, 65] width 95 height 23
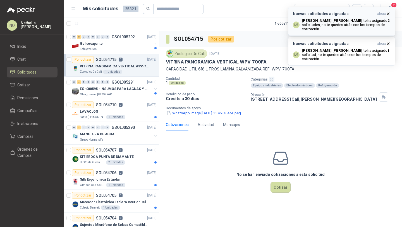
click at [387, 13] on icon "button" at bounding box center [388, 13] width 5 height 5
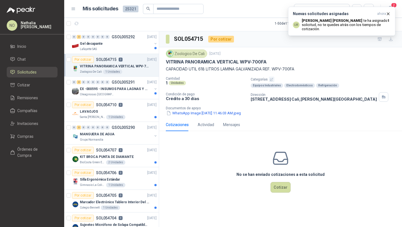
click at [387, 13] on icon "button" at bounding box center [388, 13] width 5 height 5
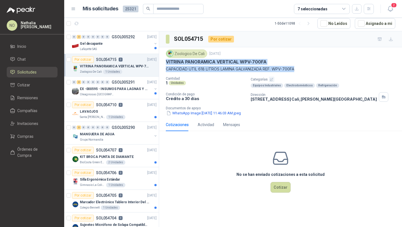
drag, startPoint x: 166, startPoint y: 61, endPoint x: 301, endPoint y: 66, distance: 134.7
click at [301, 66] on div "Zoologico De Cali 3 sept, 2025 VITRINA PANORAMICA VERTICAL WPV-700FA CAPACIDAD …" at bounding box center [281, 60] width 230 height 23
copy div "VITRINA PANORAMICA VERTICAL WPV-700FA CAPACIDAD UTIL 618 LITROS LAMINA GALVANIZ…"
click at [214, 113] on button "WhatsApp Image [DATE] 11.46.03 AM.jpeg" at bounding box center [204, 113] width 76 height 6
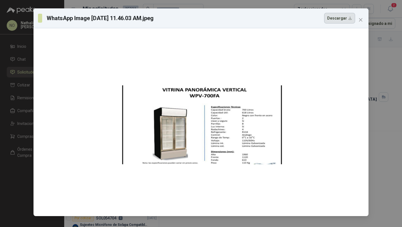
click at [342, 18] on button "Descargar" at bounding box center [339, 18] width 31 height 11
click at [360, 19] on icon "close" at bounding box center [360, 19] width 3 height 3
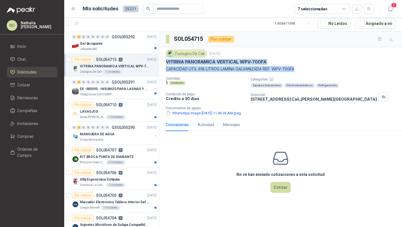
click at [166, 62] on p "VITRINA PANORAMICA VERTICAL WPV-700FA" at bounding box center [216, 62] width 101 height 6
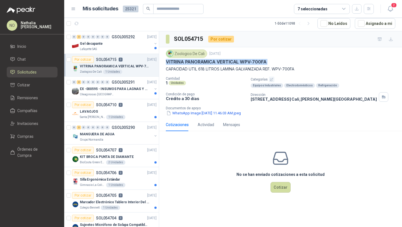
drag, startPoint x: 166, startPoint y: 62, endPoint x: 283, endPoint y: 65, distance: 117.4
click at [283, 65] on div "Zoologico De Cali 3 sept, 2025 VITRINA PANORAMICA VERTICAL WPV-700FA CAPACIDAD …" at bounding box center [281, 60] width 230 height 23
copy p "VITRINA PANORAMICA VERTICAL WPV-700FA"
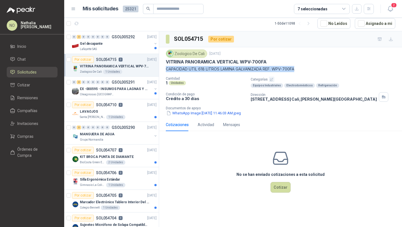
drag, startPoint x: 165, startPoint y: 70, endPoint x: 304, endPoint y: 69, distance: 138.9
click at [304, 69] on div "Zoologico De Cali 3 sept, 2025 VITRINA PANORAMICA VERTICAL WPV-700FA CAPACIDAD …" at bounding box center [280, 82] width 243 height 71
copy p "CAPACIDAD UTIL 618 LITROS LAMINA GALVANIZADA REF. WPV-700FA"
click at [132, 115] on div "LAVAOJOS" at bounding box center [118, 111] width 77 height 7
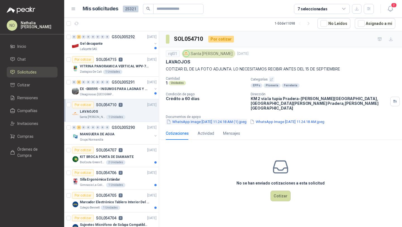
click at [198, 119] on button "WhatsApp Image 2025-09-03 at 11.24.18 AM (1).jpeg" at bounding box center [206, 122] width 81 height 6
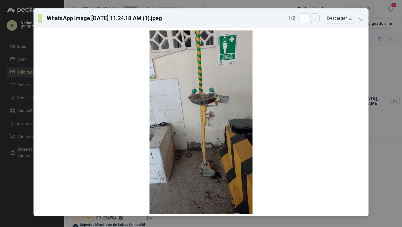
click at [316, 18] on icon "button" at bounding box center [315, 18] width 5 height 5
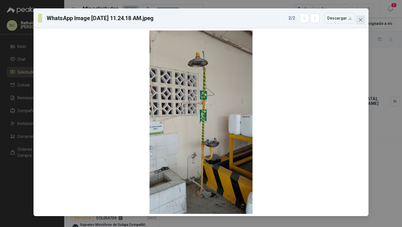
click at [361, 18] on icon "close" at bounding box center [361, 20] width 4 height 4
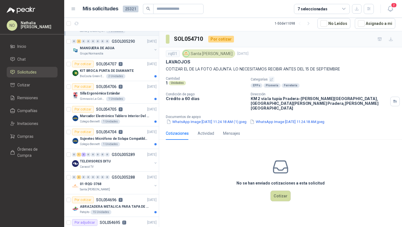
scroll to position [94, 0]
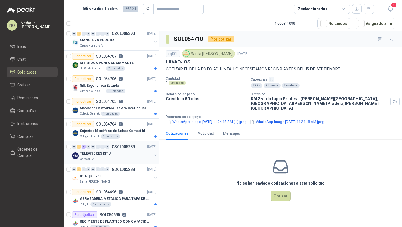
click at [129, 152] on div "TELEVISORES DITU" at bounding box center [116, 153] width 72 height 7
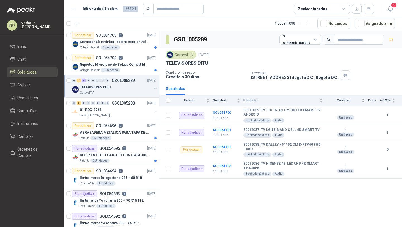
scroll to position [211, 0]
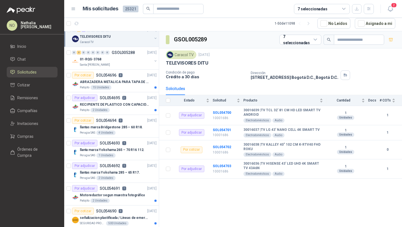
click at [129, 152] on p "llanta marca Yokohama 265 – 70 R16 112." at bounding box center [112, 149] width 65 height 5
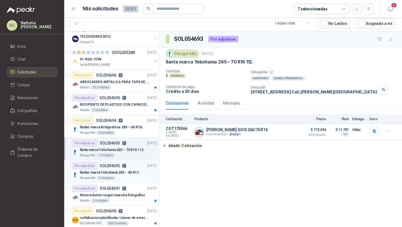
click at [125, 170] on p "llantas marca Yokohama 285 – 65 R17." at bounding box center [110, 172] width 60 height 5
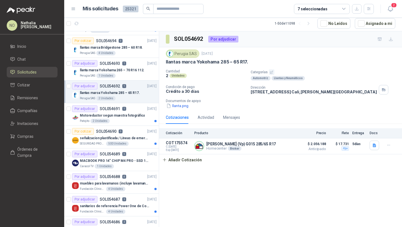
scroll to position [300, 0]
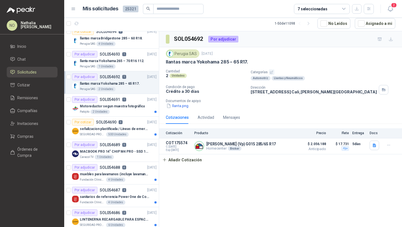
click at [128, 152] on p "MACBOOK PRO 14" CHIP M4 PRO - SSD 1TB RAM 24GB" at bounding box center [115, 151] width 70 height 5
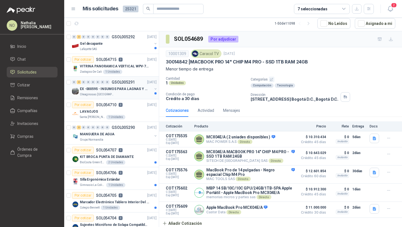
click at [132, 88] on p "EX -000595 - INSUMOS PARA LAGNAS Y OFICINAS PLANTA" at bounding box center [115, 88] width 70 height 5
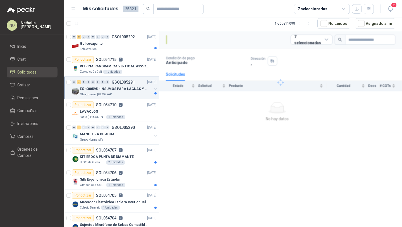
click at [132, 88] on p "EX -000595 - INSUMOS PARA LAGNAS Y OFICINAS PLANTA" at bounding box center [115, 88] width 70 height 5
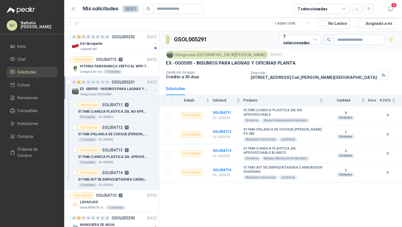
click at [132, 88] on p "EX -000595 - INSUMOS PARA LAGNAS Y OFICINAS PLANTA" at bounding box center [115, 88] width 70 height 5
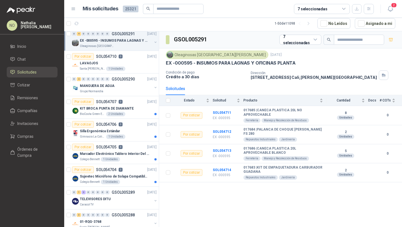
scroll to position [49, 0]
click at [114, 85] on div "MANGUERA DE AGUA" at bounding box center [116, 85] width 72 height 7
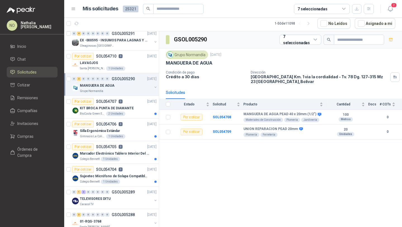
click at [114, 85] on div "MANGUERA DE AGUA" at bounding box center [116, 85] width 72 height 7
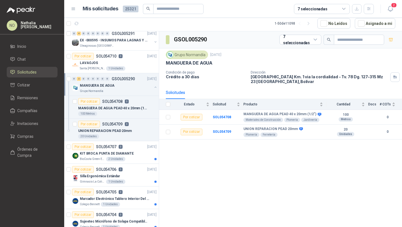
click at [114, 85] on div "MANGUERA DE AGUA" at bounding box center [116, 85] width 72 height 7
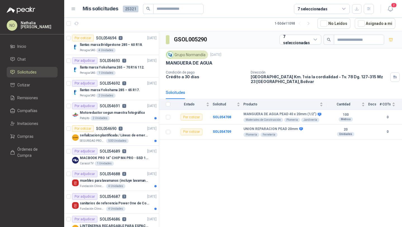
scroll to position [354, 0]
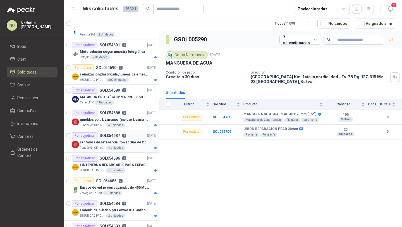
click at [127, 145] on div "sanitarios de referencia Power One de Corona" at bounding box center [118, 142] width 77 height 7
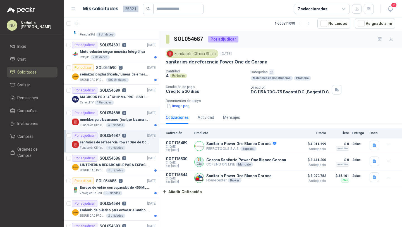
click at [131, 126] on div "Fundación Clínica Shaio 4 Unidades" at bounding box center [118, 125] width 77 height 4
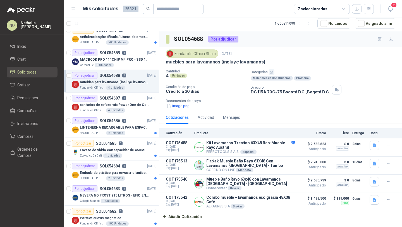
click at [131, 126] on p "LINTENERNA RECARGABLE PARA ESPACIOS ABIERTOS 100-120MTS" at bounding box center [115, 127] width 70 height 5
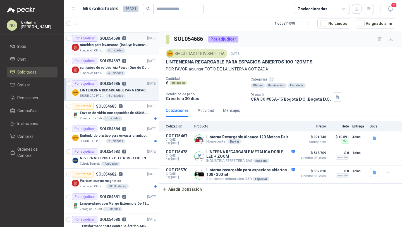
scroll to position [429, 0]
click at [131, 126] on div "Por adjudicar SOL054684 1 02/09/25" at bounding box center [114, 128] width 85 height 7
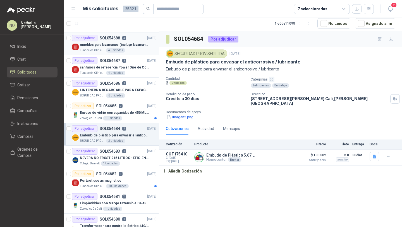
scroll to position [486, 0]
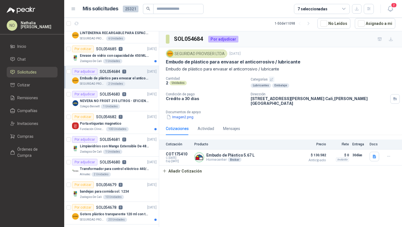
click at [131, 126] on div "Porta etiquetas magnetico" at bounding box center [118, 123] width 77 height 7
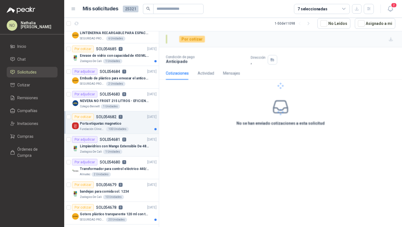
click at [136, 146] on p "Limpiavidrios con Mango Extensible De 48 a 78 cm" at bounding box center [115, 146] width 70 height 5
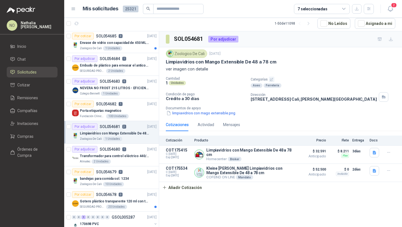
scroll to position [500, 0]
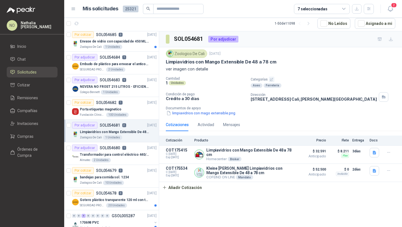
click at [136, 146] on div "Por adjudicar SOL054680 1 02/09/25" at bounding box center [114, 147] width 85 height 7
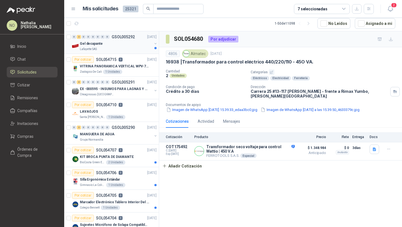
click at [128, 50] on div "Lafayette SAS" at bounding box center [116, 49] width 72 height 4
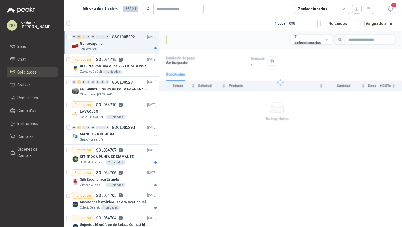
click at [128, 50] on div "Lafayette SAS" at bounding box center [116, 49] width 72 height 4
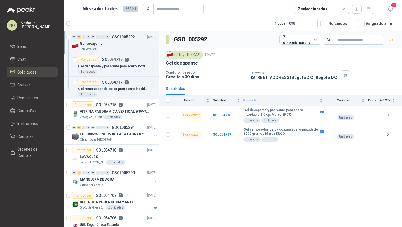
click at [128, 50] on div "Lafayette SAS" at bounding box center [116, 49] width 72 height 4
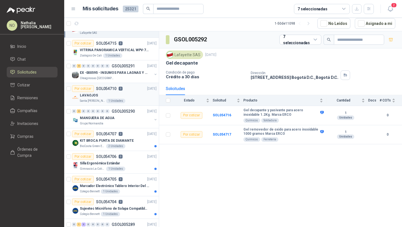
scroll to position [20, 0]
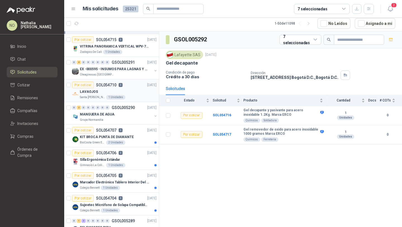
click at [128, 115] on div "MANGUERA DE AGUA" at bounding box center [116, 114] width 72 height 7
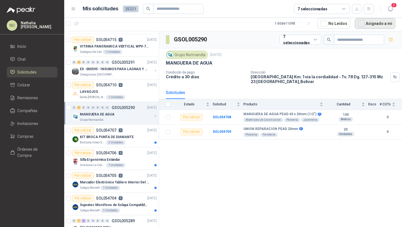
click at [368, 25] on button "Asignado a mi" at bounding box center [375, 23] width 41 height 11
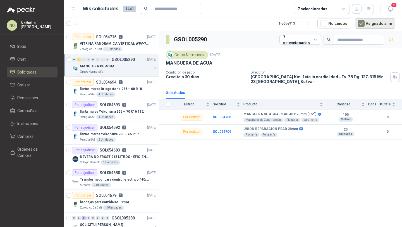
click at [371, 24] on button "Asignado a mi" at bounding box center [375, 23] width 41 height 11
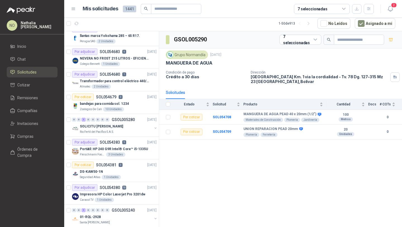
scroll to position [103, 0]
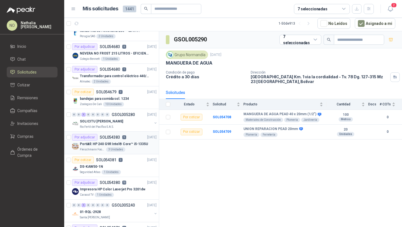
click at [120, 138] on div "Por adjudicar SOL054383 5" at bounding box center [99, 137] width 54 height 7
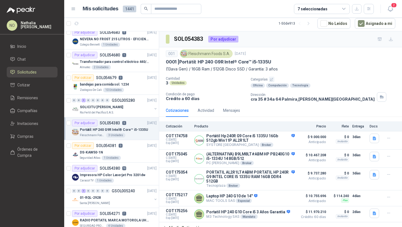
scroll to position [119, 0]
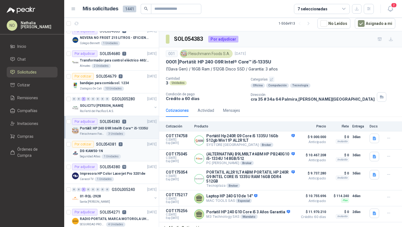
click at [122, 153] on div "DS-KAW50-1N" at bounding box center [118, 151] width 77 height 7
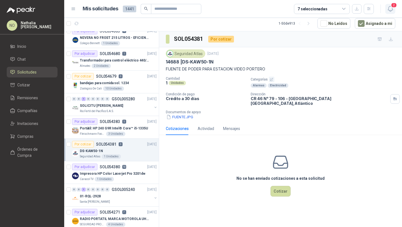
click at [389, 9] on icon "button" at bounding box center [390, 8] width 7 height 7
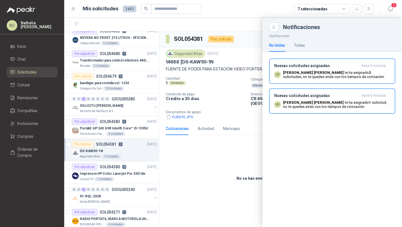
click at [78, 27] on div at bounding box center [233, 122] width 338 height 209
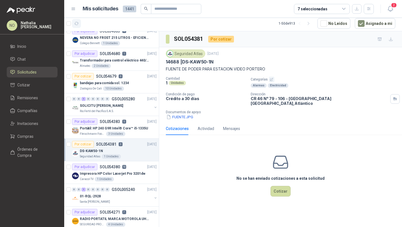
click at [75, 22] on icon "button" at bounding box center [76, 23] width 5 height 5
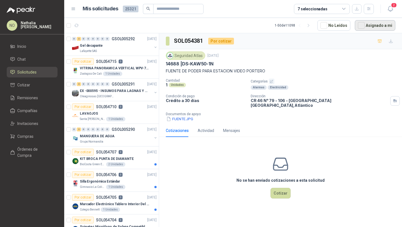
click at [382, 24] on button "Asignado a mi" at bounding box center [375, 25] width 41 height 11
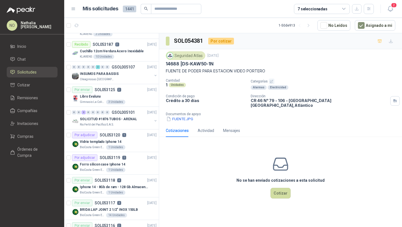
scroll to position [810, 0]
click at [127, 194] on div "BioCosta Green Energy S.A.S 1 Unidades" at bounding box center [118, 192] width 77 height 4
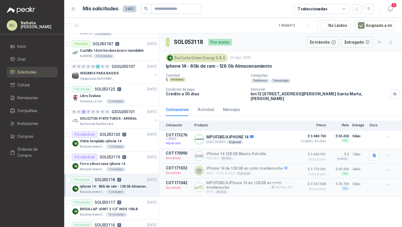
click at [281, 184] on button "Detalles" at bounding box center [282, 187] width 26 height 8
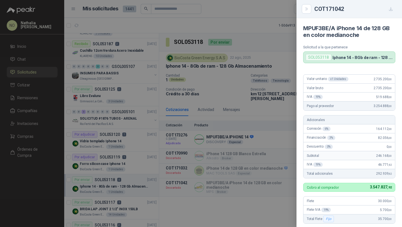
click at [222, 152] on div at bounding box center [201, 113] width 402 height 227
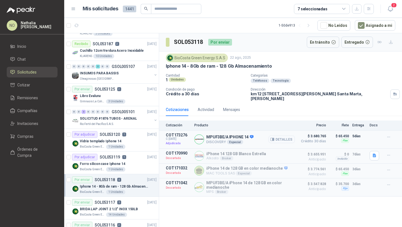
click at [281, 136] on button "Detalles" at bounding box center [282, 140] width 26 height 8
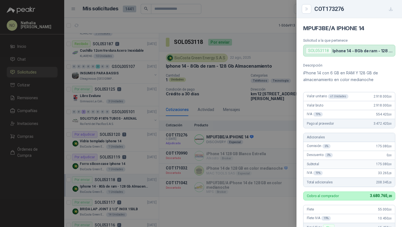
click at [267, 167] on div at bounding box center [201, 113] width 402 height 227
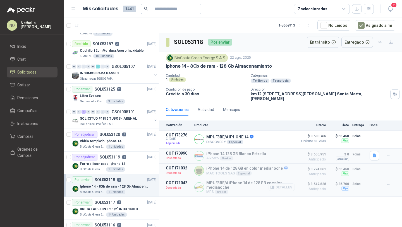
click at [281, 183] on button "Detalles" at bounding box center [282, 187] width 26 height 8
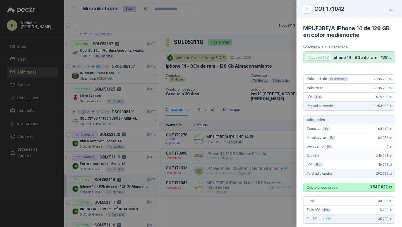
scroll to position [103, 0]
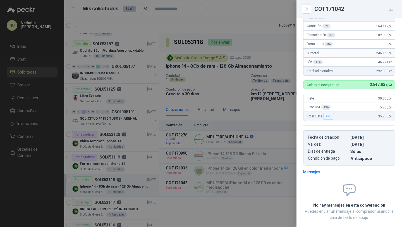
click at [286, 148] on div at bounding box center [201, 113] width 402 height 227
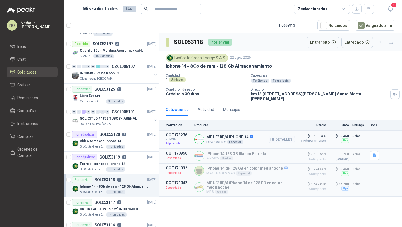
click at [229, 135] on p "MPUF3BE/A IPHONE 14" at bounding box center [229, 137] width 47 height 5
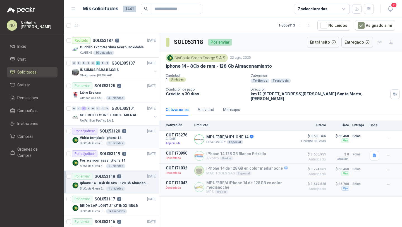
scroll to position [815, 0]
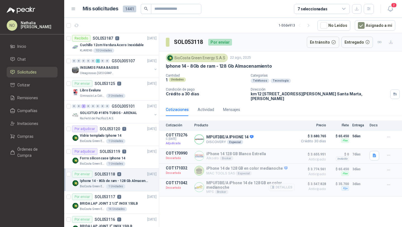
click at [281, 183] on button "Detalles" at bounding box center [282, 187] width 26 height 8
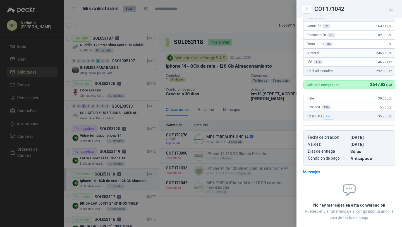
scroll to position [0, 0]
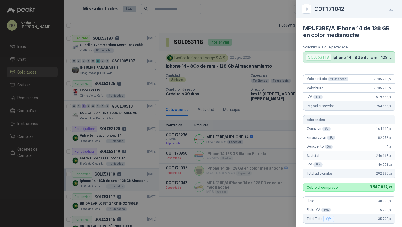
click at [232, 138] on div at bounding box center [201, 113] width 402 height 227
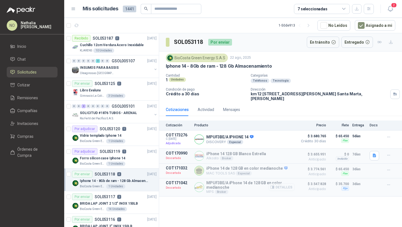
click at [282, 186] on button "Detalles" at bounding box center [282, 187] width 26 height 8
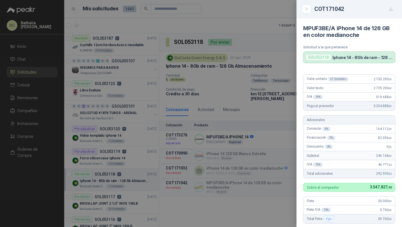
click at [255, 118] on div at bounding box center [201, 113] width 402 height 227
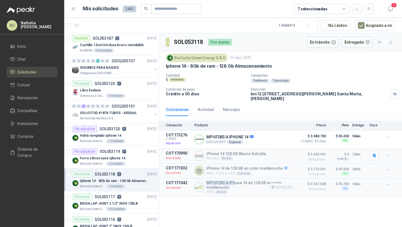
drag, startPoint x: 207, startPoint y: 179, endPoint x: 234, endPoint y: 179, distance: 27.4
click at [234, 180] on p "MPUF3BE/A iPhone 14 de 128 GB en color medianoche" at bounding box center [250, 184] width 89 height 9
click at [278, 136] on button "Detalles" at bounding box center [282, 140] width 26 height 8
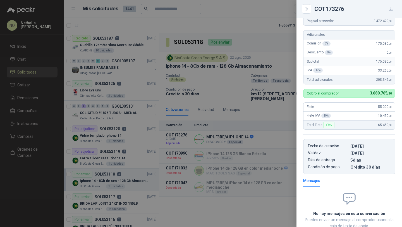
scroll to position [111, 0]
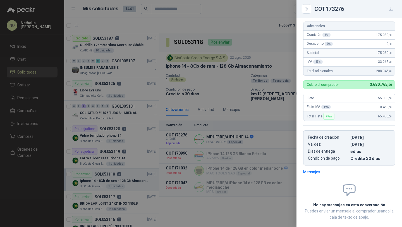
click at [233, 126] on div at bounding box center [201, 113] width 402 height 227
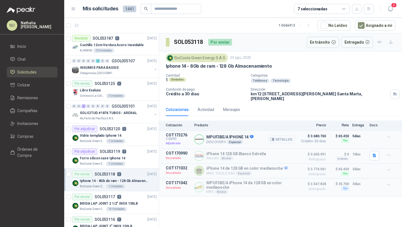
click at [280, 136] on button "Detalles" at bounding box center [282, 140] width 26 height 8
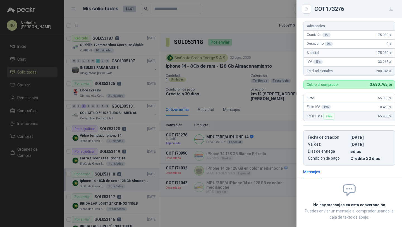
scroll to position [0, 0]
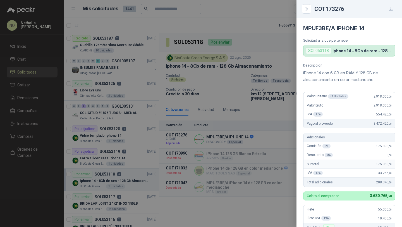
click at [212, 137] on div at bounding box center [201, 113] width 402 height 227
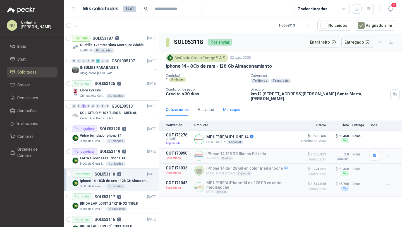
click at [236, 110] on div "Mensajes" at bounding box center [231, 109] width 17 height 13
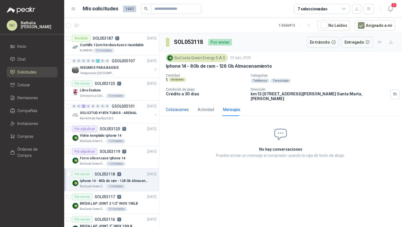
click at [183, 107] on div "Cotizaciones" at bounding box center [177, 109] width 23 height 6
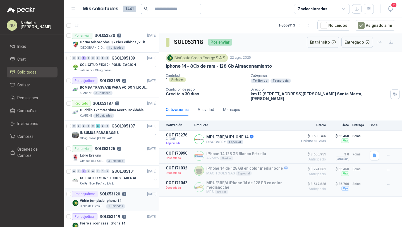
scroll to position [749, 0]
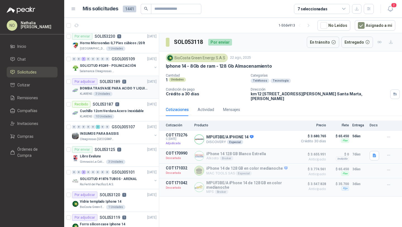
click at [132, 98] on article "Por adjudicar SOL053189 2 [DATE] BOMBA TRASVASE PARA ACIDO Y LIQUIDOS CORROSIVO…" at bounding box center [111, 87] width 95 height 23
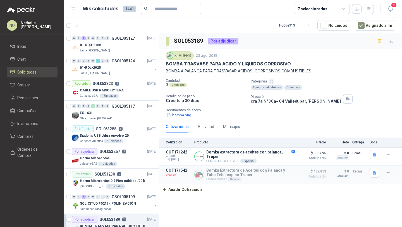
scroll to position [607, 0]
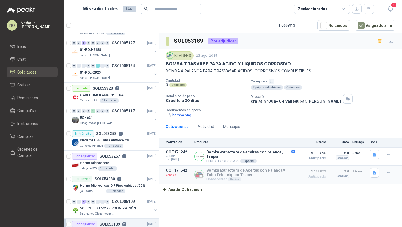
click at [132, 98] on div "CABLE USB RADIO HYTERA" at bounding box center [118, 95] width 77 height 7
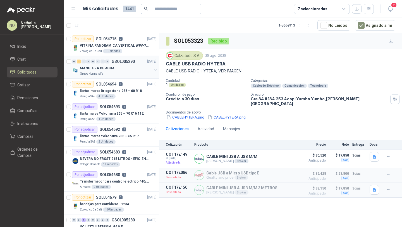
click at [131, 66] on div "MANGUERA DE AGUA" at bounding box center [116, 68] width 72 height 7
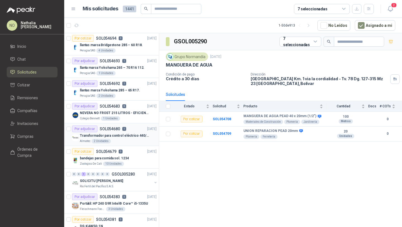
scroll to position [48, 0]
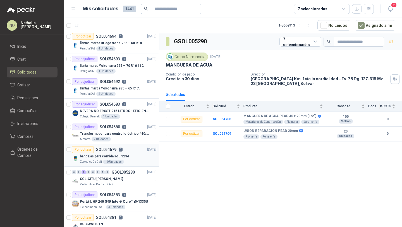
click at [137, 163] on div "Zoologico De Cali 10 Unidades" at bounding box center [118, 162] width 77 height 4
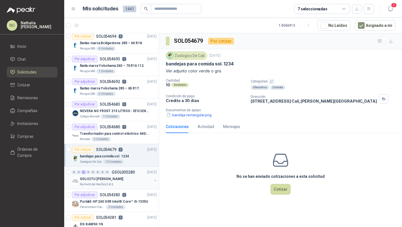
scroll to position [70, 0]
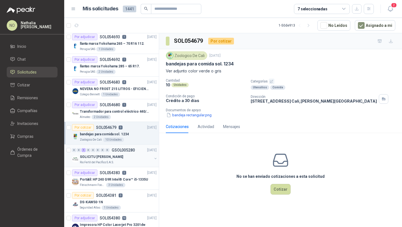
click at [134, 172] on div "Por adjudicar SOL054383 5 [DATE]" at bounding box center [114, 172] width 85 height 7
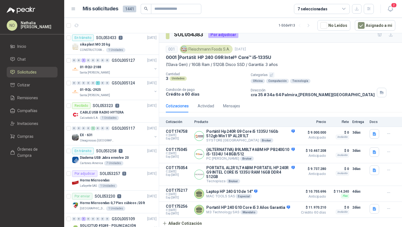
scroll to position [624, 0]
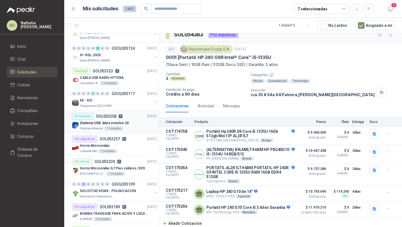
click at [127, 128] on div "Cartones America 7 Unidades" at bounding box center [118, 128] width 77 height 4
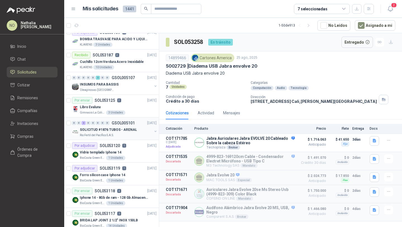
scroll to position [801, 0]
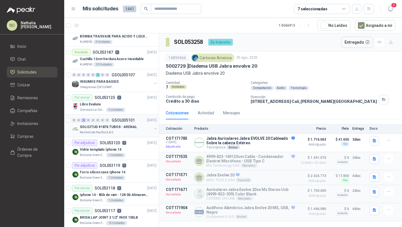
click at [128, 129] on p "SOLICITUD #1876 TUBOS - ARENAL" at bounding box center [108, 126] width 57 height 5
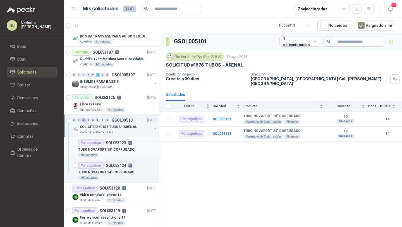
click at [125, 143] on div "Por adjudicar SOL053123 14" at bounding box center [105, 142] width 54 height 7
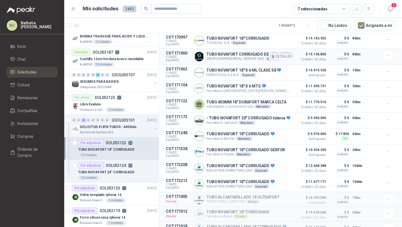
scroll to position [129, 0]
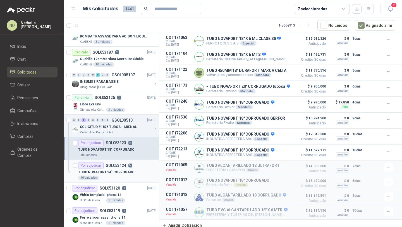
click at [116, 175] on div "10 Unidades" at bounding box center [117, 177] width 79 height 4
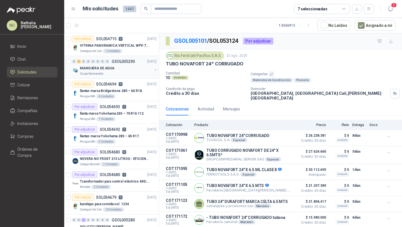
click at [98, 66] on p "MANGUERA DE AGUA" at bounding box center [97, 68] width 35 height 5
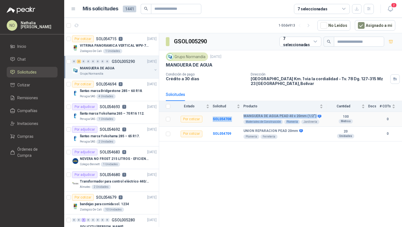
drag, startPoint x: 243, startPoint y: 116, endPoint x: 305, endPoint y: 118, distance: 61.5
click at [306, 118] on tr "Por cotizar SOL054708 MANGUERA DE AGUA PEAD 40 x 20mm (1/2") Materiales de Cons…" at bounding box center [280, 119] width 243 height 15
click at [318, 115] on icon at bounding box center [320, 116] width 4 height 3
click at [226, 119] on b "SOL054708" at bounding box center [222, 119] width 18 height 4
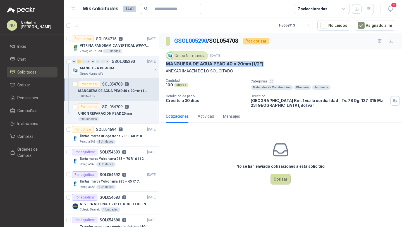
drag, startPoint x: 167, startPoint y: 63, endPoint x: 272, endPoint y: 64, distance: 105.3
click at [272, 64] on div "MANGUERA DE AGUA PEAD 40 x 20mm (1/2")" at bounding box center [281, 64] width 230 height 6
copy p "MANGUERA DE AGUA PEAD 40 x 20mm (1/2")"
click at [108, 114] on p "UNION REPARACION PEAD 20mm" at bounding box center [105, 113] width 54 height 5
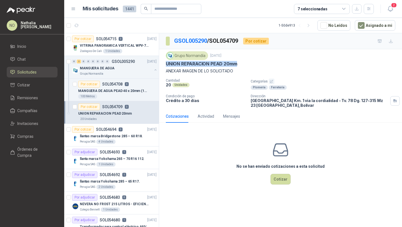
drag, startPoint x: 165, startPoint y: 62, endPoint x: 256, endPoint y: 62, distance: 91.6
click at [256, 62] on div "Grupo Normandía [DATE] UNION REPARACION PEAD 20mm ANEXAR IMAGEN DE LO SOLICITAD…" at bounding box center [280, 79] width 243 height 61
copy p "UNION REPARACION PEAD 20mm"
click at [168, 10] on input "text" at bounding box center [174, 8] width 39 height 9
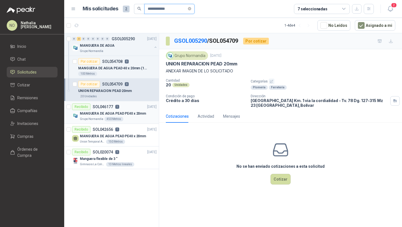
type input "**********"
click at [136, 118] on div "Grupo Normandía 450 Metros" at bounding box center [118, 119] width 77 height 4
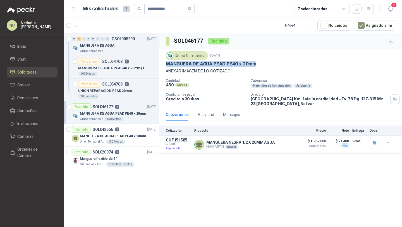
drag, startPoint x: 165, startPoint y: 65, endPoint x: 267, endPoint y: 65, distance: 102.0
click at [267, 64] on div "Grupo Normandía [DATE] MANGUERA DE AGUA PEAD PE40 x 20mm ANEXAR IMAGEN DE LO CO…" at bounding box center [280, 78] width 243 height 59
copy p "MANGUERA DE AGUA PEAD PE40 x 20mm"
click at [131, 74] on div "100 Metros" at bounding box center [117, 74] width 79 height 4
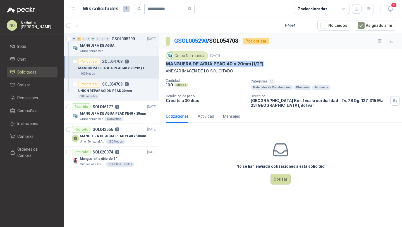
drag, startPoint x: 167, startPoint y: 64, endPoint x: 289, endPoint y: 64, distance: 121.8
click at [289, 64] on div "MANGUERA DE AGUA PEAD 40 x 20mm (1/2")" at bounding box center [281, 64] width 230 height 6
copy p "MANGUERA DE AGUA PEAD 40 x 20mm (1/2")"
click at [132, 135] on p "MANGUERA DE AGUA PEAD PE40 x 20mm" at bounding box center [113, 136] width 66 height 5
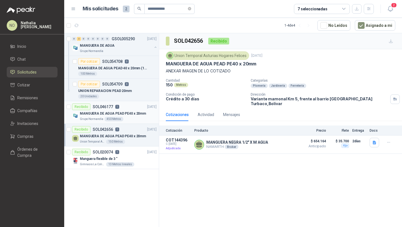
click at [135, 118] on div "Grupo Normandía 450 Metros" at bounding box center [118, 119] width 77 height 4
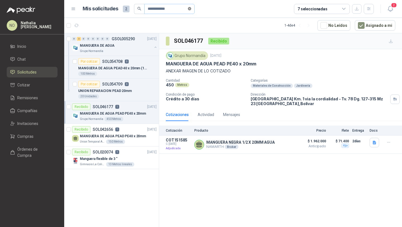
click at [190, 9] on icon "close-circle" at bounding box center [189, 8] width 3 height 3
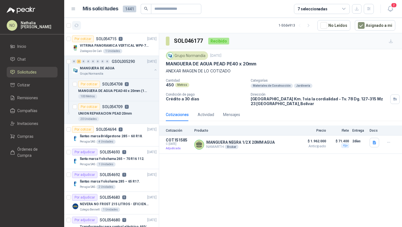
click at [77, 25] on icon "button" at bounding box center [76, 25] width 5 height 5
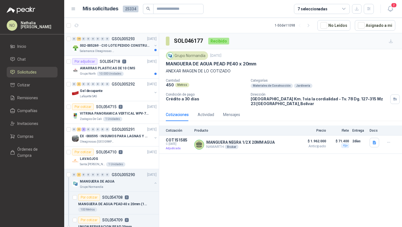
click at [129, 46] on p "002-005269 - CIO LOTE PEDIDO CONSTRUCCION" at bounding box center [115, 45] width 70 height 5
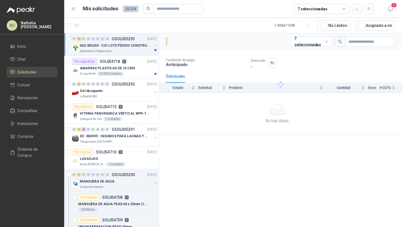
click at [129, 46] on p "002-005269 - CIO LOTE PEDIDO CONSTRUCCION" at bounding box center [115, 45] width 70 height 5
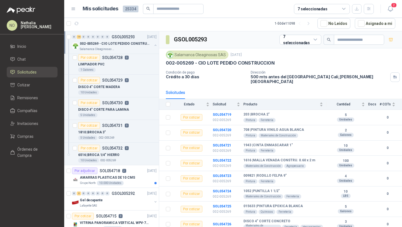
scroll to position [206, 0]
click at [125, 177] on p "AMARRAS PLASTICAS DE 10 CMS" at bounding box center [107, 177] width 55 height 5
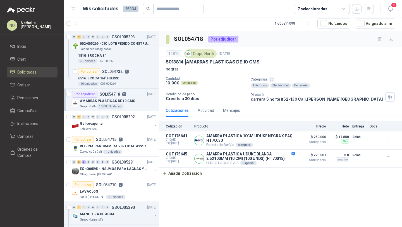
scroll to position [292, 0]
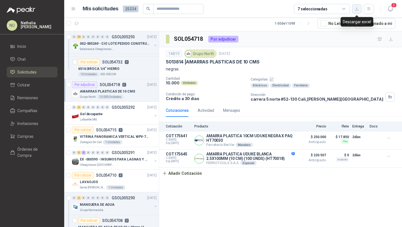
click at [359, 11] on button "button" at bounding box center [356, 8] width 9 height 9
click at [382, 25] on button "Asignado a mi" at bounding box center [375, 23] width 41 height 11
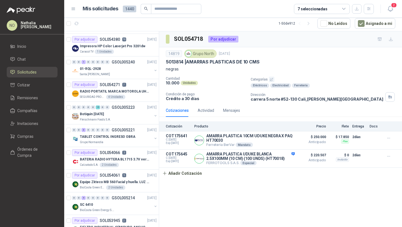
scroll to position [0, 0]
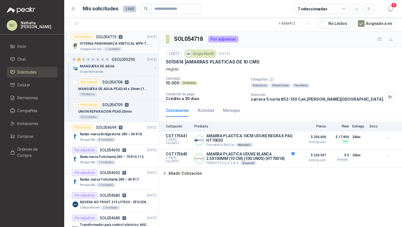
click at [134, 43] on p "VITRINA PANORAMICA VERTICAL WPV-700FA" at bounding box center [115, 43] width 70 height 5
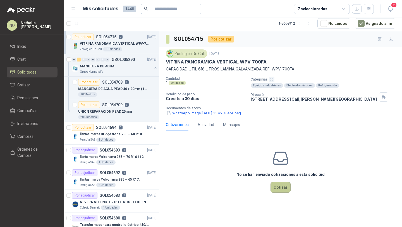
click at [273, 185] on button "Cotizar" at bounding box center [281, 187] width 20 height 11
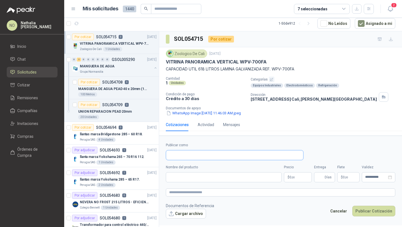
click at [184, 155] on input "Publicar como" at bounding box center [234, 154] width 137 height 9
type input "**"
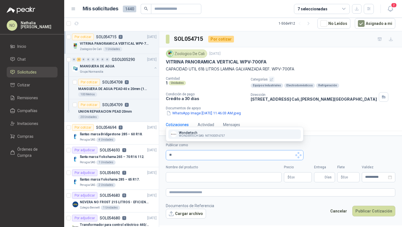
type input "*"
click at [40, 115] on link "Compañías" at bounding box center [32, 110] width 51 height 11
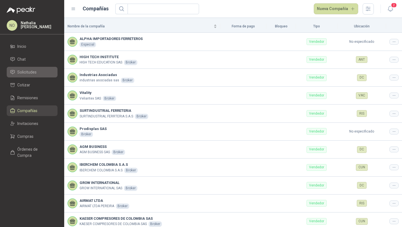
click at [38, 75] on link "Solicitudes" at bounding box center [32, 72] width 51 height 11
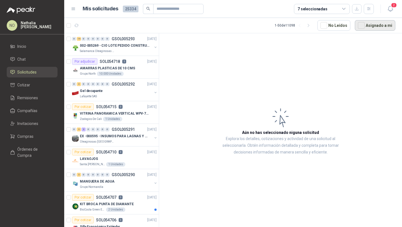
click at [377, 23] on button "Asignado a mi" at bounding box center [375, 25] width 41 height 11
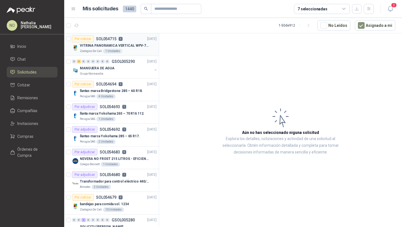
click at [136, 53] on div "Zoologico De Cali 1 Unidades" at bounding box center [118, 51] width 77 height 4
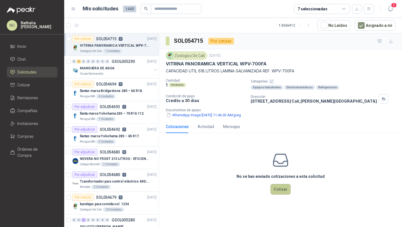
click at [283, 192] on button "Cotizar" at bounding box center [281, 189] width 20 height 11
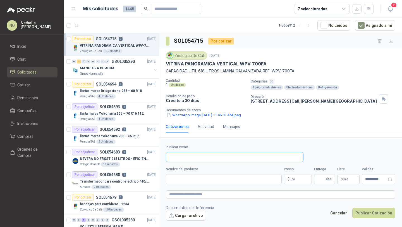
click at [201, 159] on input "Publicar como" at bounding box center [234, 156] width 137 height 9
type input "**"
type input "**********"
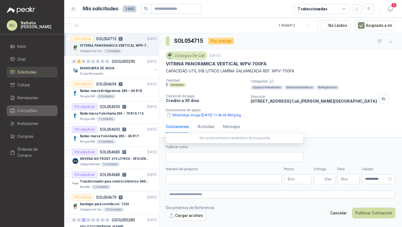
click at [32, 113] on span "Compañías" at bounding box center [27, 111] width 20 height 6
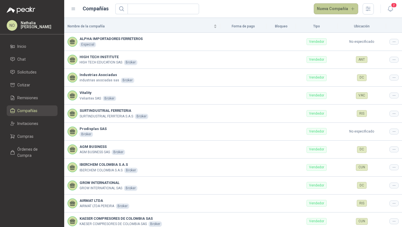
click at [334, 9] on button "Nueva Compañía" at bounding box center [336, 8] width 45 height 11
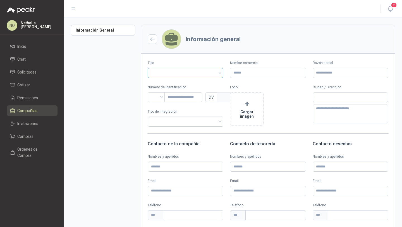
click at [192, 72] on input "search" at bounding box center [185, 72] width 69 height 8
click at [177, 94] on div "Vendedor" at bounding box center [184, 94] width 65 height 6
click at [330, 70] on input "Razón social" at bounding box center [351, 73] width 76 height 10
paste input "**********"
type input "**********"
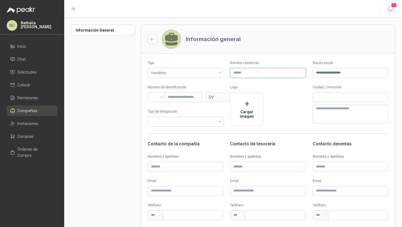
click at [255, 71] on input "Nombre comercial" at bounding box center [268, 73] width 76 height 10
paste input "**********"
drag, startPoint x: 243, startPoint y: 73, endPoint x: 229, endPoint y: 74, distance: 13.7
click at [230, 74] on input "**********" at bounding box center [268, 73] width 76 height 10
drag, startPoint x: 260, startPoint y: 73, endPoint x: 247, endPoint y: 73, distance: 12.3
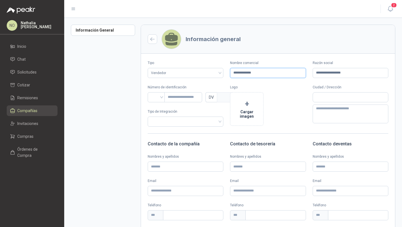
click at [247, 73] on input "**********" at bounding box center [268, 73] width 76 height 10
type input "******"
click at [156, 98] on input "search" at bounding box center [156, 96] width 11 height 8
click at [158, 127] on div "NIT" at bounding box center [156, 127] width 8 height 6
click at [191, 94] on input "text" at bounding box center [184, 97] width 38 height 10
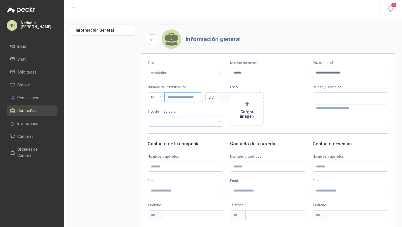
paste input "**********"
type input "**********"
type input "***"
type input "**********"
type input "*"
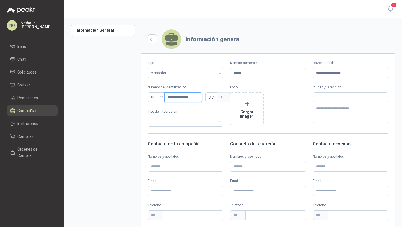
type input "**********"
type input "*"
type input "**********"
type input "*"
type input "**********"
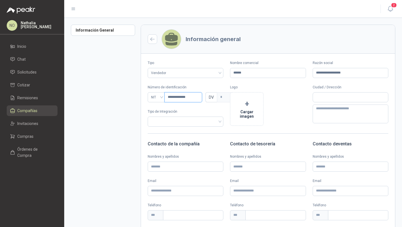
type input "*"
type input "**********"
type input "*"
type input "**********"
type input "*"
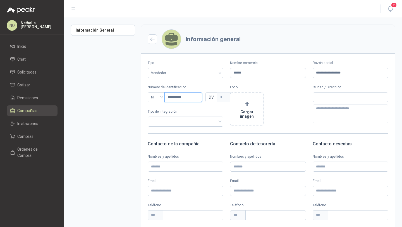
type input "*********"
type input "*"
type input "*********"
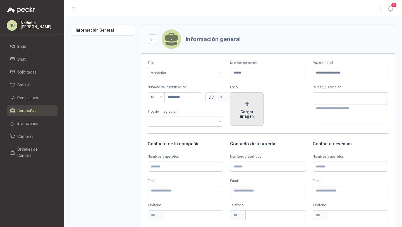
click at [243, 100] on button "+ Cargar imagen" at bounding box center [247, 109] width 34 height 34
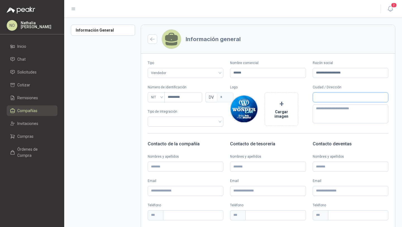
click at [331, 98] on input "text" at bounding box center [350, 96] width 75 height 9
type input "*****"
click at [338, 107] on button "[PERSON_NAME] / [GEOGRAPHIC_DATA]" at bounding box center [346, 110] width 69 height 8
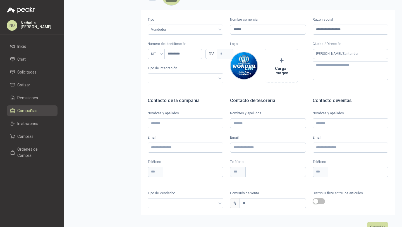
scroll to position [63, 0]
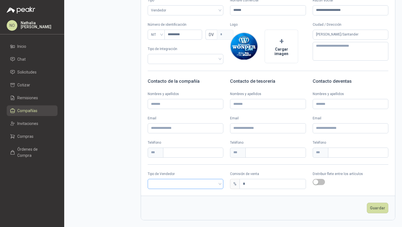
click at [196, 182] on input "search" at bounding box center [185, 183] width 69 height 8
click at [169, 202] on div "Broker" at bounding box center [184, 204] width 65 height 6
click at [260, 182] on input "*" at bounding box center [273, 183] width 66 height 9
type input "*"
click at [379, 207] on button "Guardar" at bounding box center [378, 208] width 22 height 11
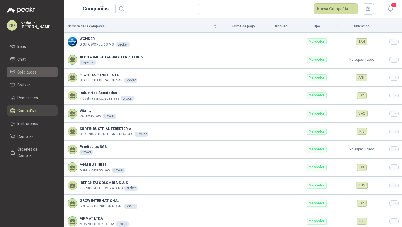
click at [37, 71] on li "Solicitudes" at bounding box center [32, 72] width 44 height 6
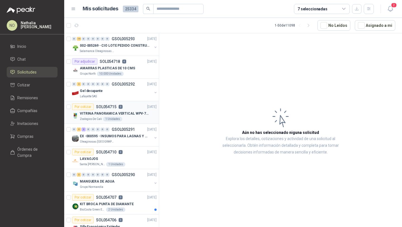
click at [123, 115] on p "VITRINA PANORAMICA VERTICAL WPV-700FA" at bounding box center [115, 113] width 70 height 5
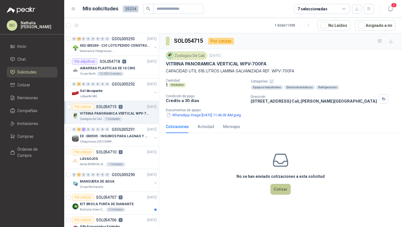
click at [283, 190] on button "Cotizar" at bounding box center [281, 189] width 20 height 11
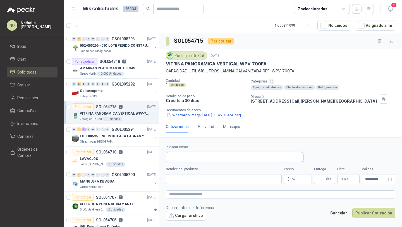
click at [210, 156] on input "Publicar como" at bounding box center [234, 156] width 137 height 9
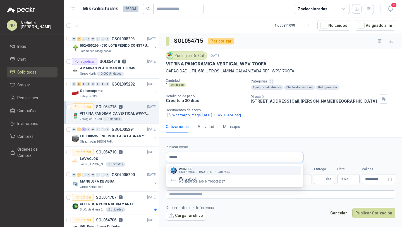
type input "******"
click at [200, 172] on span "GRUPOWONDER S.A.S. -" at bounding box center [194, 172] width 30 height 3
type input "**********"
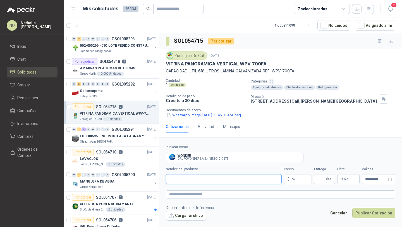
click at [206, 181] on input "Nombre del producto" at bounding box center [224, 179] width 116 height 10
paste input "**********"
type input "**********"
click at [299, 176] on body "NO [PERSON_NAME] Inicio Chat Solicitudes Cotizar Remisiones Compañías Invitacio…" at bounding box center [201, 113] width 402 height 227
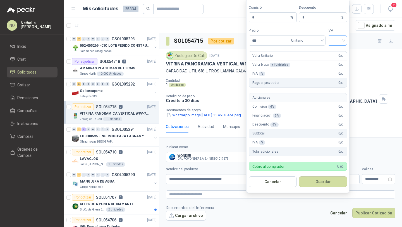
click at [341, 40] on input "search" at bounding box center [337, 40] width 13 height 8
click at [337, 54] on div "19%" at bounding box center [337, 52] width 10 height 6
click at [305, 43] on span "Unitario" at bounding box center [306, 40] width 31 height 8
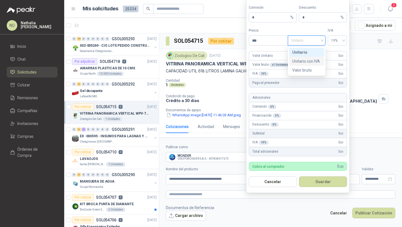
click at [307, 60] on div "Unitario con IVA" at bounding box center [307, 61] width 29 height 6
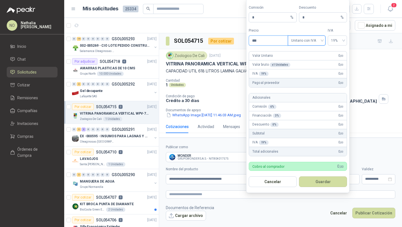
click at [272, 44] on input "***" at bounding box center [268, 40] width 39 height 9
type input "*"
type input "**********"
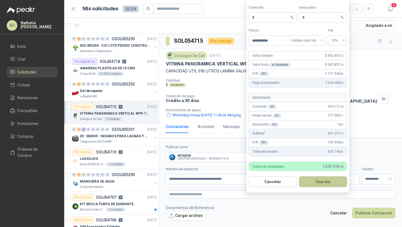
click at [323, 178] on button "Guardar" at bounding box center [323, 181] width 48 height 11
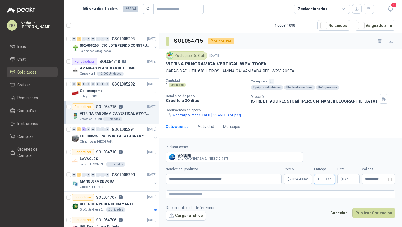
type input "*"
click at [284, 207] on footer "Documentos de Referencia Cargar archivo Cancelar Publicar Cotización" at bounding box center [281, 213] width 230 height 16
click at [353, 178] on p "$ 0 ,00" at bounding box center [349, 179] width 22 height 10
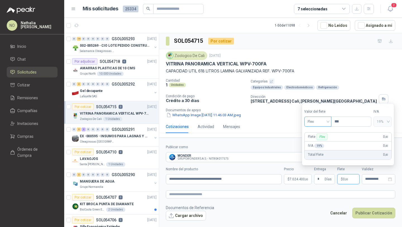
click at [313, 123] on span "Flex" at bounding box center [318, 121] width 20 height 8
click at [315, 141] on div "Incluido" at bounding box center [318, 142] width 18 height 6
click at [367, 174] on div "**********" at bounding box center [379, 179] width 34 height 10
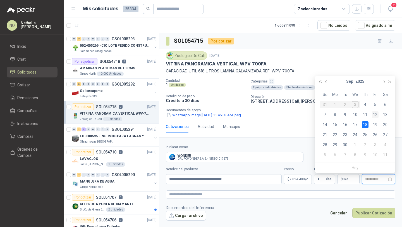
type input "**********"
click at [377, 113] on div "12" at bounding box center [375, 114] width 7 height 7
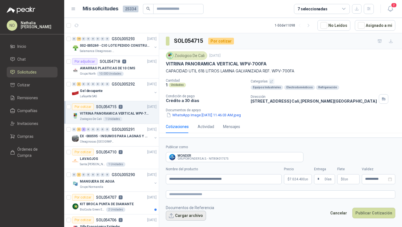
click at [188, 216] on button "Cargar archivo" at bounding box center [186, 216] width 40 height 10
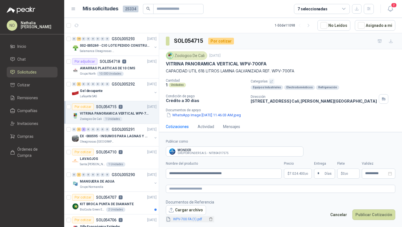
click at [188, 220] on link "WPV-700 FA (1).pdf" at bounding box center [189, 219] width 37 height 5
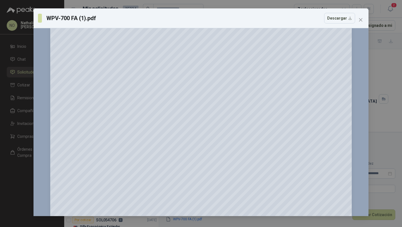
scroll to position [253, 0]
click at [359, 21] on icon "close" at bounding box center [361, 20] width 4 height 4
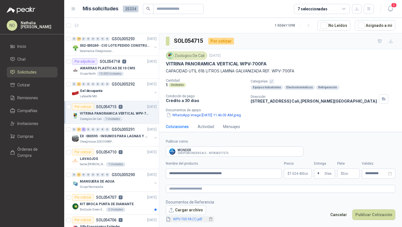
click at [193, 217] on link "WPV-700 FA (1).pdf" at bounding box center [189, 219] width 37 height 5
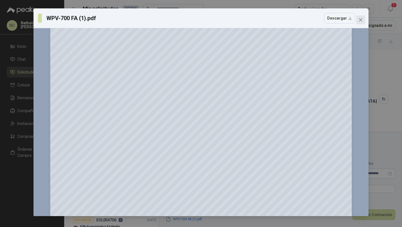
click at [362, 20] on icon "close" at bounding box center [361, 20] width 4 height 4
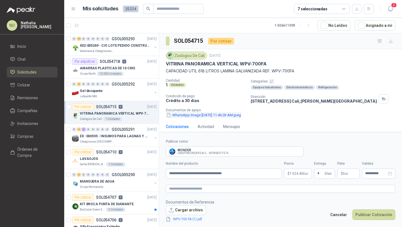
click at [192, 116] on button "WhatsApp Image [DATE] 11.46.03 AM.jpeg" at bounding box center [204, 115] width 76 height 6
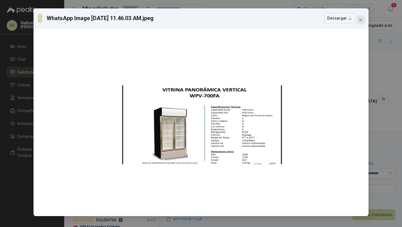
click at [358, 20] on span "Close" at bounding box center [361, 20] width 9 height 4
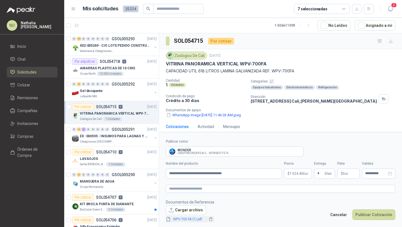
click at [191, 220] on link "WPV-700 FA (1).pdf" at bounding box center [189, 219] width 37 height 5
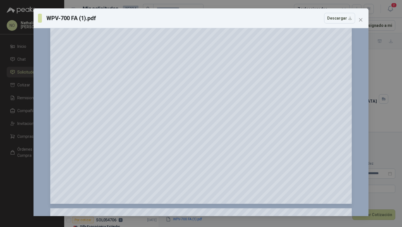
scroll to position [247, 0]
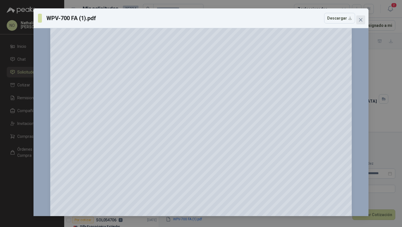
click at [359, 17] on button "Close" at bounding box center [361, 19] width 9 height 9
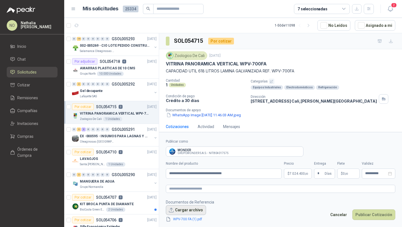
click at [183, 209] on button "Cargar archivo" at bounding box center [186, 210] width 40 height 10
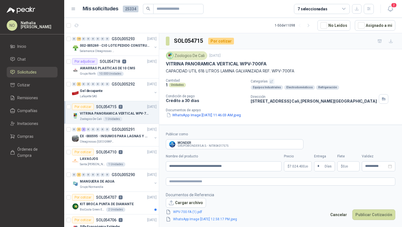
click at [383, 224] on form "**********" at bounding box center [280, 177] width 243 height 104
click at [373, 217] on button "Publicar Cotización" at bounding box center [374, 214] width 43 height 11
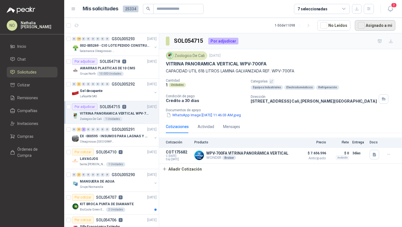
click at [368, 28] on button "Asignado a mi" at bounding box center [375, 25] width 41 height 11
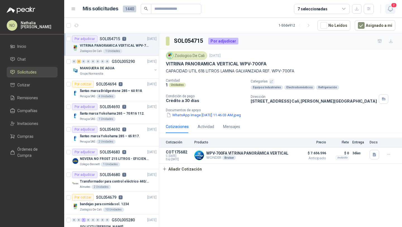
click at [391, 11] on icon "button" at bounding box center [390, 8] width 7 height 7
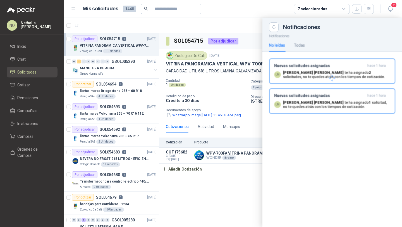
click at [350, 69] on div at bounding box center [333, 78] width 140 height 93
click at [333, 73] on p "Luis Miguel Martinez te ha asignado 2 solicitudes , no te quedes atrás con los …" at bounding box center [336, 74] width 107 height 8
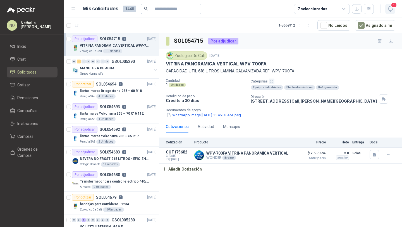
click at [391, 8] on icon "button" at bounding box center [390, 8] width 7 height 7
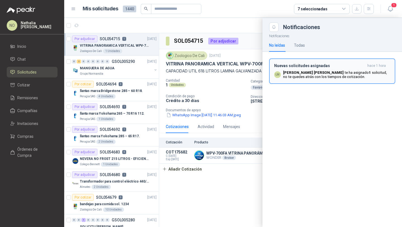
click at [325, 81] on button "Nuevas solicitudes asignadas hace 1 hora LM Luis Miguel Martinez te ha asignado…" at bounding box center [332, 70] width 126 height 25
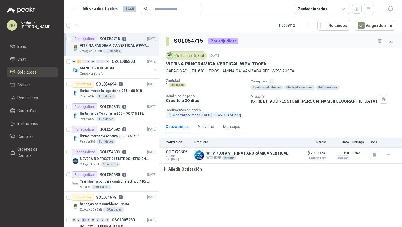
click at [230, 113] on button "WhatsApp Image [DATE] 11.46.03 AM.jpeg" at bounding box center [204, 115] width 76 height 6
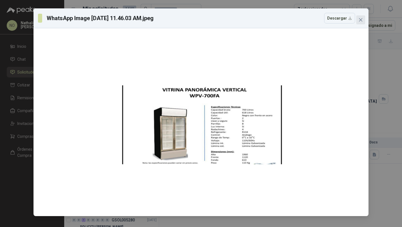
click at [363, 23] on button "Close" at bounding box center [361, 19] width 9 height 9
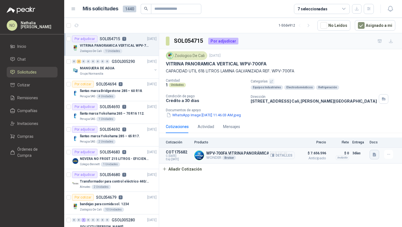
click at [374, 157] on button "button" at bounding box center [374, 154] width 9 height 9
click at [345, 142] on button "WhatsApp Image 2025-09-03 at 12.58.17 PM.jpeg" at bounding box center [338, 142] width 76 height 6
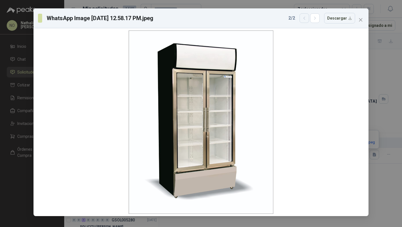
click at [306, 16] on icon "button" at bounding box center [304, 18] width 5 height 5
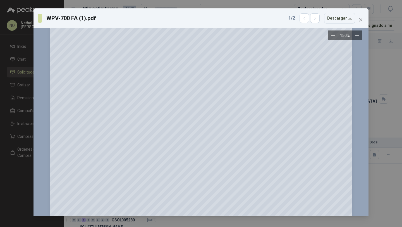
scroll to position [502, 0]
click at [364, 22] on button "Close" at bounding box center [361, 19] width 9 height 9
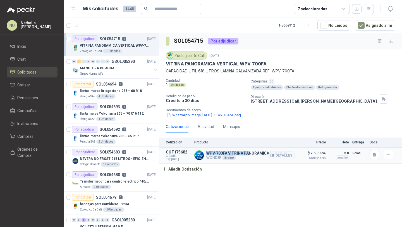
drag, startPoint x: 207, startPoint y: 153, endPoint x: 248, endPoint y: 151, distance: 40.9
click at [248, 151] on p "WPV-700FA VITRINA PANORÁMICA VERTICAL" at bounding box center [247, 153] width 82 height 4
click at [282, 155] on button "Detalles" at bounding box center [282, 155] width 26 height 8
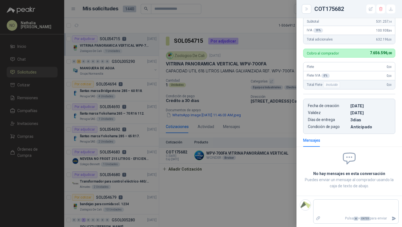
scroll to position [0, 0]
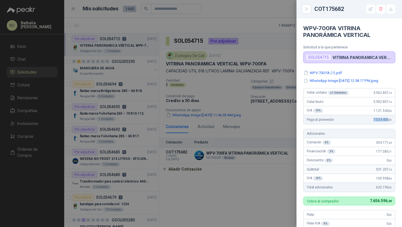
drag, startPoint x: 368, startPoint y: 123, endPoint x: 384, endPoint y: 123, distance: 15.9
click at [384, 123] on div "Pago al proveedor 7.024.400 ,00" at bounding box center [350, 119] width 92 height 9
copy span "7.024.400"
click at [222, 87] on div at bounding box center [201, 113] width 402 height 227
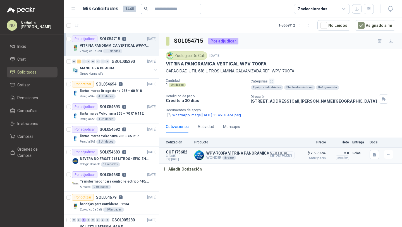
click at [286, 156] on button "Detalles" at bounding box center [282, 155] width 26 height 8
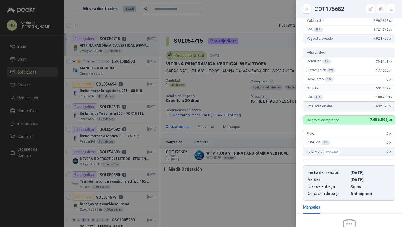
scroll to position [80, 0]
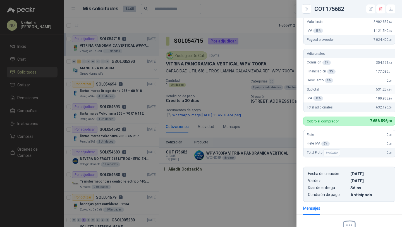
click at [247, 153] on div at bounding box center [201, 113] width 402 height 227
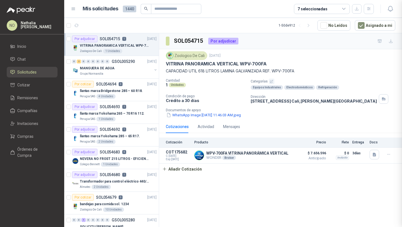
scroll to position [152, 0]
click at [289, 157] on button "Detalles" at bounding box center [282, 155] width 26 height 8
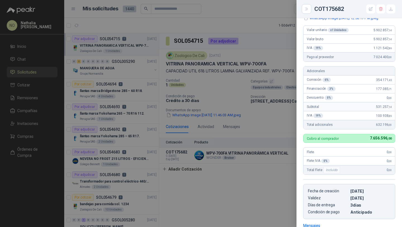
scroll to position [62, 0]
click at [235, 115] on div at bounding box center [201, 113] width 402 height 227
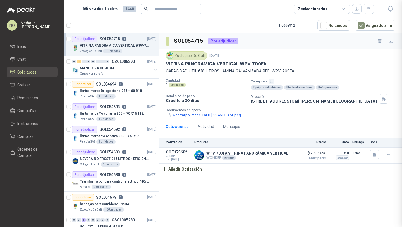
scroll to position [152, 0]
click at [285, 153] on button "Detalles" at bounding box center [282, 155] width 26 height 8
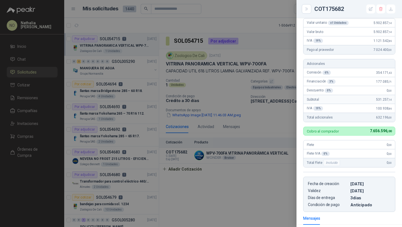
scroll to position [69, 0]
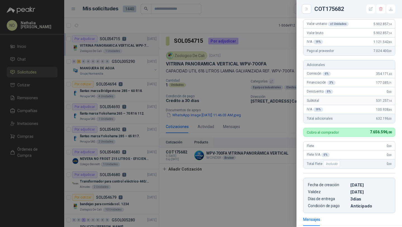
click at [239, 138] on div at bounding box center [201, 113] width 402 height 227
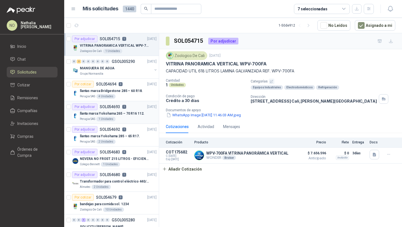
click at [139, 115] on p "llanta marca Yokohama 265 – 70 R16 112." at bounding box center [112, 113] width 65 height 5
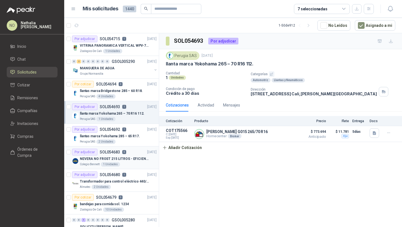
click at [128, 163] on div "Colegio Bennett 1 Unidades" at bounding box center [118, 164] width 77 height 4
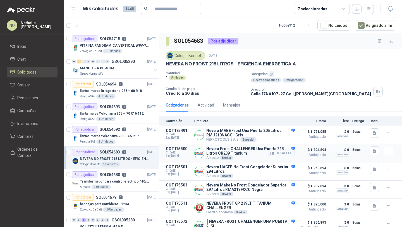
scroll to position [19, 0]
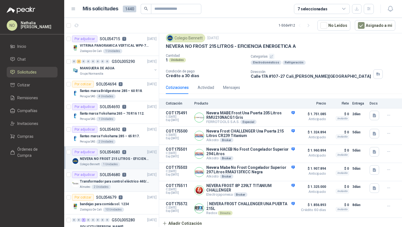
click at [120, 182] on p "Transformador para control eléctrico 440/220/110 - 45O VA." at bounding box center [115, 181] width 70 height 5
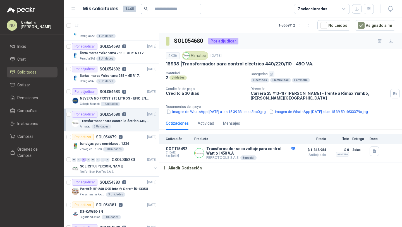
scroll to position [58, 0]
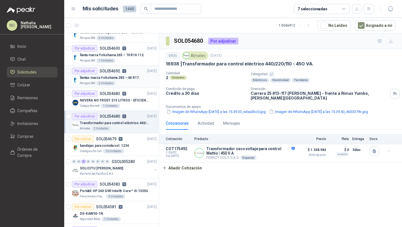
click at [129, 78] on p "llantas marca Yokohama 285 – 65 R17." at bounding box center [110, 77] width 60 height 5
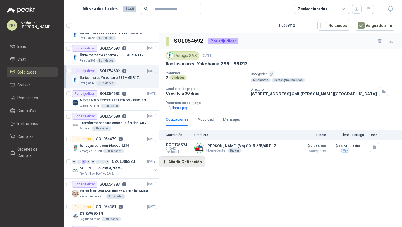
click at [182, 162] on button "Añadir Cotización" at bounding box center [182, 161] width 46 height 11
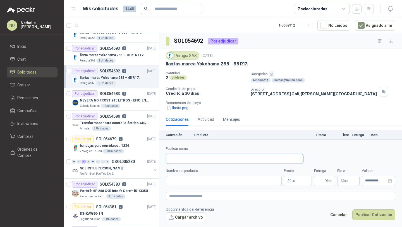
click at [188, 161] on input "Publicar como" at bounding box center [234, 158] width 137 height 9
type input "*"
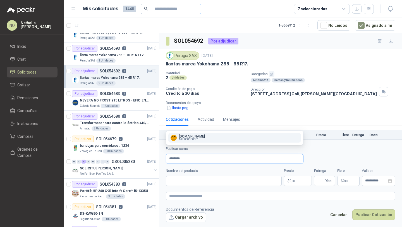
type input "********"
click at [340, 211] on button "Cancelar" at bounding box center [338, 214] width 23 height 11
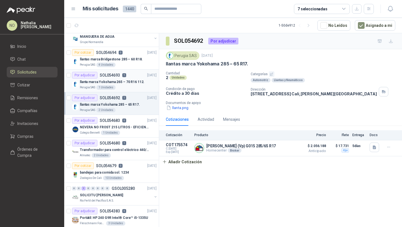
scroll to position [31, 0]
click at [133, 80] on p "llanta marca Yokohama 265 – 70 R16 112." at bounding box center [112, 82] width 65 height 5
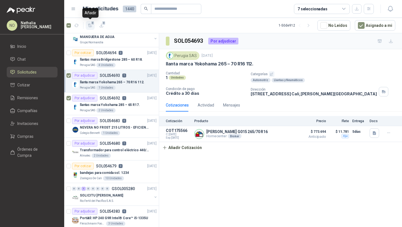
click at [91, 24] on icon "button" at bounding box center [90, 25] width 5 height 5
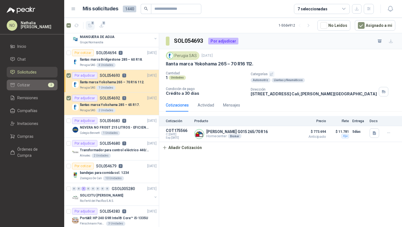
click at [42, 84] on li "Cotizar 2" at bounding box center [32, 85] width 44 height 6
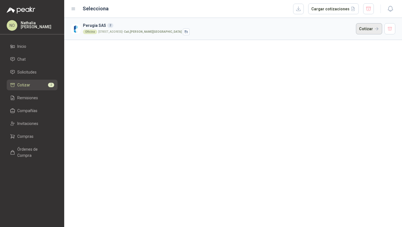
click at [366, 30] on button "Cotizar" at bounding box center [369, 28] width 26 height 11
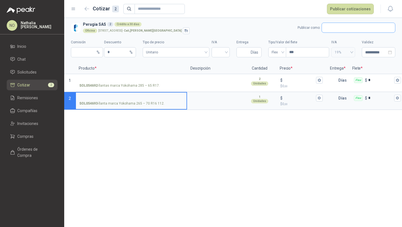
click at [327, 25] on input "text" at bounding box center [358, 27] width 73 height 9
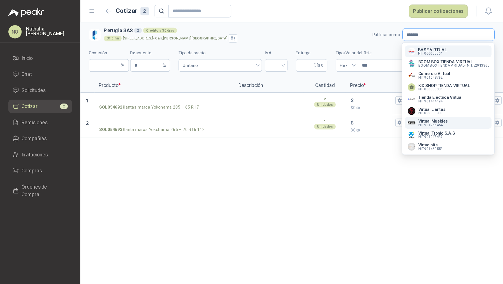
scroll to position [1, 0]
type input "*******"
click at [344, 88] on span "NIT : 000000001" at bounding box center [344, 89] width 20 height 3
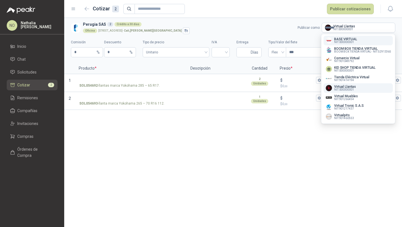
type input "*"
type input "**********"
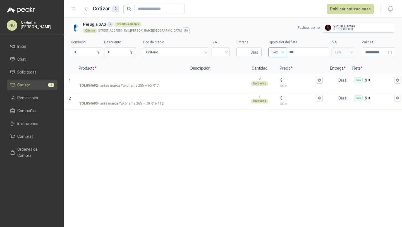
click at [283, 50] on div "Flex" at bounding box center [277, 52] width 18 height 10
click at [276, 73] on div "Incluido" at bounding box center [277, 73] width 9 height 6
click at [242, 51] on input "Entrega" at bounding box center [245, 51] width 10 height 9
type input "*"
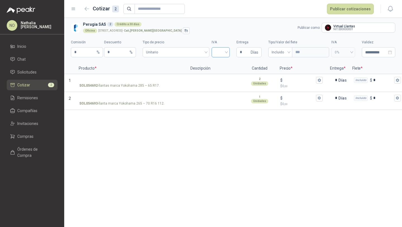
click at [222, 53] on input "search" at bounding box center [220, 51] width 11 height 8
click at [223, 59] on div "19 5 19% 5% 0%" at bounding box center [221, 72] width 18 height 29
click at [220, 69] on div "5%" at bounding box center [221, 72] width 16 height 9
click at [194, 53] on span "Unitario" at bounding box center [176, 52] width 60 height 8
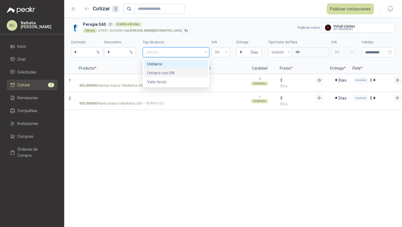
click at [189, 73] on div "Unitario con IVA" at bounding box center [176, 73] width 58 height 6
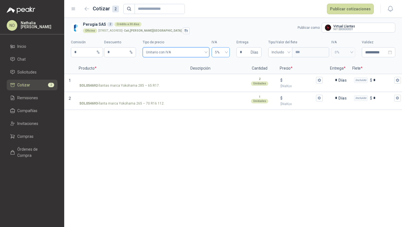
click at [220, 53] on span "5%" at bounding box center [220, 52] width 11 height 8
click at [223, 64] on div "19%" at bounding box center [220, 64] width 9 height 6
click at [377, 53] on input "**********" at bounding box center [376, 52] width 22 height 6
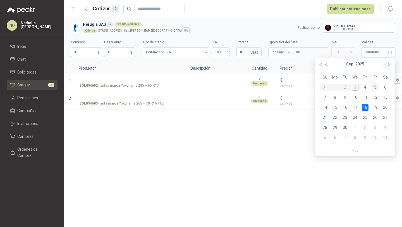
type input "**********"
click at [376, 87] on div "5" at bounding box center [375, 87] width 7 height 7
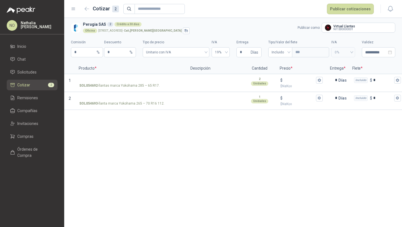
type input "**********"
click at [151, 84] on p "SOL054692 - llantas marca Yokohama 285 – 65 R17." at bounding box center [119, 85] width 80 height 5
click at [151, 82] on input "SOL054692 - llantas marca Yokohama 285 – 65 R17." at bounding box center [131, 80] width 104 height 4
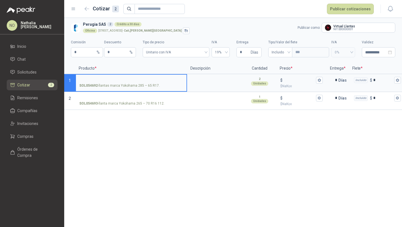
click at [122, 80] on input "SOL054692 - llantas marca Yokohama 285 – 65 R17." at bounding box center [131, 80] width 104 height 4
drag, startPoint x: 141, startPoint y: 80, endPoint x: 75, endPoint y: 77, distance: 66.0
click at [75, 77] on section "**********" at bounding box center [233, 83] width 338 height 18
click at [320, 80] on icon "button" at bounding box center [319, 80] width 3 height 3
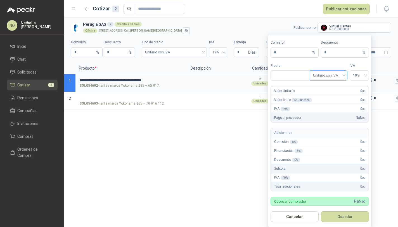
click at [334, 77] on span "Unitario con IVA" at bounding box center [328, 75] width 31 height 8
click at [329, 98] on div "Unitario con IVA" at bounding box center [328, 96] width 29 height 6
click at [290, 76] on input "***" at bounding box center [290, 75] width 39 height 9
type input "*"
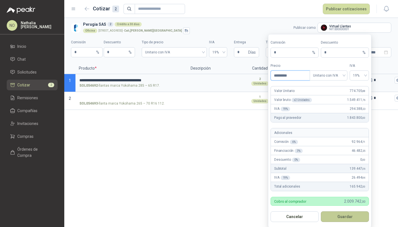
type input "*********"
click at [340, 217] on button "Guardar" at bounding box center [345, 216] width 48 height 11
type input "*******"
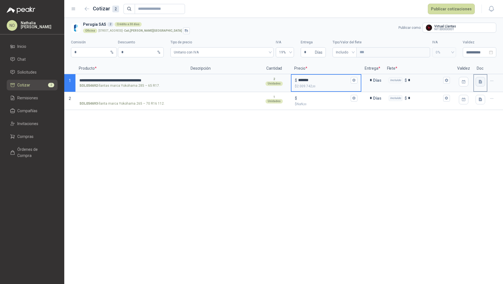
click at [402, 82] on icon "button" at bounding box center [480, 82] width 3 height 4
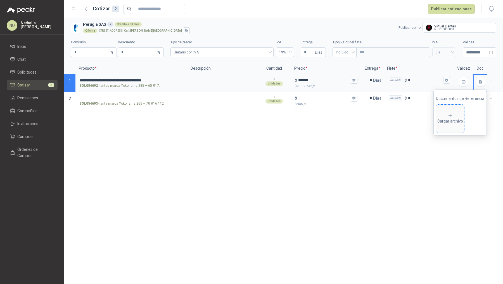
click at [402, 118] on div "Cargar archivo" at bounding box center [450, 118] width 26 height 11
click at [402, 111] on span "Cargar archivo" at bounding box center [470, 118] width 28 height 28
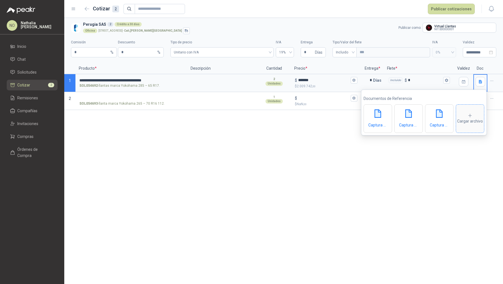
click at [402, 118] on div "Cargar archivo" at bounding box center [470, 118] width 26 height 11
click at [351, 210] on div "**********" at bounding box center [283, 151] width 439 height 266
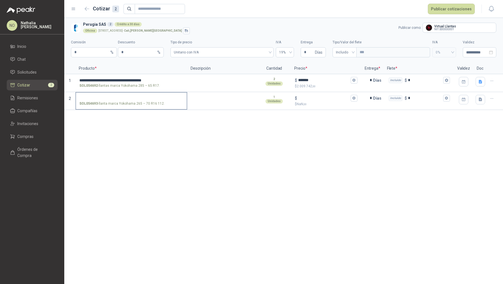
click at [148, 98] on input "SOL054693 - llanta marca Yokohama 265 – 70 R16 112." at bounding box center [131, 98] width 104 height 4
click at [151, 100] on label "SOL054693 - llanta marca Yokohama 265 – 70 R16 112." at bounding box center [131, 100] width 111 height 16
click at [151, 100] on input "SOL054693 - llanta marca Yokohama 265 – 70 R16 112." at bounding box center [131, 98] width 104 height 4
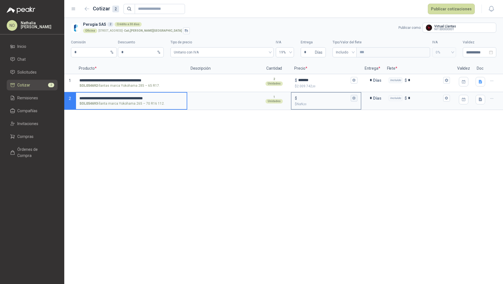
click at [353, 98] on icon "button" at bounding box center [353, 97] width 3 height 3
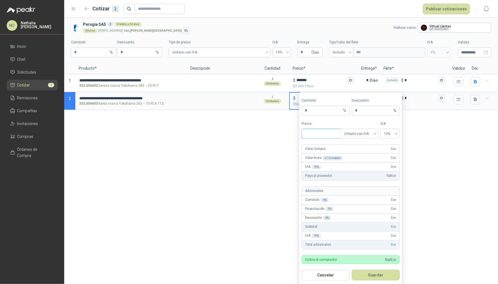
click at [329, 132] on input "Precio" at bounding box center [321, 133] width 39 height 9
type input "*********"
click at [379, 227] on button "Guardar" at bounding box center [376, 274] width 48 height 11
type input "*******"
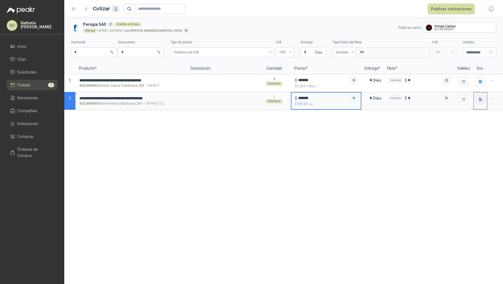
click at [402, 98] on icon "button" at bounding box center [480, 100] width 3 height 4
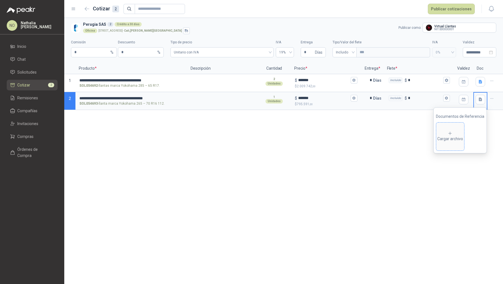
click at [402, 133] on span "Cargar archivo" at bounding box center [450, 136] width 28 height 28
click at [402, 136] on icon "eye" at bounding box center [436, 136] width 4 height 4
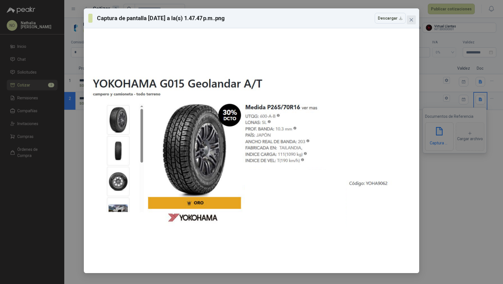
click at [402, 20] on icon "close" at bounding box center [411, 19] width 3 height 3
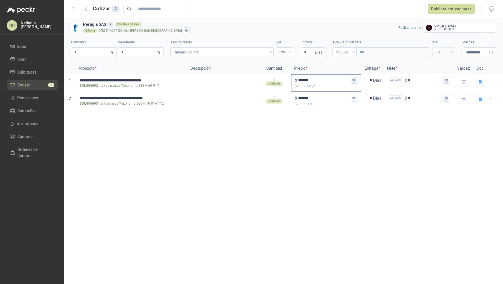
click at [354, 80] on icon "button" at bounding box center [354, 80] width 4 height 4
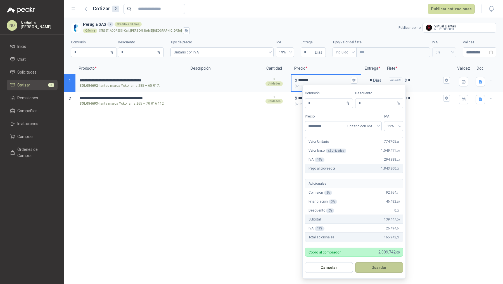
click at [390, 227] on button "Guardar" at bounding box center [379, 267] width 48 height 11
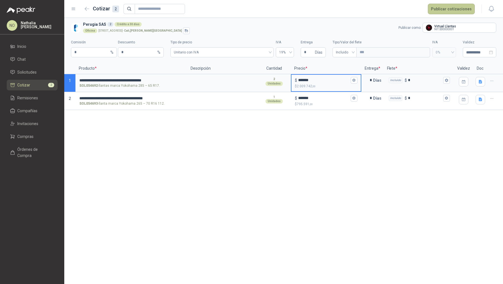
click at [402, 9] on button "Publicar cotizaciones" at bounding box center [451, 9] width 47 height 11
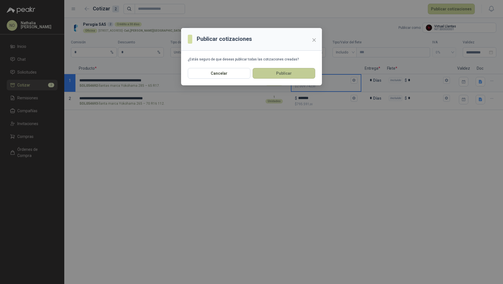
click at [301, 75] on button "Publicar" at bounding box center [284, 73] width 63 height 11
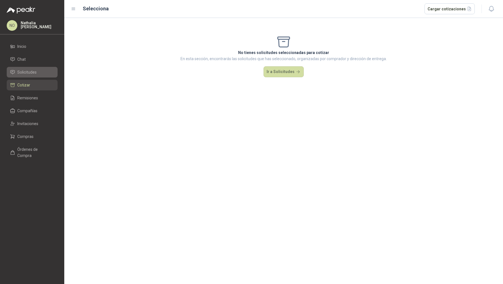
click at [42, 73] on li "Solicitudes" at bounding box center [32, 72] width 44 height 6
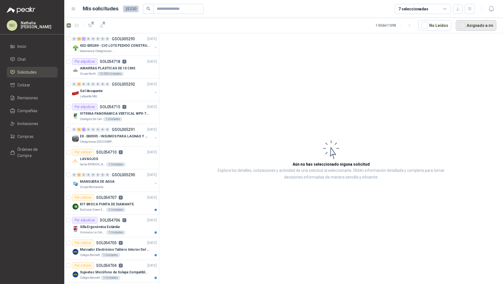
click at [402, 24] on button "Asignado a mi" at bounding box center [476, 25] width 41 height 11
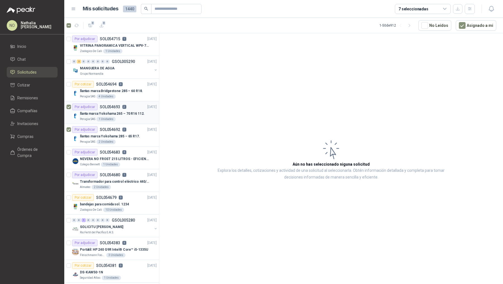
click at [135, 114] on p "llanta marca Yokohama 265 – 70 R16 112." at bounding box center [112, 113] width 65 height 5
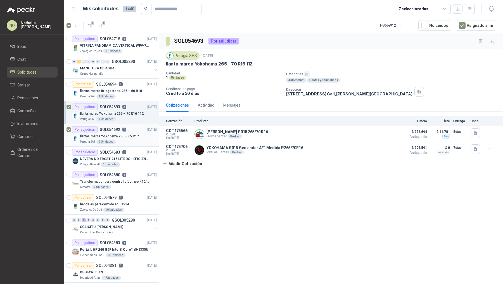
click at [133, 141] on div "Perugia SAS 2 Unidades" at bounding box center [118, 141] width 77 height 4
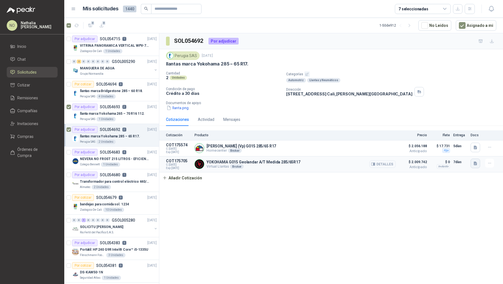
click at [402, 163] on button "button" at bounding box center [474, 162] width 9 height 9
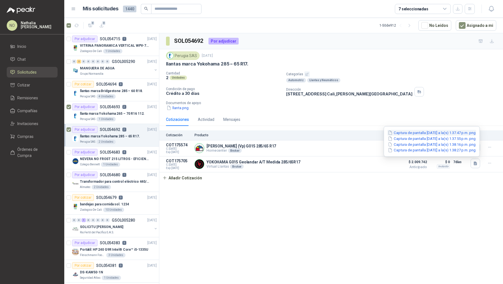
click at [402, 130] on button "Captura de pantalla [DATE] a la(s) 1.37.47 p.m..png" at bounding box center [431, 133] width 89 height 6
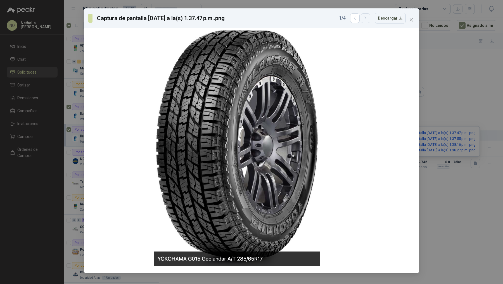
click at [368, 19] on icon "button" at bounding box center [365, 18] width 5 height 5
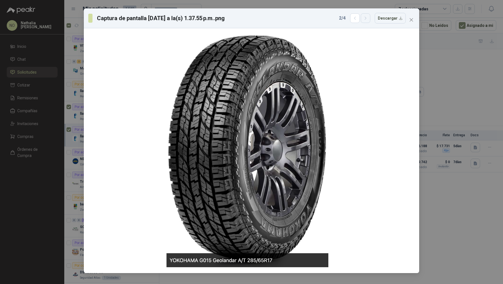
click at [368, 19] on icon "button" at bounding box center [365, 18] width 5 height 5
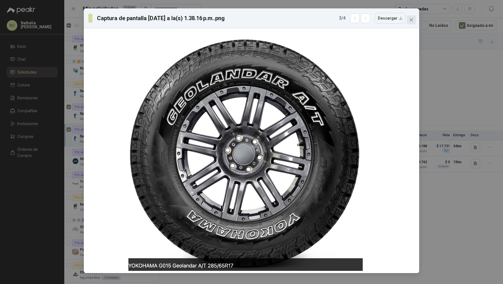
click at [410, 17] on button "Close" at bounding box center [411, 19] width 9 height 9
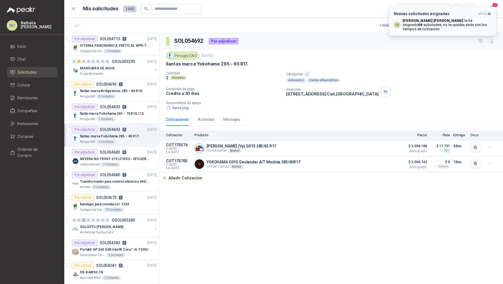
click at [488, 13] on icon "button" at bounding box center [489, 14] width 2 height 2
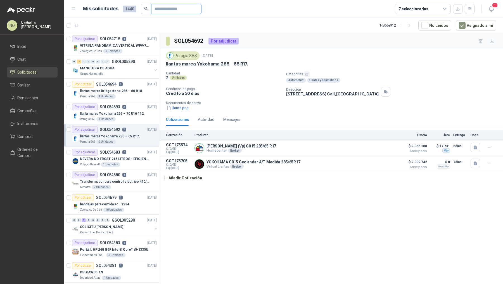
click at [178, 10] on input "text" at bounding box center [174, 8] width 39 height 9
click at [482, 26] on button "Asignado a mi" at bounding box center [476, 25] width 41 height 11
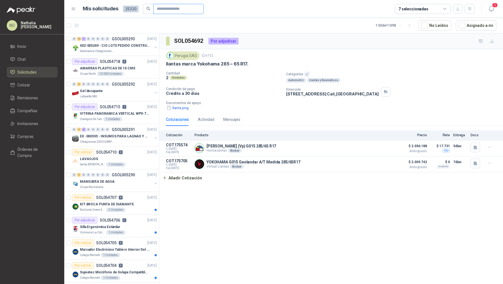
click at [167, 9] on input "text" at bounding box center [176, 8] width 39 height 9
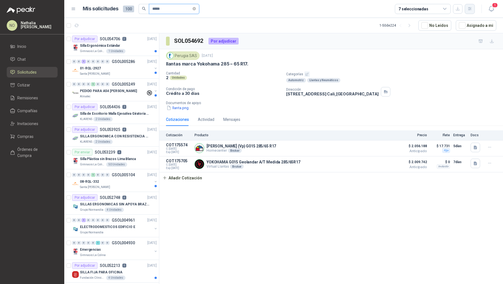
type input "*****"
click at [469, 10] on icon "button" at bounding box center [469, 8] width 3 height 3
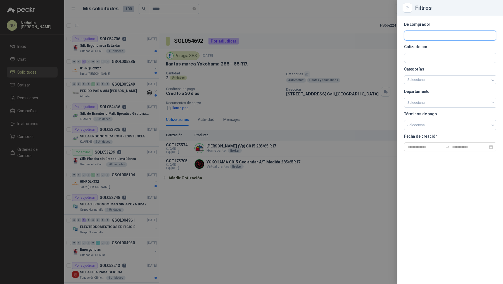
click at [421, 36] on input "text" at bounding box center [450, 35] width 92 height 9
type input "**********"
click at [443, 48] on p "Santa [PERSON_NAME]" at bounding box center [435, 47] width 36 height 3
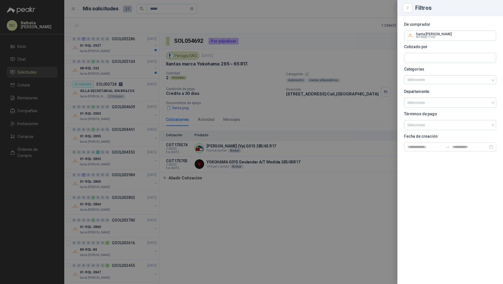
click at [102, 64] on div at bounding box center [251, 142] width 503 height 284
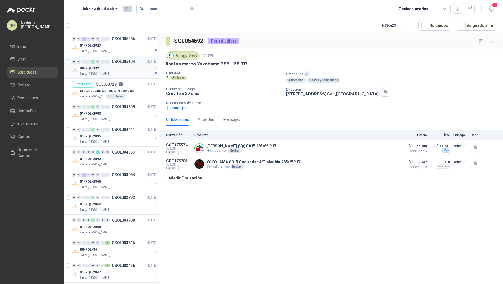
click at [131, 67] on div "08-RQL-332" at bounding box center [116, 68] width 72 height 7
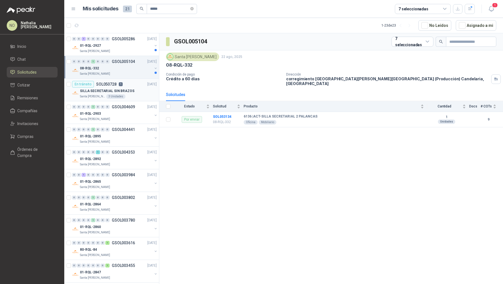
click at [132, 86] on div "En tránsito SOL050728 1 [DATE]" at bounding box center [114, 84] width 85 height 7
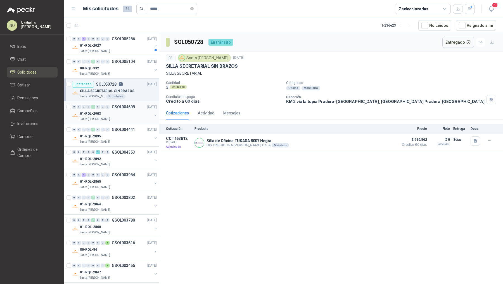
click at [130, 110] on div "01-RQL-2903" at bounding box center [116, 113] width 72 height 7
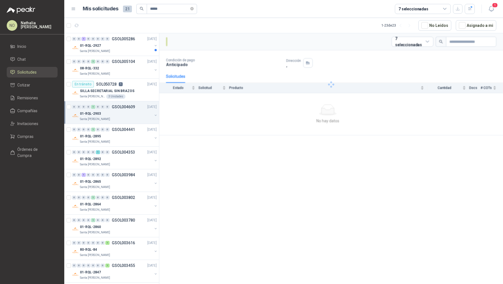
click at [130, 110] on div "01-RQL-2903" at bounding box center [116, 113] width 72 height 7
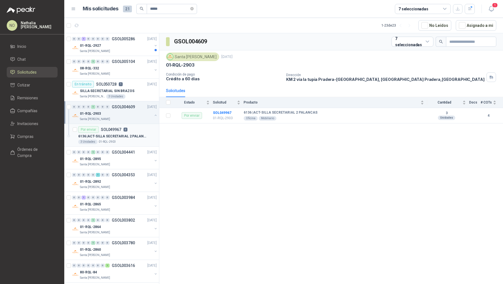
click at [132, 139] on div "3 Unidades 01-RQL-2903" at bounding box center [117, 141] width 79 height 4
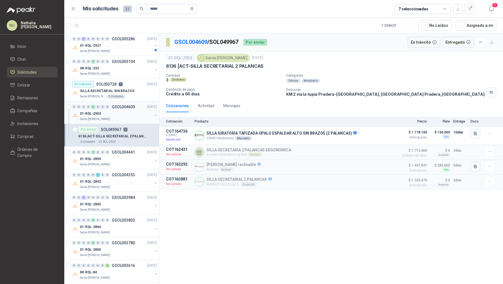
click at [129, 110] on div "01-RQL-2903" at bounding box center [116, 113] width 72 height 7
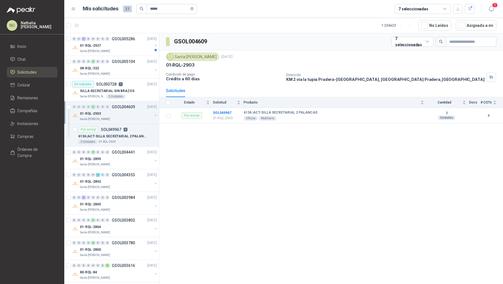
click at [129, 110] on div "01-RQL-2903" at bounding box center [116, 113] width 72 height 7
click at [127, 45] on div "01-RQL-2927" at bounding box center [116, 45] width 72 height 7
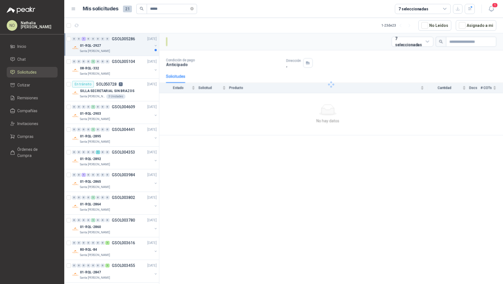
click at [127, 45] on div "01-RQL-2927" at bounding box center [116, 45] width 72 height 7
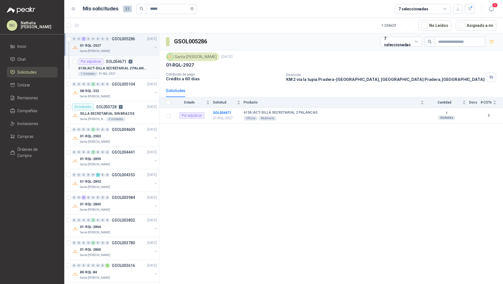
click at [124, 65] on div "6136 | ACT-SILLA SECRETARIAL 2 PALANCAS" at bounding box center [117, 68] width 79 height 7
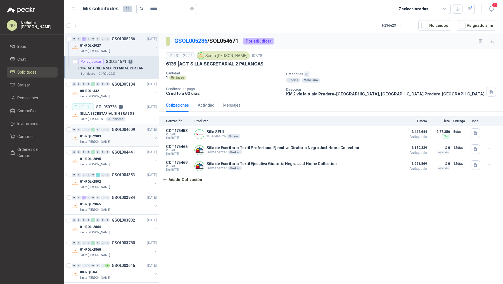
click at [127, 133] on div "01-RQL-2903" at bounding box center [116, 136] width 72 height 7
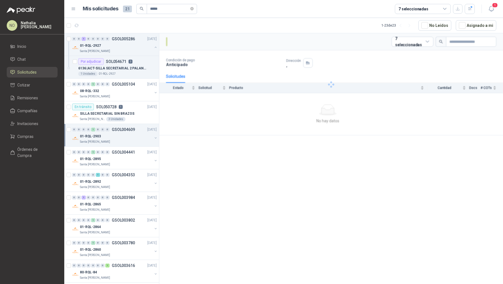
click at [127, 133] on div "01-RQL-2903" at bounding box center [116, 136] width 72 height 7
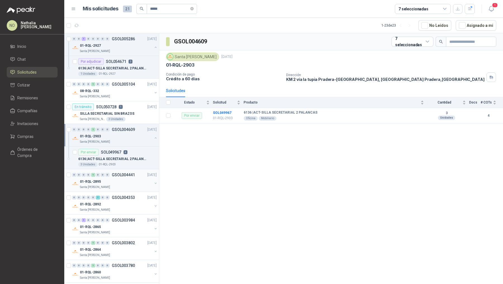
click at [127, 173] on p "GSOL004441" at bounding box center [123, 175] width 23 height 4
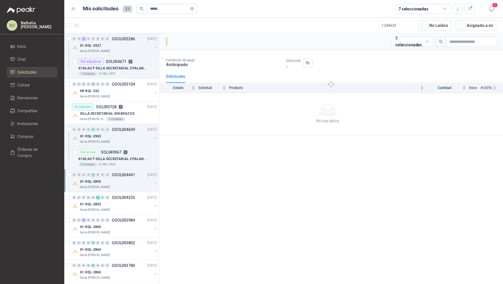
click at [127, 173] on p "GSOL004441" at bounding box center [123, 175] width 23 height 4
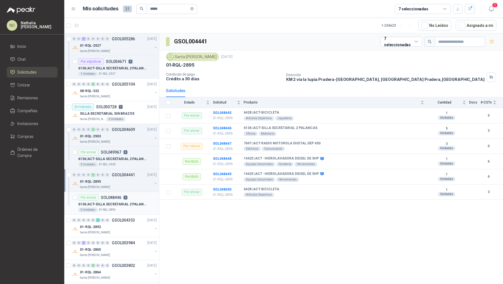
click at [126, 201] on div "6136 | ACT-SILLA SECRETARIAL 2 PALANCAS" at bounding box center [117, 204] width 79 height 7
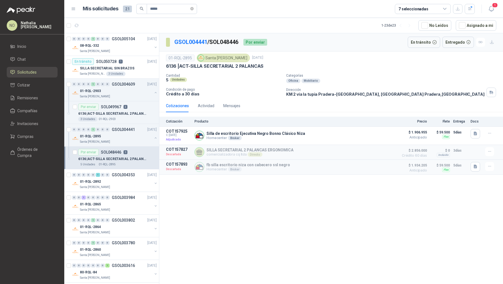
scroll to position [53, 0]
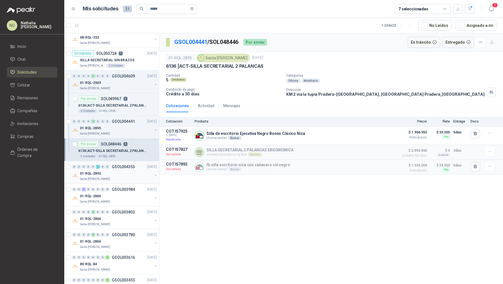
click at [138, 172] on div "01-RQL-2892" at bounding box center [116, 173] width 72 height 7
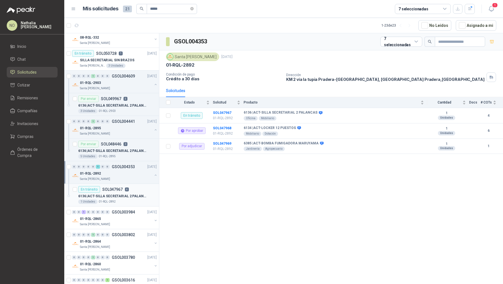
click at [134, 193] on p "6136 | ACT-SILLA SECRETARIAL 2 PALANCAS" at bounding box center [113, 195] width 70 height 5
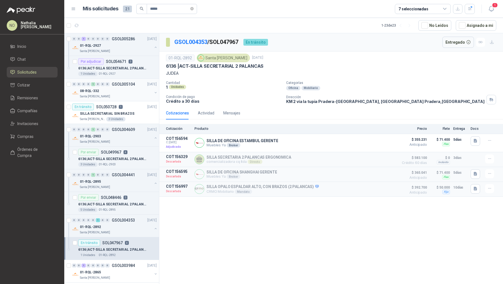
click at [127, 84] on p "GSOL005104" at bounding box center [123, 84] width 23 height 4
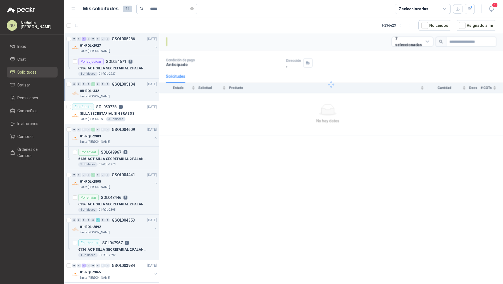
click at [127, 84] on p "GSOL005104" at bounding box center [123, 84] width 23 height 4
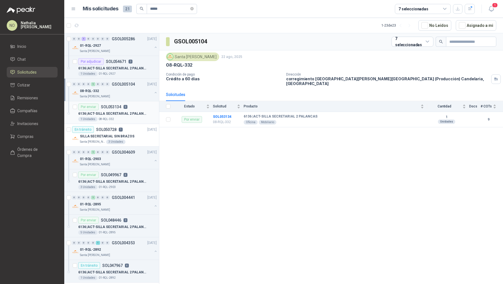
click at [127, 111] on p "6136 | ACT-SILLA SECRETARIAL 2 PALANCAS" at bounding box center [113, 113] width 70 height 5
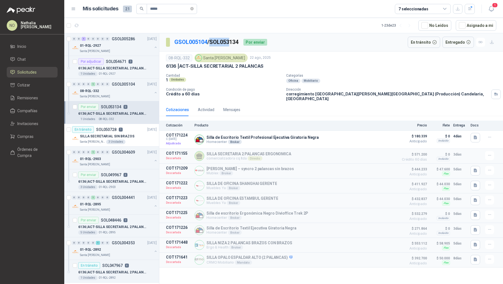
drag, startPoint x: 213, startPoint y: 41, endPoint x: 233, endPoint y: 41, distance: 19.8
click at [233, 41] on p "GSOL005104 / SOL053134" at bounding box center [206, 42] width 65 height 9
click at [205, 106] on div "Actividad" at bounding box center [206, 109] width 16 height 6
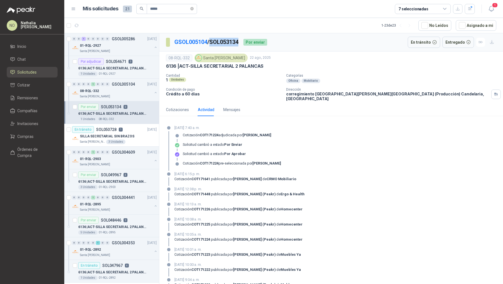
drag, startPoint x: 213, startPoint y: 41, endPoint x: 243, endPoint y: 42, distance: 29.9
click at [243, 42] on div "GSOL005104 / SOL053134 Por enviar" at bounding box center [216, 42] width 101 height 11
copy p "SOL053134"
click at [179, 103] on div "Cotizaciones" at bounding box center [177, 109] width 23 height 13
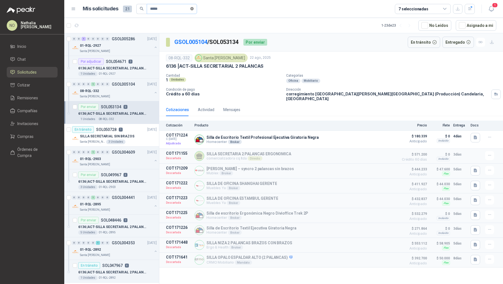
click at [194, 8] on icon "close-circle" at bounding box center [191, 8] width 3 height 3
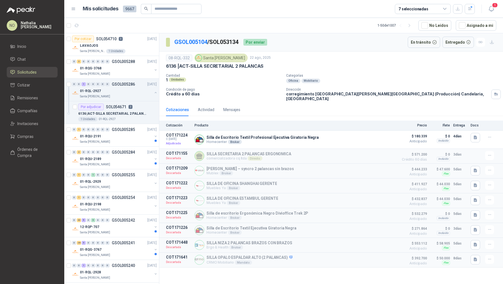
click at [464, 10] on div "7 seleccionadas" at bounding box center [435, 9] width 80 height 10
click at [470, 9] on icon "button" at bounding box center [469, 8] width 5 height 5
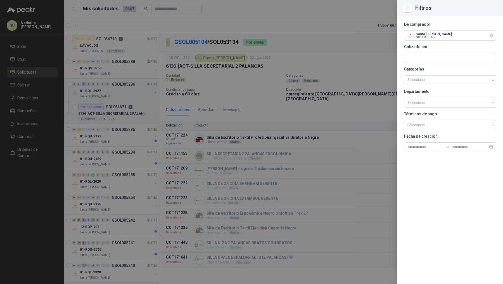
click at [492, 35] on icon "Limpiar" at bounding box center [491, 35] width 2 height 2
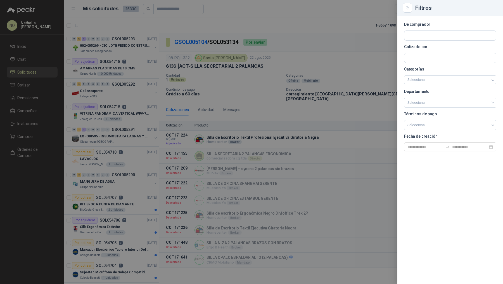
click at [116, 90] on div at bounding box center [251, 142] width 503 height 284
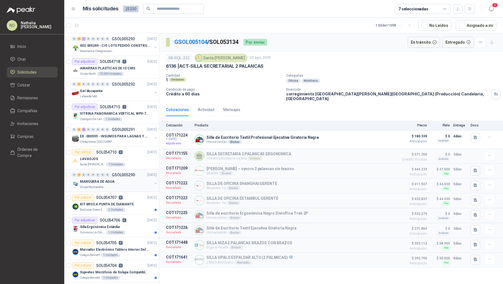
click at [135, 178] on div "MANGUERA DE AGUA" at bounding box center [116, 181] width 72 height 7
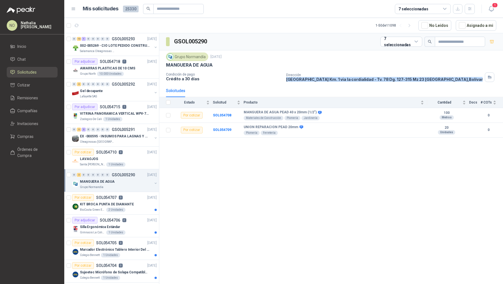
drag, startPoint x: 286, startPoint y: 78, endPoint x: 459, endPoint y: 80, distance: 173.5
click at [459, 80] on div "Condición de pago Crédito a 30 días Dirección Ciudad del bicentenario Km. 1 via…" at bounding box center [331, 76] width 330 height 9
copy p "[GEOGRAPHIC_DATA] Km. 1 via la cordialidad - Tv. 78 Dg. 127-315 Mz 23 [GEOGRAPH…"
click at [129, 111] on p "VITRINA PANORAMICA VERTICAL WPV-700FA" at bounding box center [115, 113] width 70 height 5
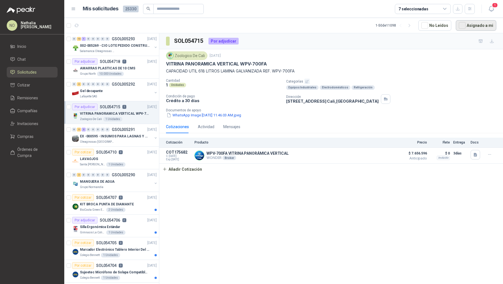
click at [474, 21] on button "Asignado a mi" at bounding box center [476, 25] width 41 height 11
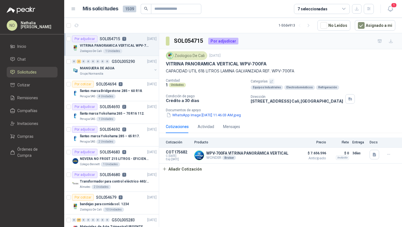
click at [130, 66] on div "MANGUERA DE AGUA" at bounding box center [116, 68] width 72 height 7
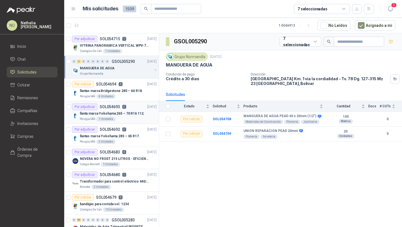
click at [128, 109] on div "Por adjudicar SOL054693 2 [DATE]" at bounding box center [114, 106] width 85 height 7
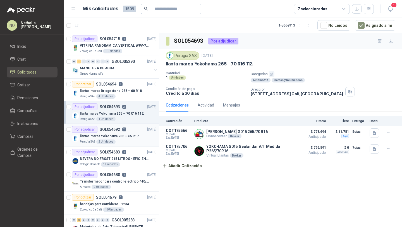
click at [127, 134] on p "llantas marca Yokohama 285 – 65 R17." at bounding box center [110, 136] width 60 height 5
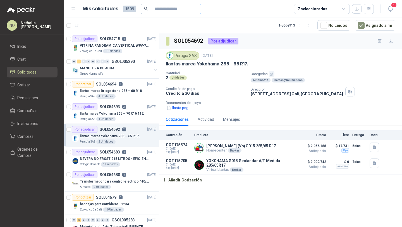
click at [195, 4] on span at bounding box center [176, 9] width 50 height 10
click at [386, 24] on button "Asignado a mi" at bounding box center [375, 25] width 41 height 11
click at [175, 5] on input "text" at bounding box center [174, 8] width 39 height 9
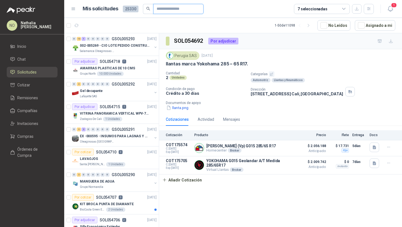
paste input "*********"
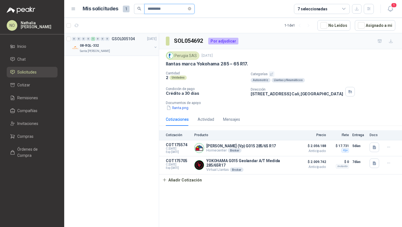
type input "*********"
click at [120, 44] on div "08-RQL-332" at bounding box center [116, 45] width 72 height 7
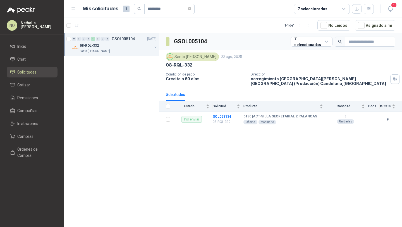
click at [124, 52] on div "Santa [PERSON_NAME]" at bounding box center [116, 51] width 72 height 4
click at [126, 63] on div "Por enviar SOL053134 9" at bounding box center [102, 61] width 49 height 7
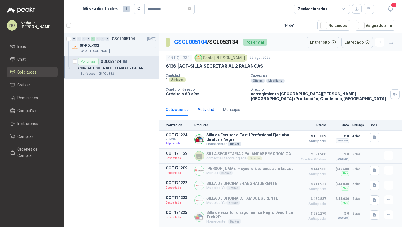
click at [207, 110] on div "Actividad" at bounding box center [206, 109] width 16 height 6
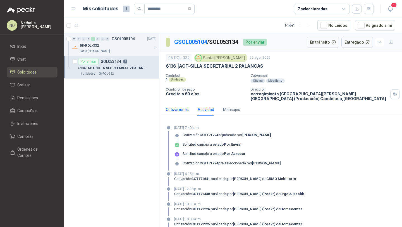
click at [183, 111] on div "Cotizaciones" at bounding box center [177, 109] width 23 height 6
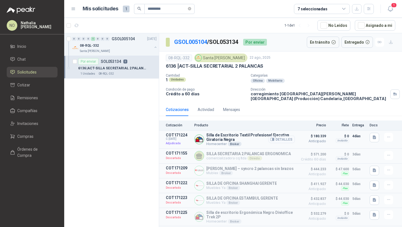
click at [281, 140] on button "Detalles" at bounding box center [282, 140] width 26 height 8
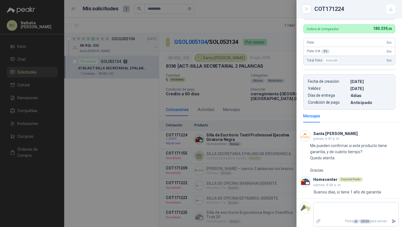
scroll to position [182, 0]
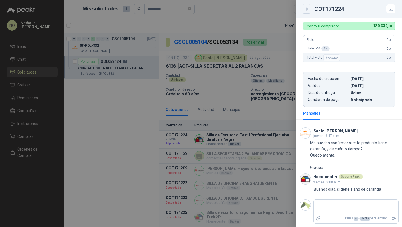
click at [306, 12] on button "Close" at bounding box center [306, 8] width 9 height 9
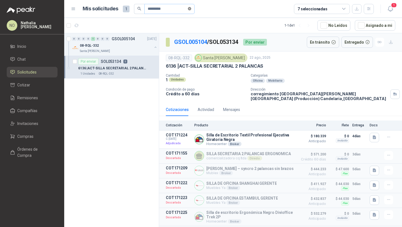
click at [191, 9] on icon "close-circle" at bounding box center [189, 8] width 3 height 3
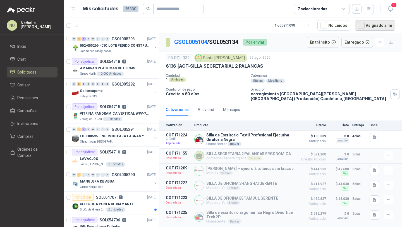
click at [376, 23] on button "Asignado a mi" at bounding box center [375, 25] width 41 height 11
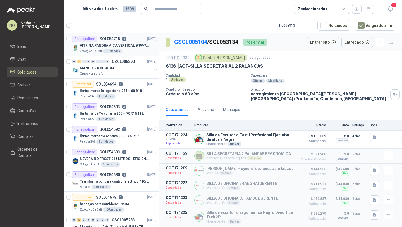
click at [130, 45] on p "VITRINA PANORAMICA VERTICAL WPV-700FA" at bounding box center [115, 45] width 70 height 5
